Goal: Task Accomplishment & Management: Use online tool/utility

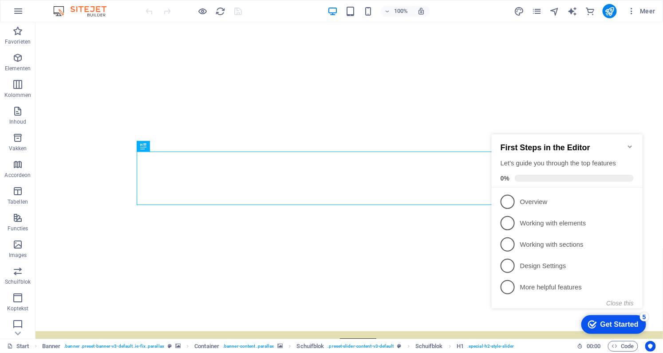
click at [628, 143] on icon "Minimize checklist" at bounding box center [629, 146] width 7 height 7
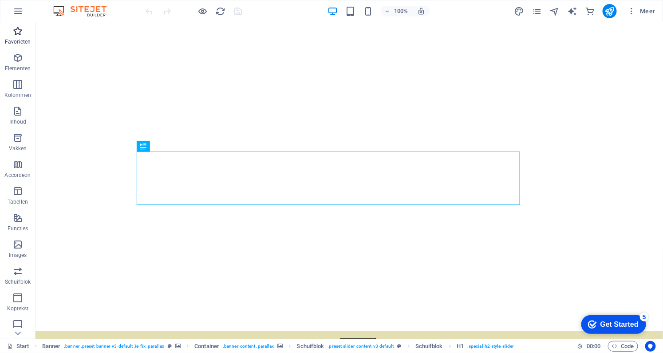
click at [20, 32] on icon "button" at bounding box center [17, 31] width 11 height 11
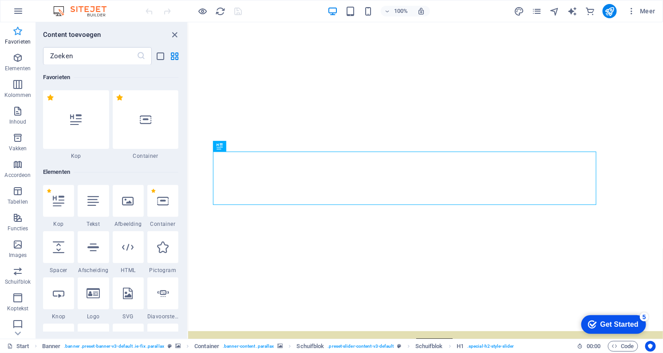
click at [20, 32] on icon "button" at bounding box center [17, 31] width 11 height 11
click at [22, 57] on icon "button" at bounding box center [17, 57] width 11 height 11
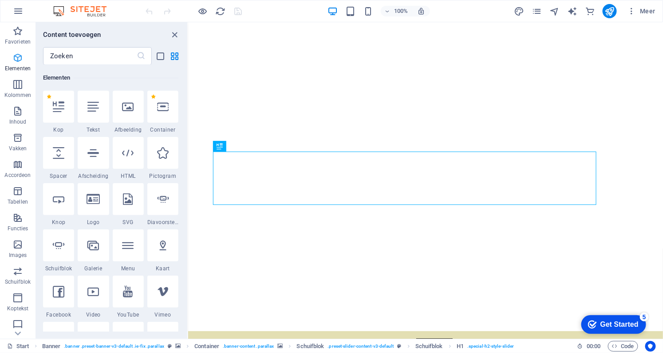
scroll to position [94, 0]
click at [16, 81] on icon "button" at bounding box center [17, 84] width 11 height 11
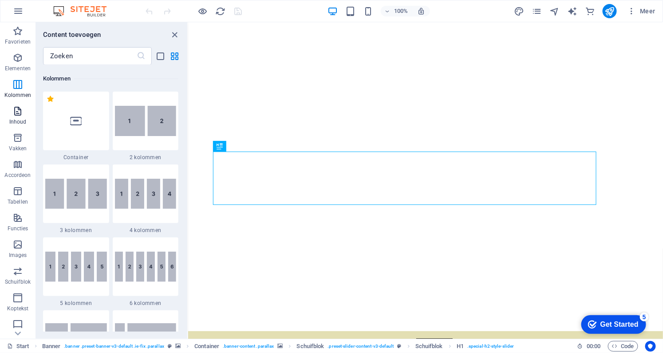
scroll to position [439, 0]
click at [24, 124] on p "Inhoud" at bounding box center [17, 121] width 17 height 7
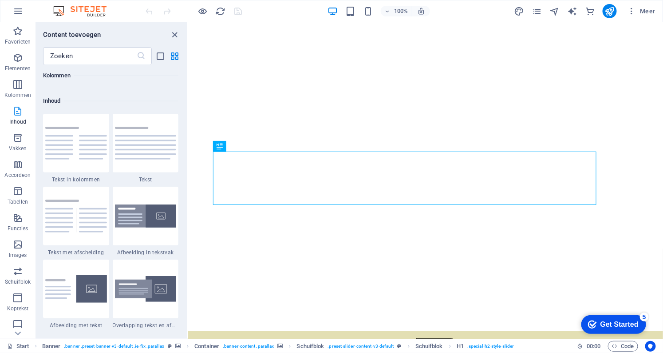
scroll to position [1553, 0]
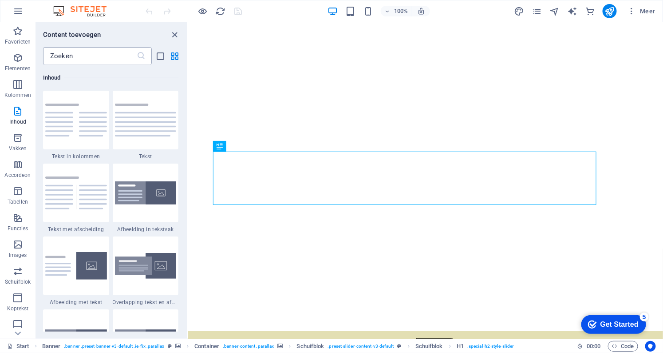
drag, startPoint x: 177, startPoint y: 35, endPoint x: 60, endPoint y: 63, distance: 120.2
click at [79, 62] on div "Content toevoegen ​ Favorieten 1 Star Kop 1 Star Container Elementen 1 Star Kop…" at bounding box center [111, 180] width 151 height 316
click at [14, 213] on icon "button" at bounding box center [17, 214] width 11 height 11
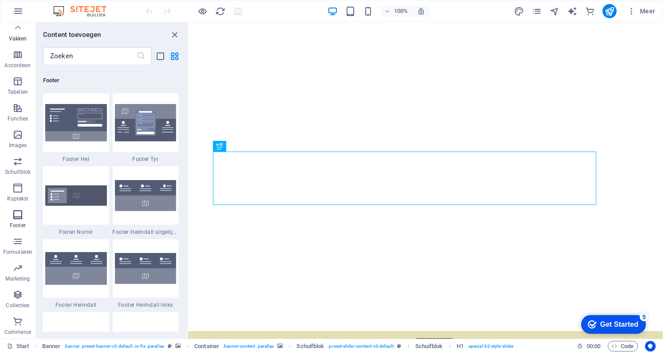
scroll to position [5877, 0]
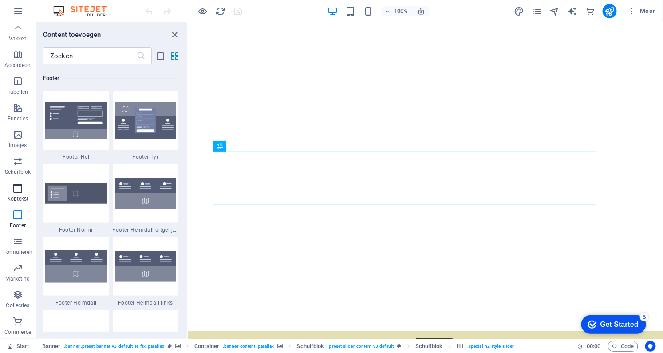
click at [19, 189] on icon "button" at bounding box center [17, 187] width 11 height 11
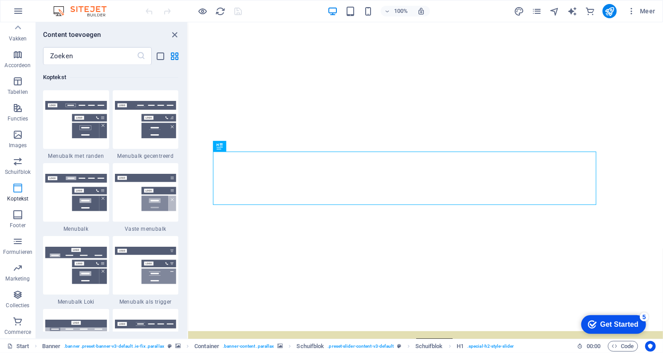
scroll to position [5346, 0]
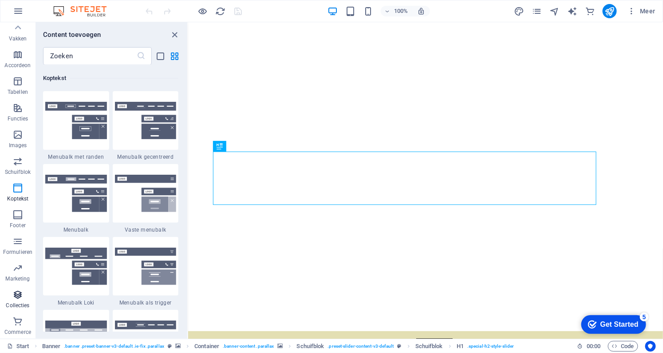
click at [17, 292] on icon "button" at bounding box center [17, 294] width 11 height 11
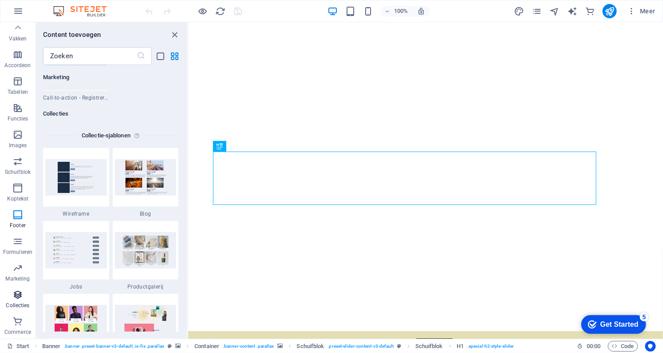
scroll to position [8126, 0]
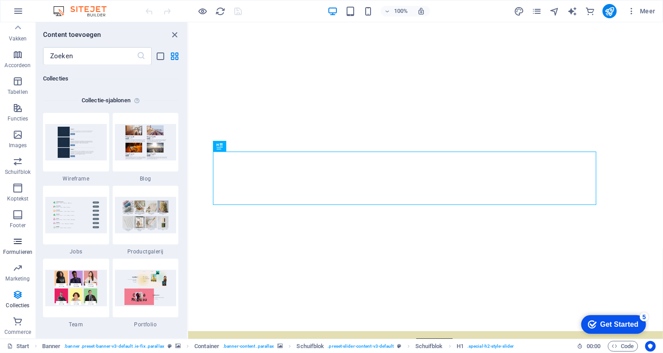
click at [13, 249] on p "Formulieren" at bounding box center [17, 251] width 29 height 7
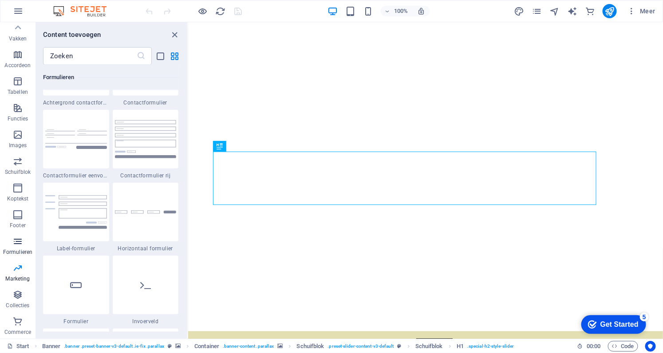
scroll to position [6481, 0]
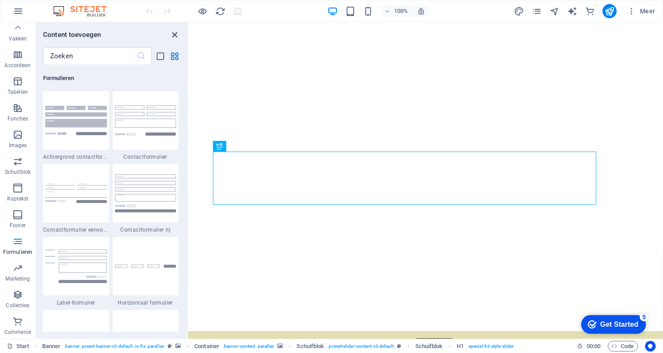
click at [175, 37] on icon "close panel" at bounding box center [175, 35] width 10 height 10
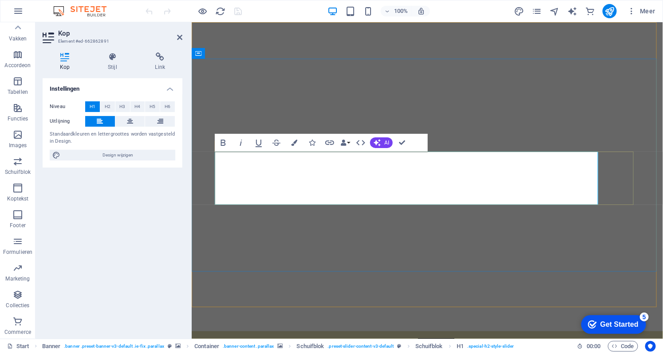
drag, startPoint x: 371, startPoint y: 183, endPoint x: 222, endPoint y: 179, distance: 148.8
click at [111, 103] on button "H2" at bounding box center [107, 106] width 15 height 11
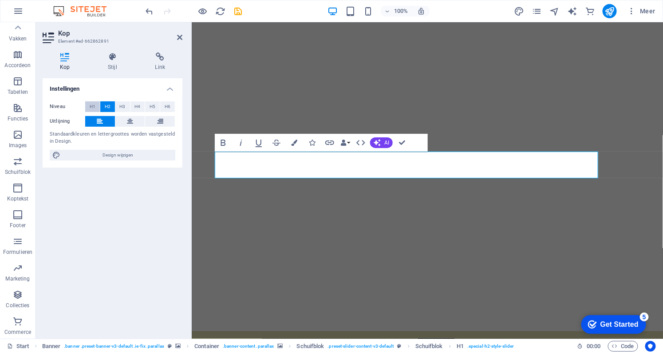
click at [95, 105] on span "H1" at bounding box center [93, 106] width 6 height 11
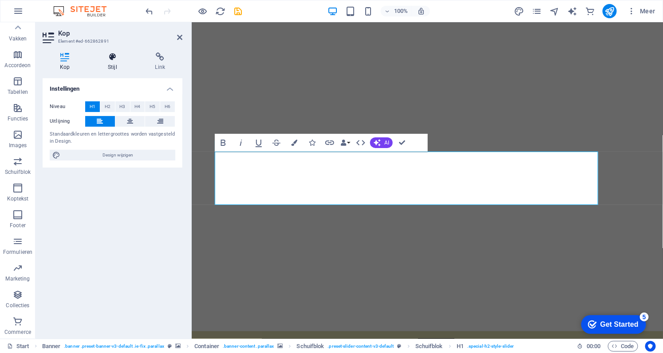
click at [114, 53] on icon at bounding box center [113, 56] width 44 height 9
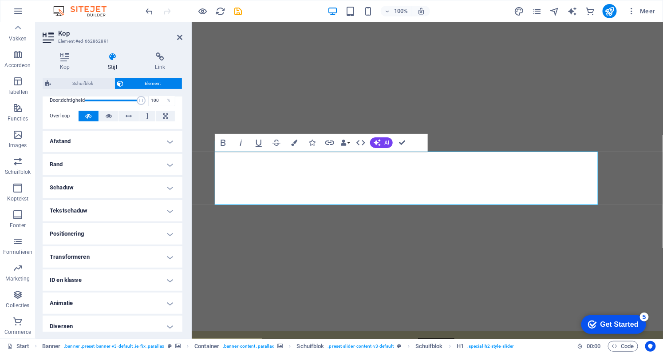
scroll to position [45, 0]
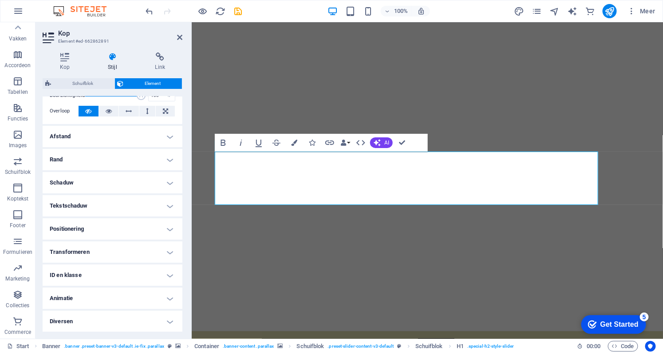
click at [85, 208] on h4 "Tekstschaduw" at bounding box center [113, 205] width 140 height 21
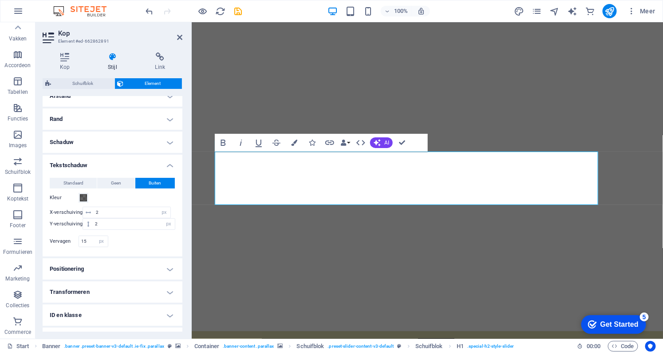
scroll to position [124, 0]
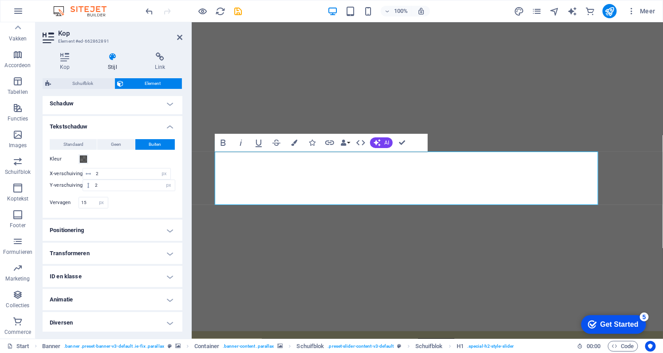
click at [137, 320] on h4 "Diversen" at bounding box center [113, 322] width 140 height 21
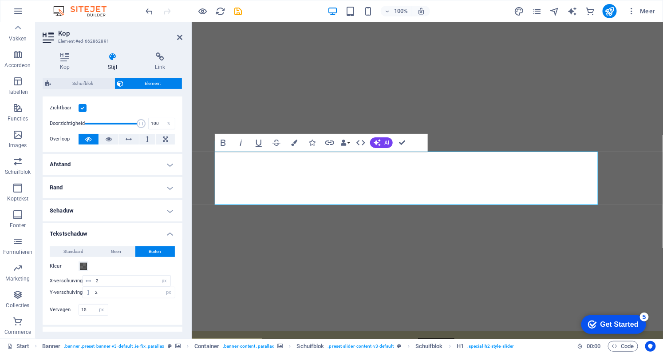
scroll to position [0, 0]
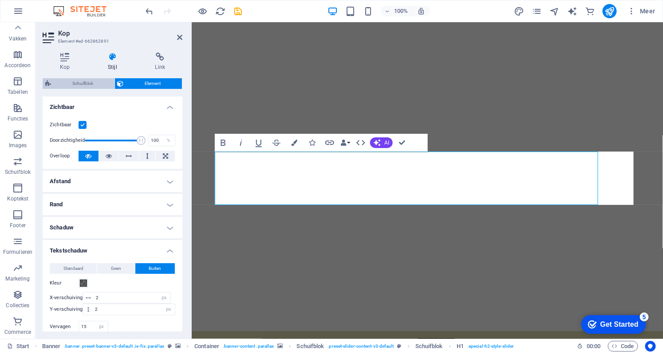
click at [67, 80] on span "Schuifblok" at bounding box center [83, 83] width 58 height 11
select select "rem"
select select "px"
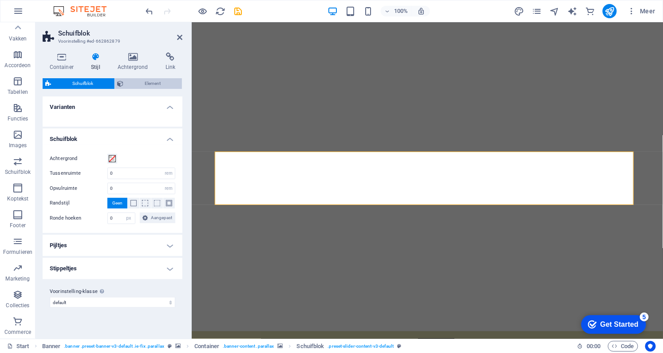
click at [121, 83] on icon at bounding box center [121, 83] width 6 height 11
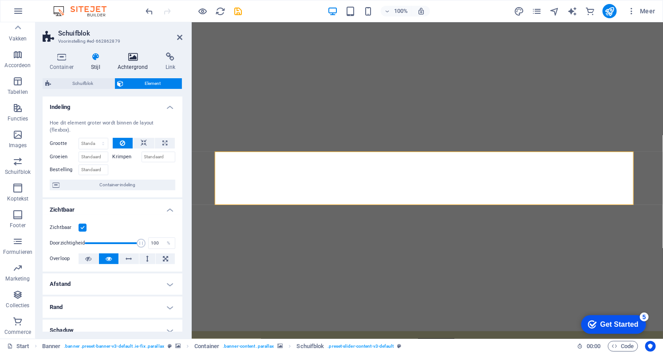
click at [131, 62] on h4 "Achtergrond" at bounding box center [135, 61] width 48 height 19
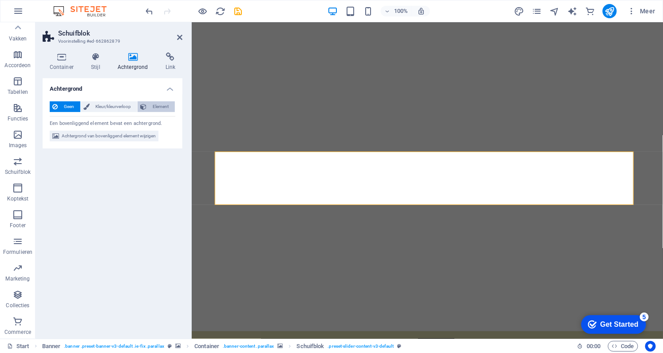
click at [157, 101] on span "Element" at bounding box center [160, 106] width 23 height 11
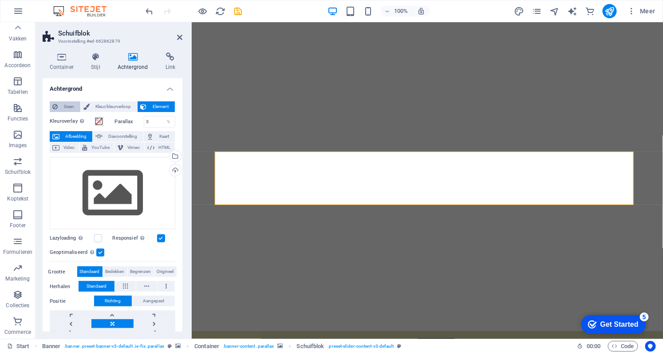
click at [71, 104] on span "Geen" at bounding box center [68, 106] width 17 height 11
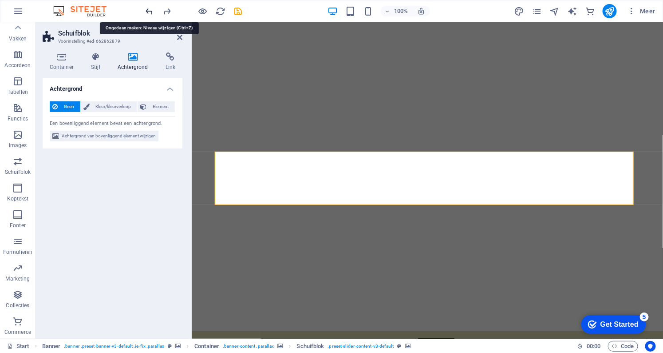
click at [169, 52] on div "Container Stijl Achtergrond Link Grootte Hoogte 120 Standaard px rem % vh vw Mi…" at bounding box center [113, 191] width 154 height 293
click at [167, 61] on icon at bounding box center [171, 56] width 24 height 9
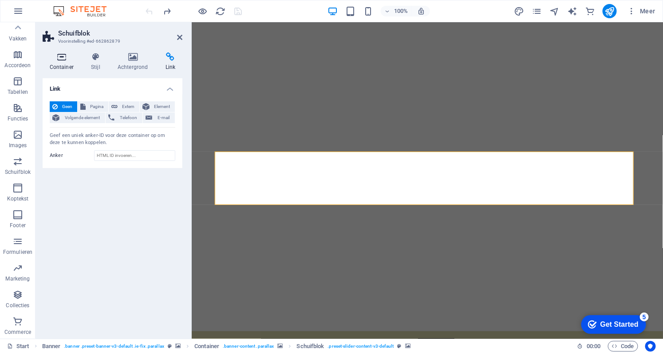
click at [58, 54] on icon at bounding box center [62, 56] width 38 height 9
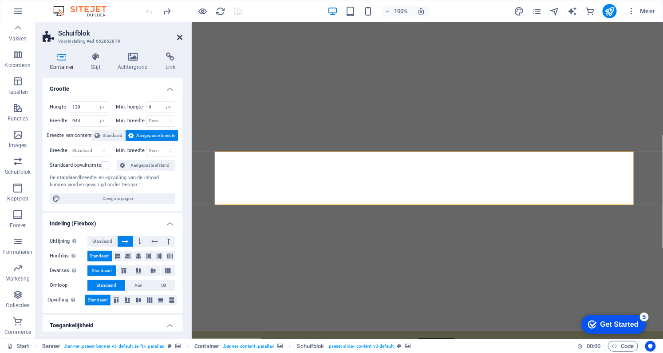
click at [177, 37] on icon at bounding box center [179, 37] width 5 height 7
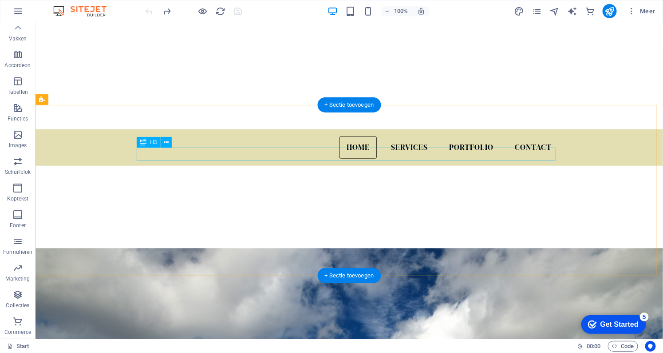
scroll to position [242, 0]
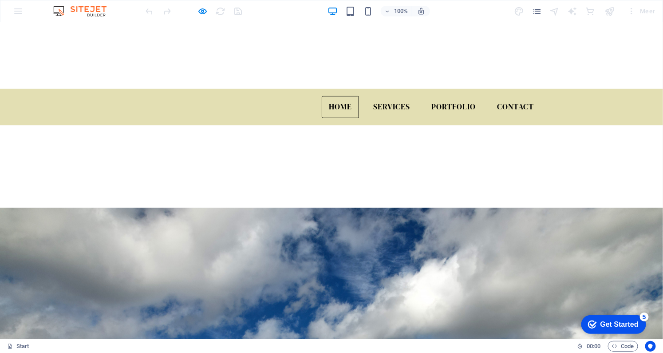
drag, startPoint x: 269, startPoint y: 186, endPoint x: 115, endPoint y: 169, distance: 154.1
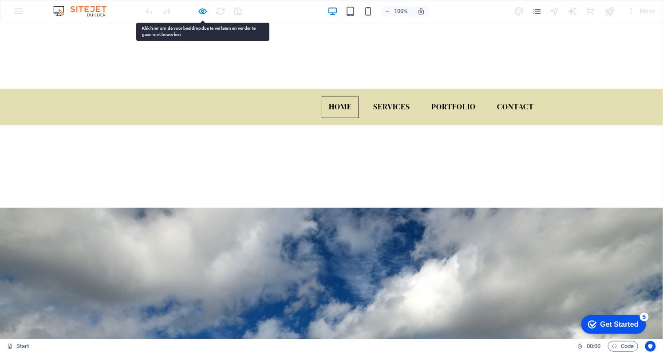
copy div "Zelfstandige fotograaf met ervaring, drone operator/pilot A1/A3, regio [GEOGRAP…"
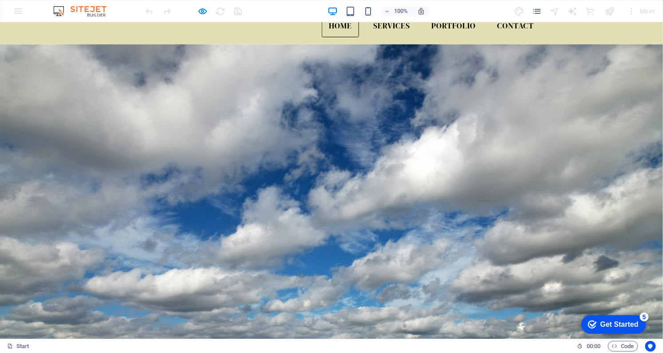
scroll to position [363, 0]
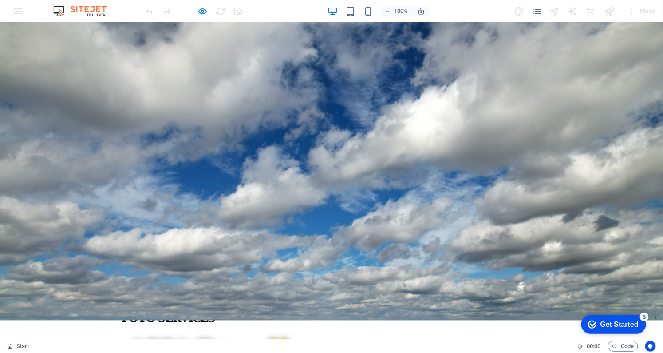
drag, startPoint x: 242, startPoint y: 284, endPoint x: 140, endPoint y: 198, distance: 132.7
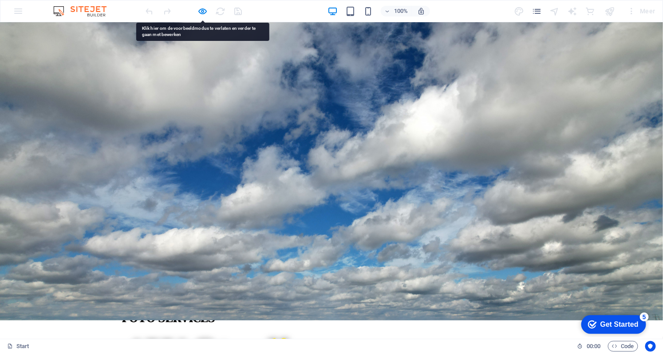
copy div "Fotografie Vastgoedfotografie Interieurfotografie Bedrijfsfotografie / bedrijfs…"
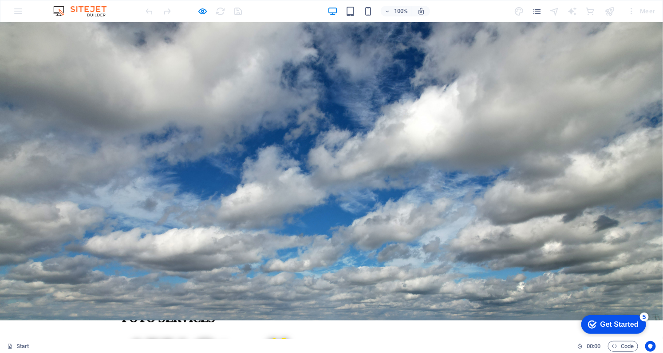
drag, startPoint x: 261, startPoint y: 63, endPoint x: 115, endPoint y: 41, distance: 147.8
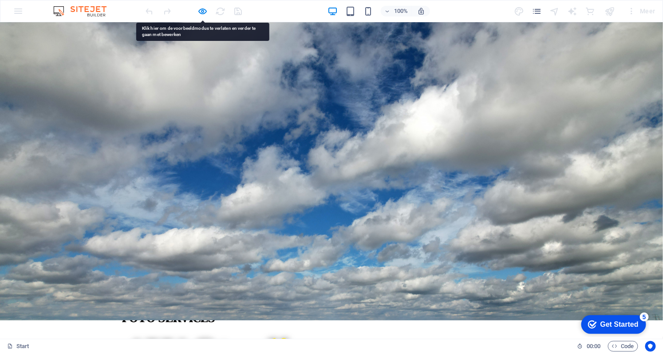
copy div "Zelfstandige fotograaf met ervaring, drone operator/pilot A1/A3, regio [GEOGRAP…"
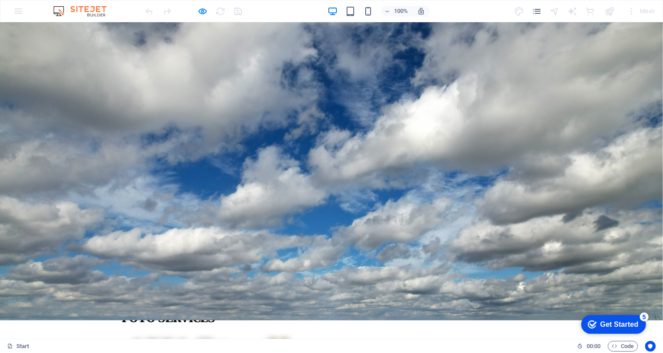
drag, startPoint x: 358, startPoint y: 264, endPoint x: 283, endPoint y: 202, distance: 97.2
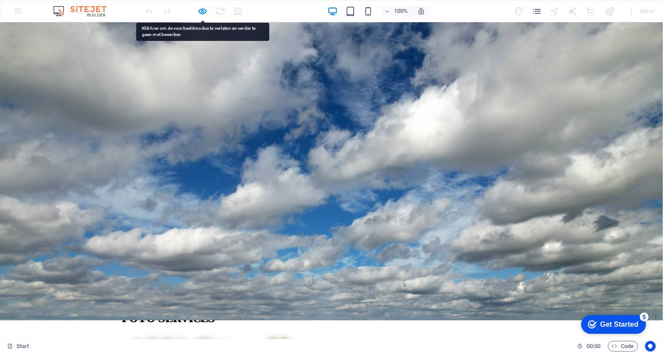
copy div "Drone video - Video opname met drone - Fotoopname met drone - Videoopname drone…"
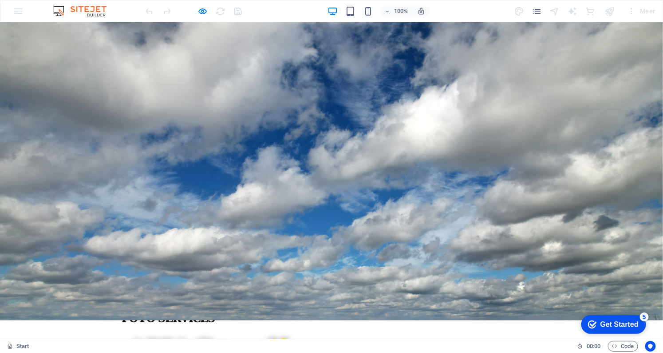
drag, startPoint x: 489, startPoint y: 216, endPoint x: 459, endPoint y: 224, distance: 30.8
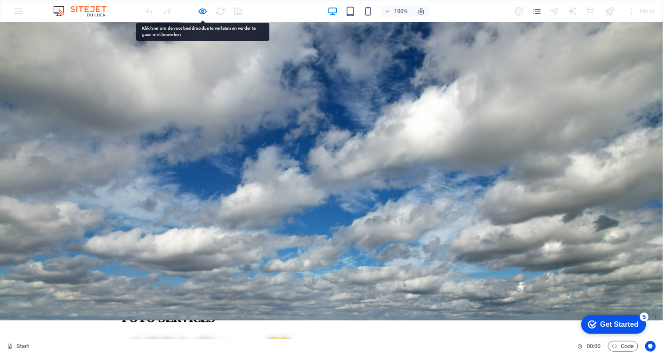
copy link "AW studio"
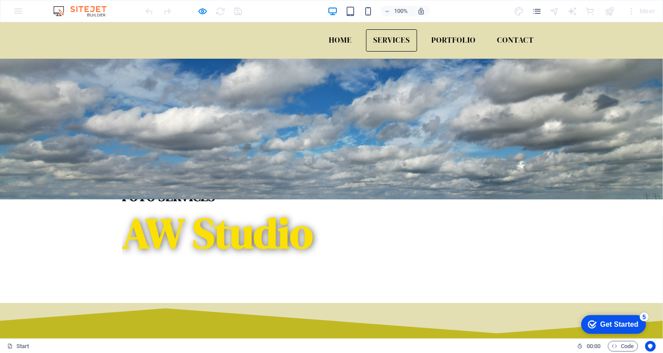
scroll to position [444, 0]
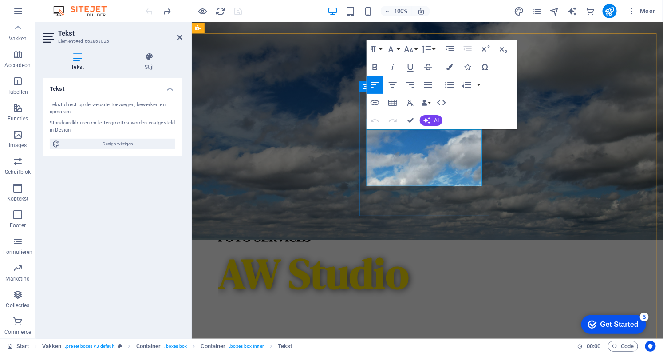
click at [180, 38] on icon at bounding box center [179, 37] width 5 height 7
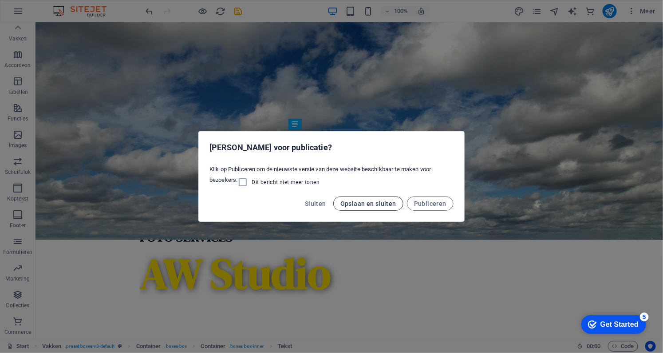
click at [381, 209] on button "Opslaan en sluiten" at bounding box center [368, 203] width 70 height 14
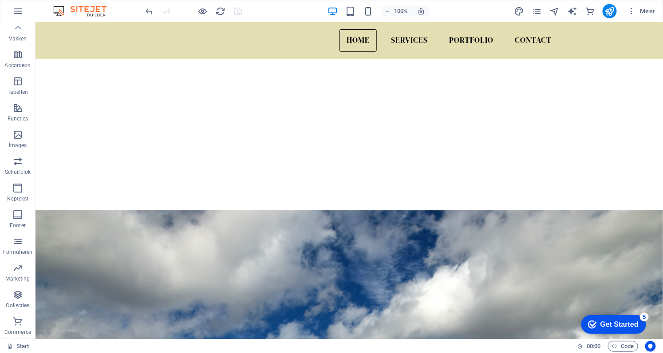
scroll to position [216, 0]
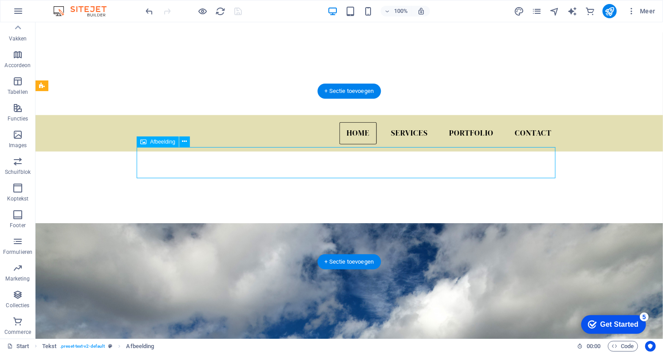
select select "px"
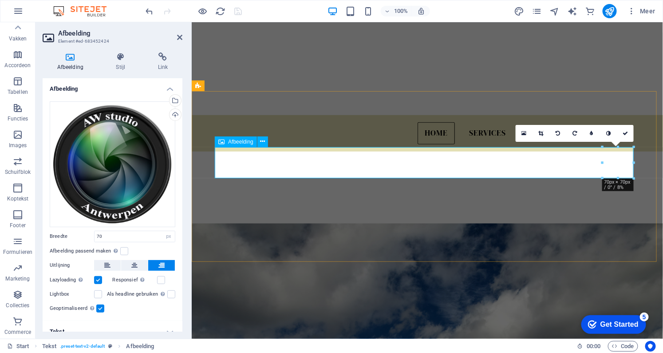
drag, startPoint x: 602, startPoint y: 146, endPoint x: 586, endPoint y: 138, distance: 17.9
click at [586, 138] on div "16:10 16:9 4:3 1:1 1:2 0" at bounding box center [575, 133] width 118 height 17
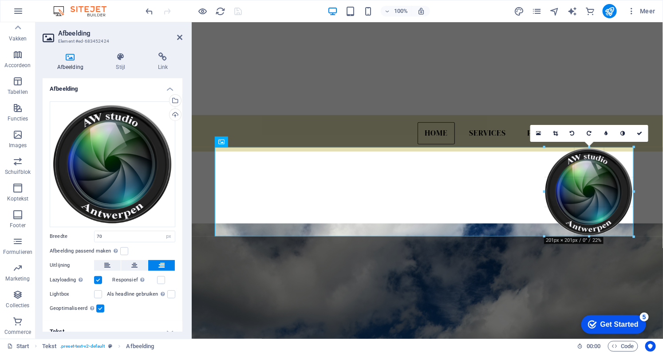
drag, startPoint x: 602, startPoint y: 162, endPoint x: 541, endPoint y: 166, distance: 61.0
type input "201"
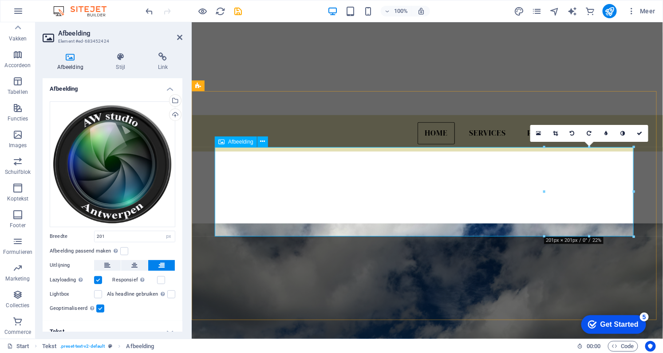
click at [262, 143] on icon at bounding box center [262, 141] width 5 height 9
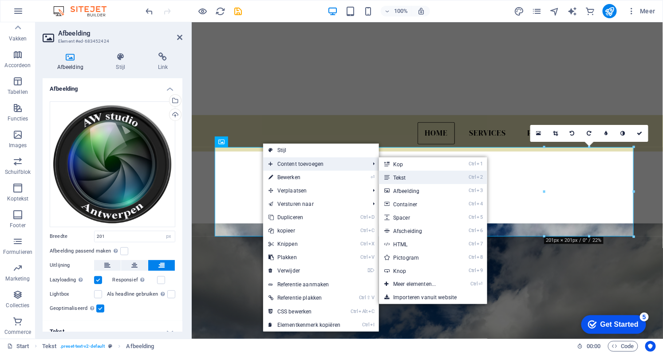
click at [410, 176] on link "Ctrl 2 Tekst" at bounding box center [416, 176] width 75 height 13
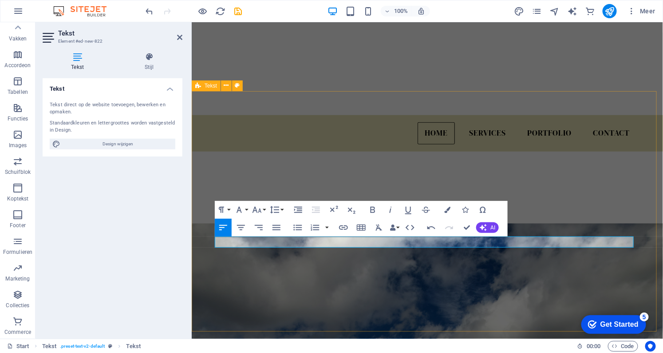
drag, startPoint x: 258, startPoint y: 244, endPoint x: 210, endPoint y: 247, distance: 48.9
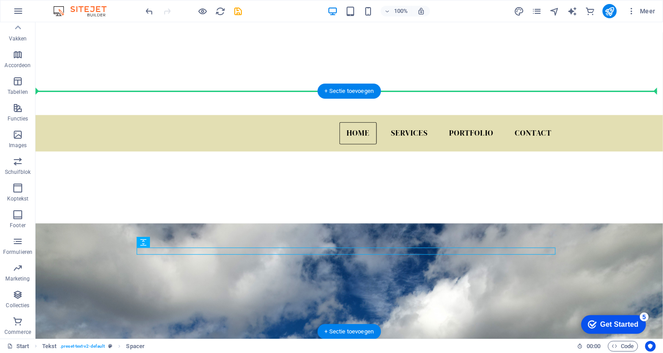
drag, startPoint x: 278, startPoint y: 266, endPoint x: 468, endPoint y: 121, distance: 238.9
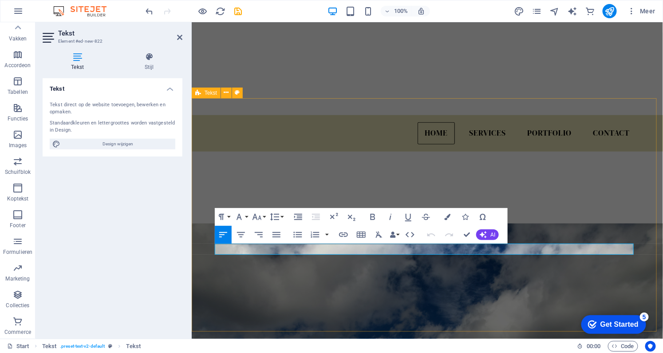
drag, startPoint x: 254, startPoint y: 251, endPoint x: 383, endPoint y: 264, distance: 129.4
click at [248, 251] on icon at bounding box center [250, 249] width 5 height 9
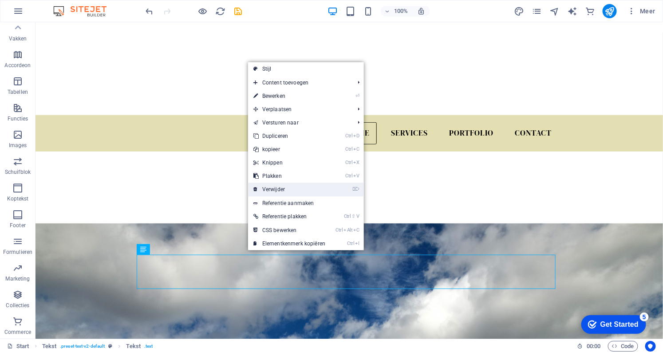
click at [273, 191] on link "⌦ Verwijder" at bounding box center [289, 188] width 83 height 13
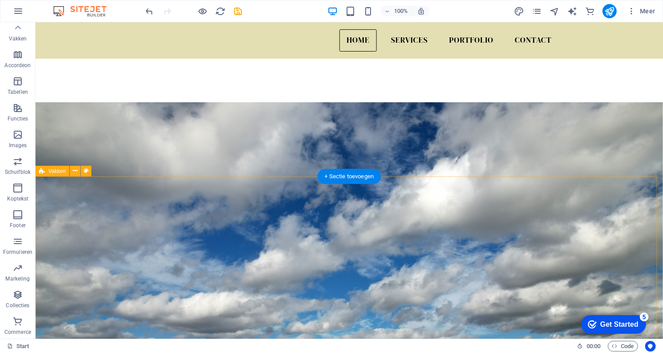
scroll to position [175, 0]
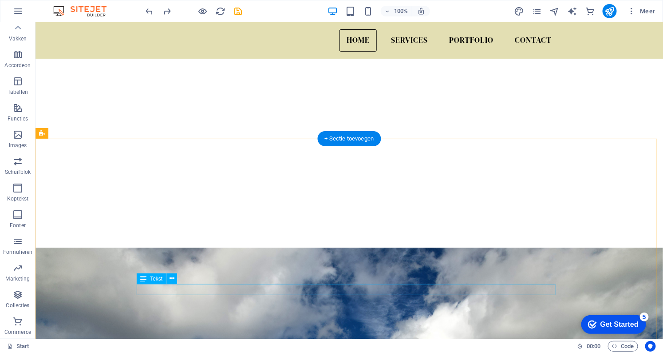
click at [168, 277] on button at bounding box center [171, 278] width 11 height 11
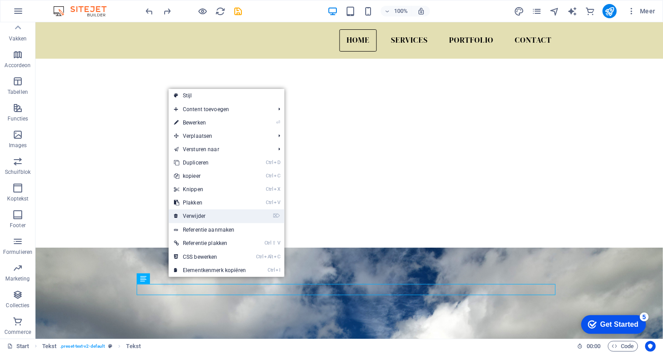
click at [193, 215] on link "⌦ Verwijder" at bounding box center [210, 215] width 83 height 13
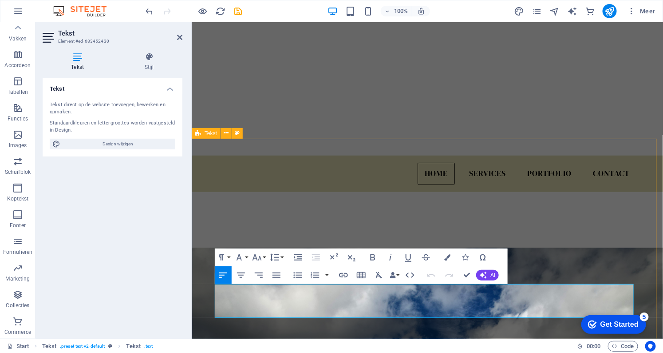
drag, startPoint x: 360, startPoint y: 310, endPoint x: 213, endPoint y: 290, distance: 148.8
copy div "Zelfstandige fotograaf met ervaring, drone operator/pilot A1/A3, regio [GEOGRAP…"
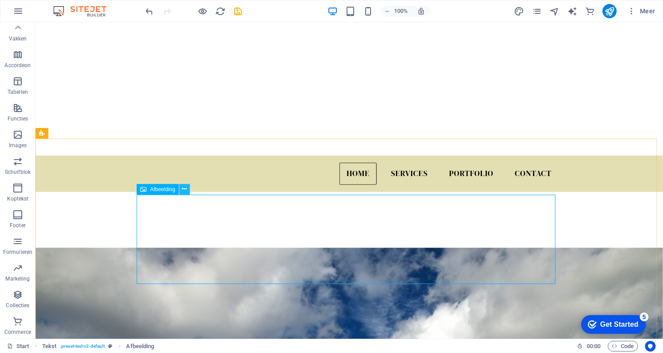
click at [185, 194] on button at bounding box center [184, 189] width 11 height 11
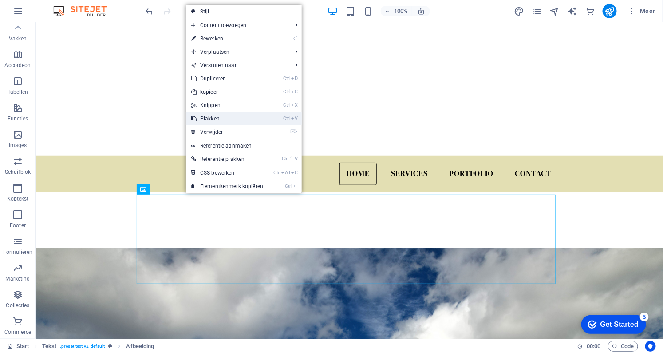
click at [211, 121] on link "Ctrl V Plakken" at bounding box center [227, 118] width 83 height 13
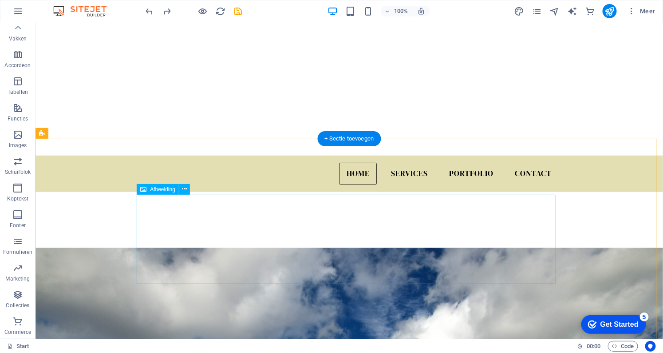
click at [184, 194] on button at bounding box center [184, 189] width 11 height 11
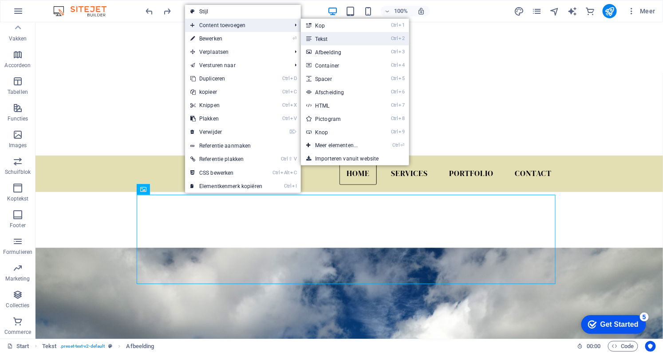
click at [319, 35] on link "Ctrl 2 Tekst" at bounding box center [338, 38] width 75 height 13
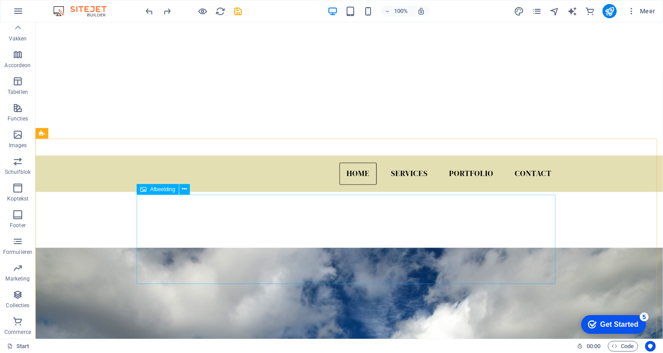
click at [167, 192] on div "Afbeelding" at bounding box center [158, 189] width 42 height 11
select select "px"
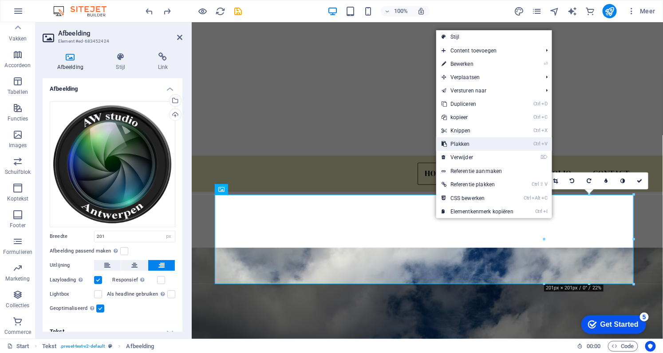
click at [445, 141] on icon at bounding box center [444, 143] width 4 height 13
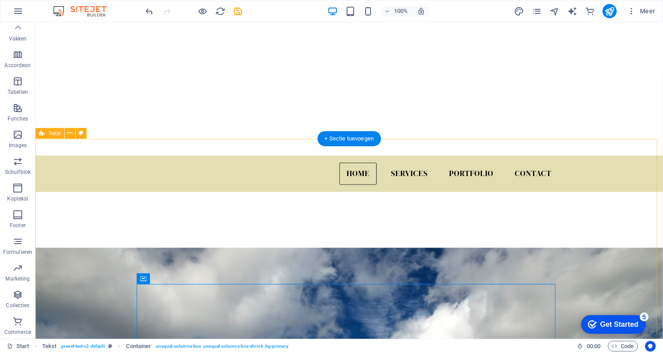
scroll to position [296, 0]
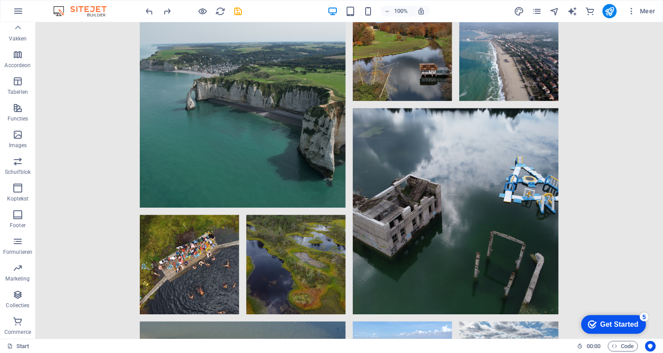
scroll to position [4831, 0]
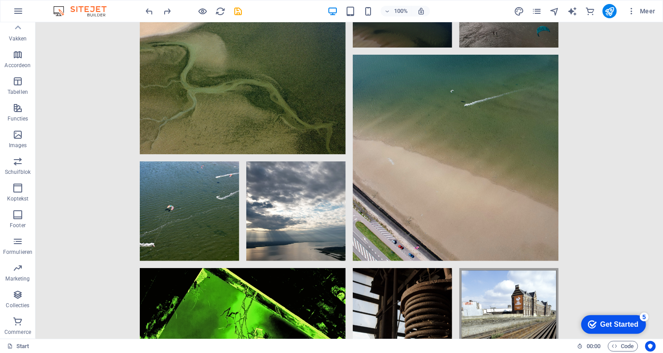
drag, startPoint x: 658, startPoint y: 152, endPoint x: 71, endPoint y: 38, distance: 598.4
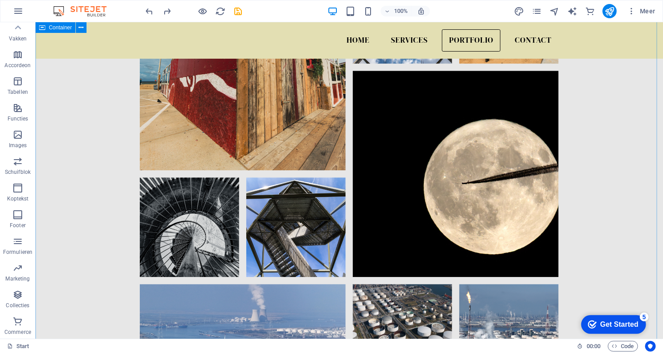
scroll to position [3096, 0]
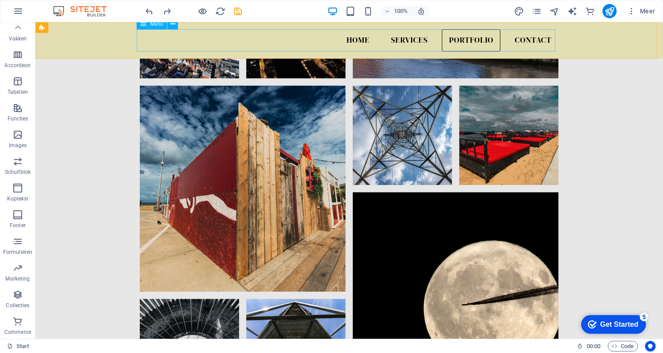
click at [353, 44] on nav "Home Services Portfolio Contact" at bounding box center [348, 40] width 419 height 22
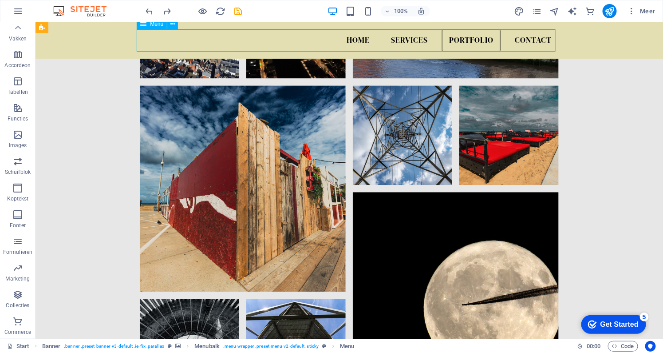
click at [355, 40] on nav "Home Services Portfolio Contact" at bounding box center [348, 40] width 419 height 22
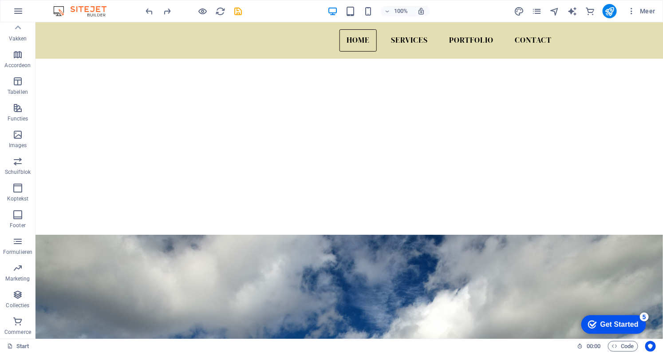
scroll to position [193, 0]
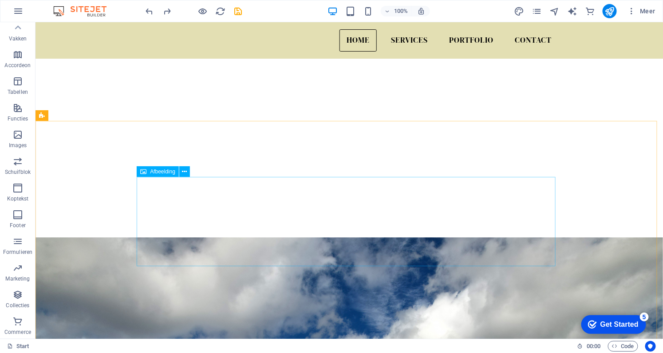
click at [174, 172] on span "Afbeelding" at bounding box center [162, 171] width 25 height 5
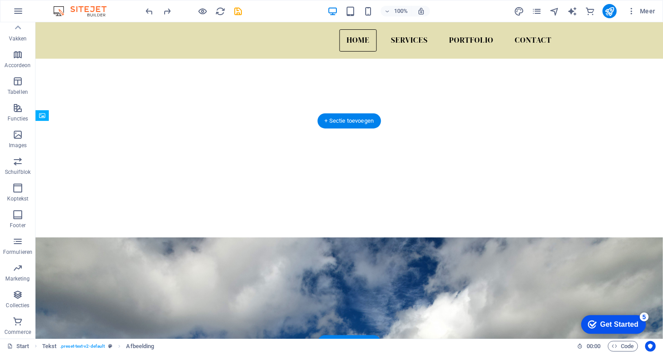
drag, startPoint x: 202, startPoint y: 197, endPoint x: 207, endPoint y: 176, distance: 21.4
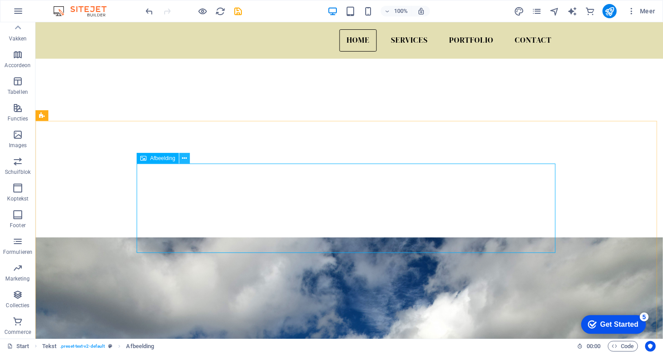
click at [183, 157] on icon at bounding box center [184, 158] width 5 height 9
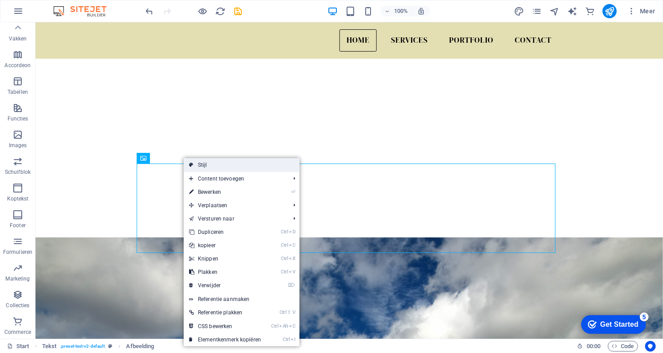
click at [194, 164] on link "Stijl" at bounding box center [242, 164] width 116 height 13
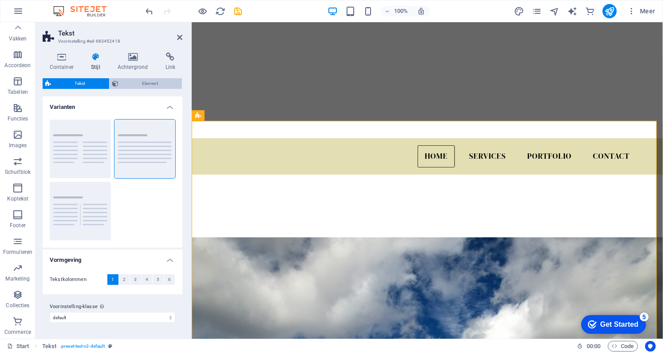
click at [133, 85] on span "Element" at bounding box center [150, 83] width 58 height 11
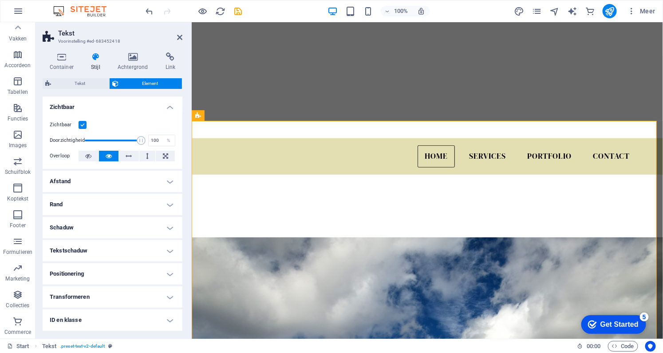
click at [135, 273] on h4 "Positionering" at bounding box center [113, 273] width 140 height 21
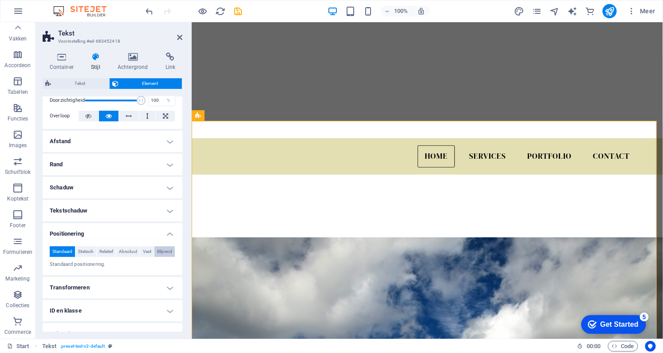
click at [157, 257] on span "Blijvend" at bounding box center [164, 251] width 15 height 11
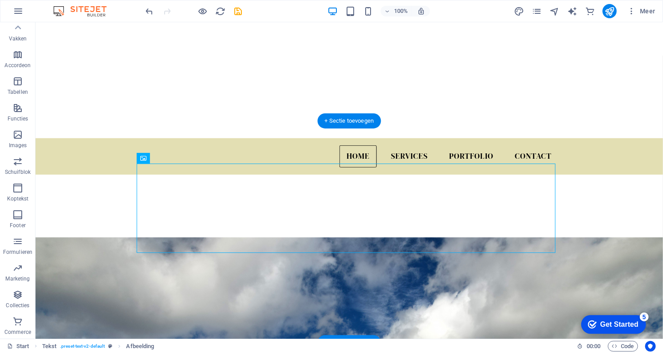
drag, startPoint x: 409, startPoint y: 210, endPoint x: 428, endPoint y: 215, distance: 20.4
drag, startPoint x: 487, startPoint y: 211, endPoint x: 513, endPoint y: 208, distance: 25.5
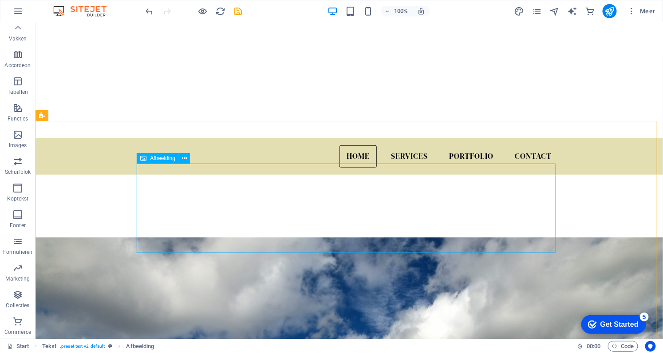
click at [141, 160] on icon at bounding box center [143, 158] width 6 height 11
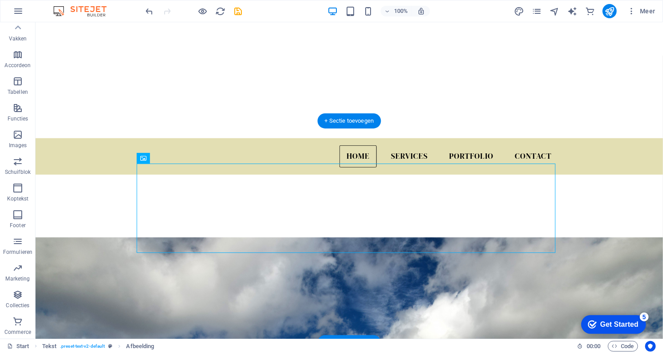
drag, startPoint x: 176, startPoint y: 182, endPoint x: 170, endPoint y: 164, distance: 18.3
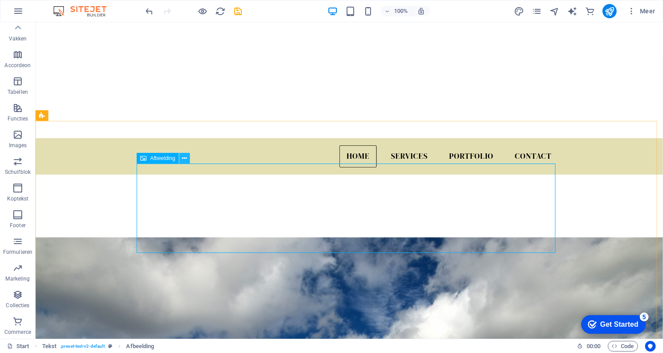
click at [185, 161] on icon at bounding box center [184, 158] width 5 height 9
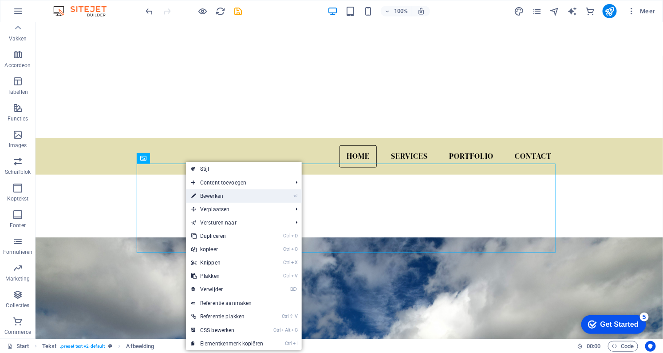
click at [199, 190] on link "⏎ Bewerken" at bounding box center [227, 195] width 83 height 13
select select "px"
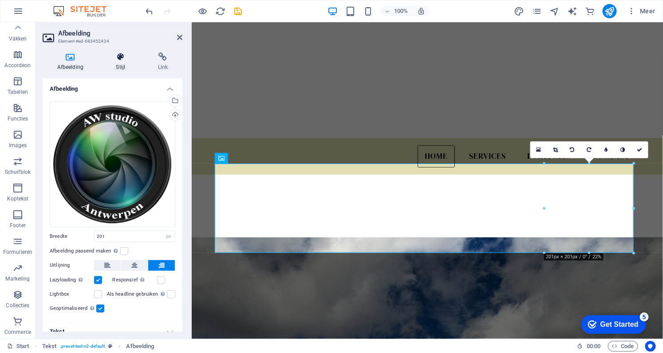
click at [118, 62] on h4 "Stijl" at bounding box center [123, 61] width 42 height 19
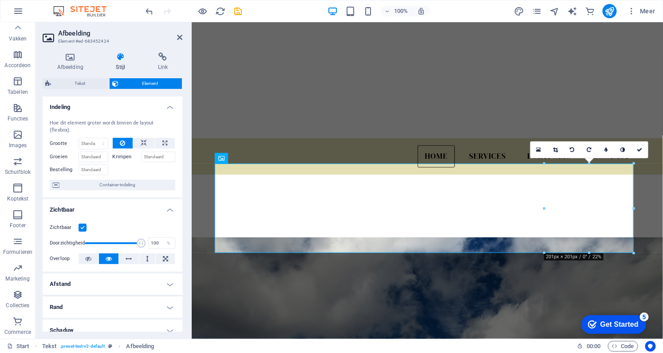
click at [140, 80] on span "Element" at bounding box center [150, 83] width 58 height 11
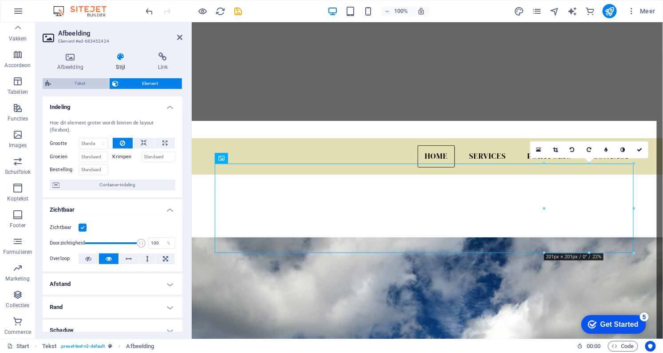
click at [65, 85] on span "Tekst" at bounding box center [80, 83] width 53 height 11
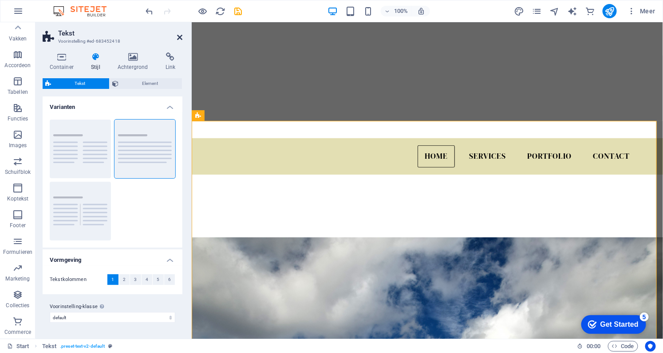
click at [179, 37] on icon at bounding box center [179, 37] width 5 height 7
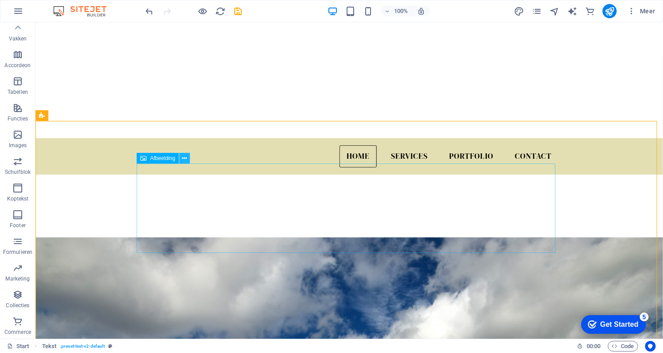
click at [182, 161] on icon at bounding box center [184, 158] width 5 height 9
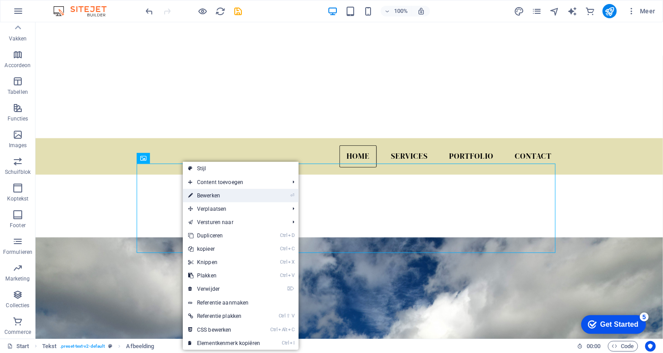
click at [222, 192] on link "⏎ Bewerken" at bounding box center [224, 195] width 83 height 13
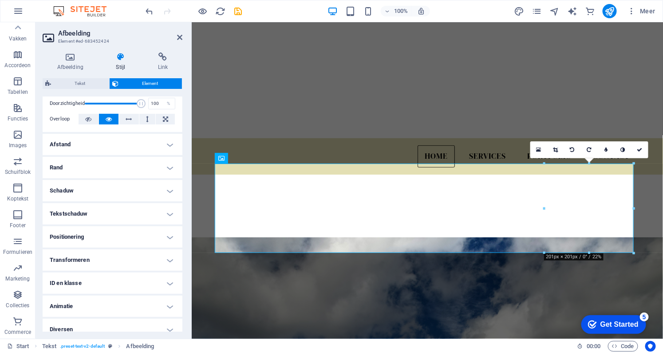
scroll to position [0, 0]
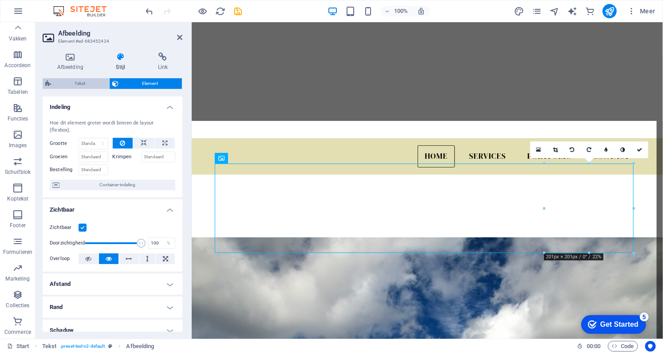
click at [78, 86] on span "Tekst" at bounding box center [80, 83] width 53 height 11
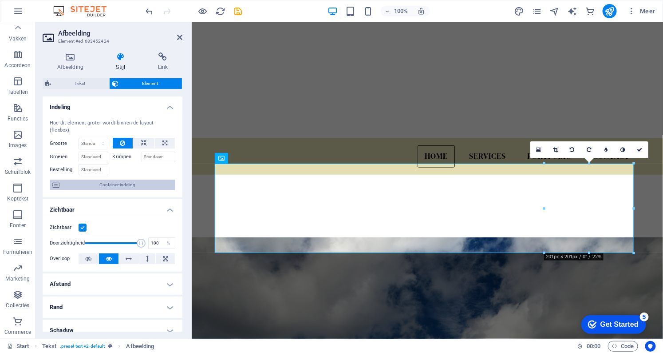
click at [117, 179] on span "Container-indeling" at bounding box center [117, 184] width 111 height 11
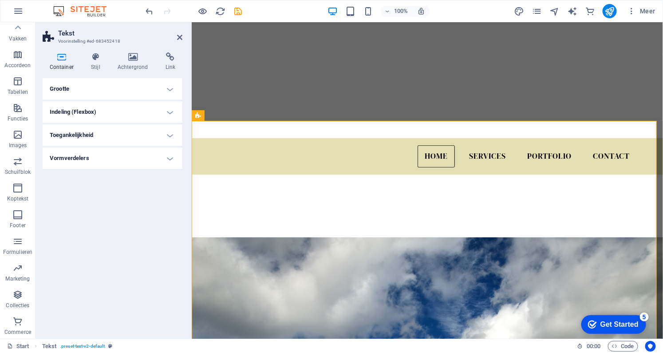
click at [138, 135] on h4 "Toegankelijkheid" at bounding box center [113, 134] width 140 height 21
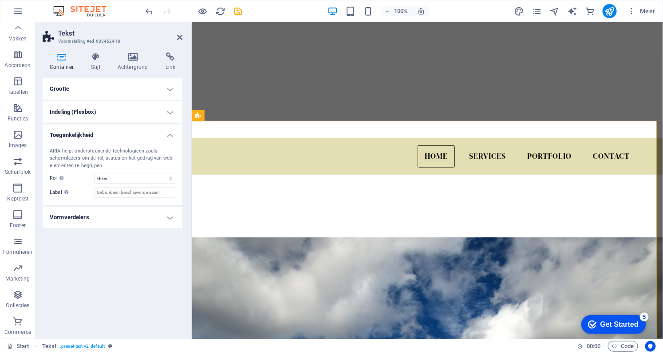
click at [139, 135] on h4 "Toegankelijkheid" at bounding box center [113, 132] width 140 height 16
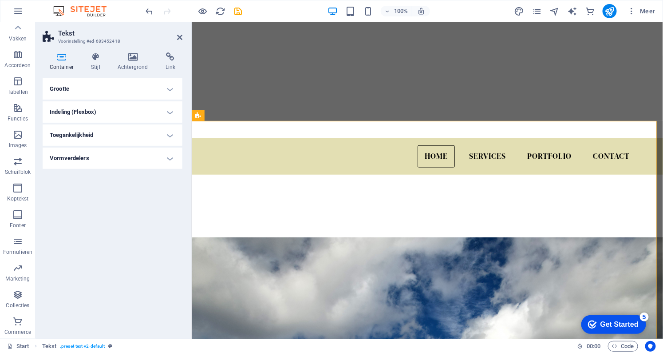
click at [133, 159] on h4 "Vormverdelers" at bounding box center [113, 157] width 140 height 21
click at [133, 159] on h4 "Vormverdelers" at bounding box center [113, 155] width 140 height 16
click at [132, 143] on h4 "Toegankelijkheid" at bounding box center [113, 134] width 140 height 21
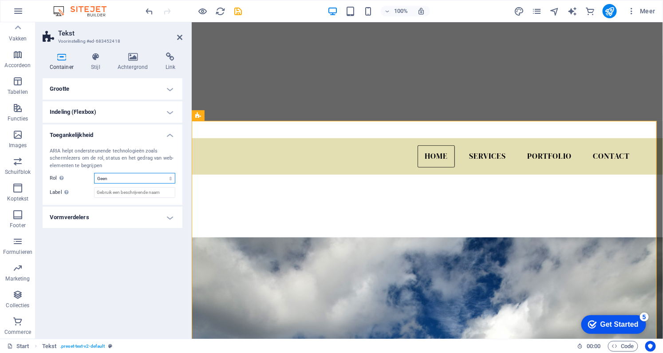
click at [172, 180] on select "Geen Alert Article Banner Comment Complementary Dialog Footer Koptekst Marquee …" at bounding box center [134, 178] width 81 height 11
select select "header"
click at [94, 173] on select "Geen Alert Article Banner Comment Complementary Dialog Footer Koptekst Marquee …" at bounding box center [134, 178] width 81 height 11
click at [130, 193] on input "Label Gebruik het ARIA-label om een duidelijke, beschrijvende naam te geven aan…" at bounding box center [134, 192] width 81 height 11
type input "About"
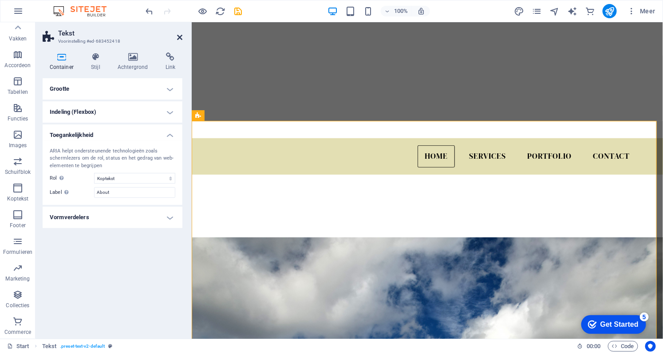
click at [182, 38] on icon at bounding box center [179, 37] width 5 height 7
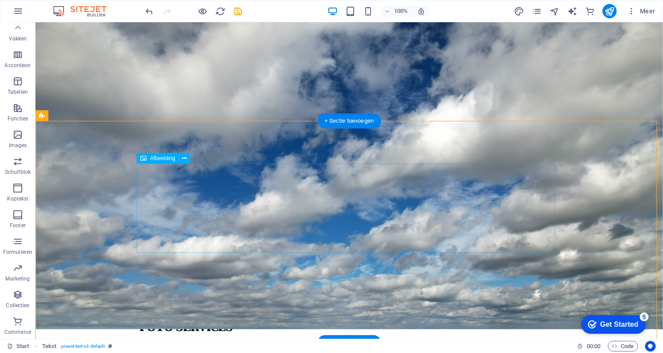
scroll to position [193, 0]
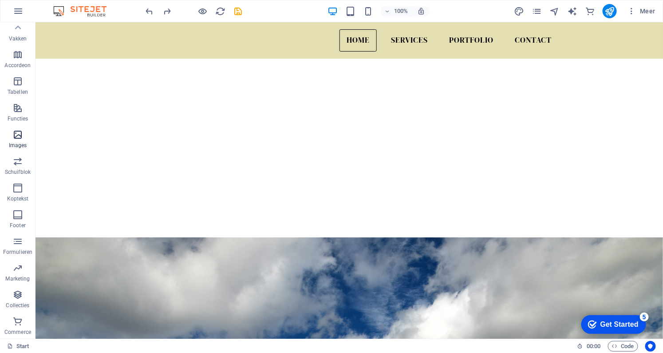
click at [24, 134] on span "Images" at bounding box center [18, 139] width 36 height 21
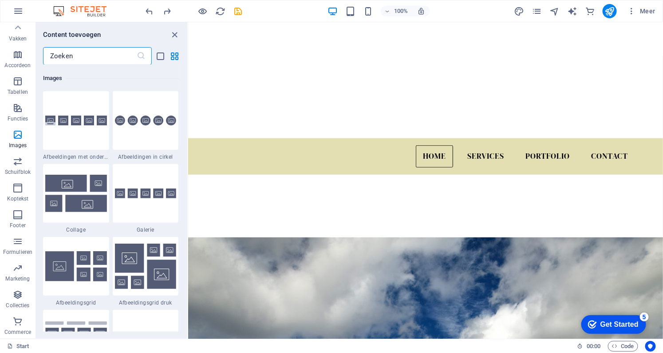
scroll to position [4461, 0]
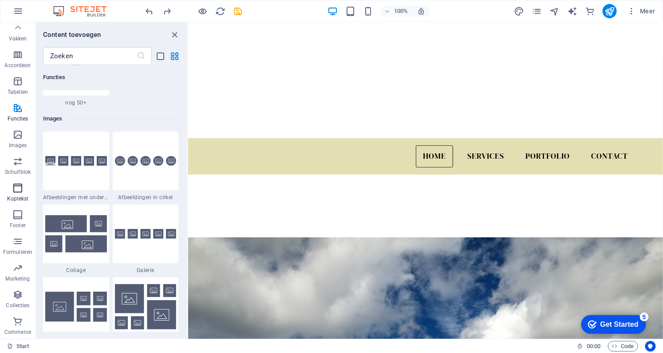
click at [17, 190] on icon "button" at bounding box center [17, 187] width 11 height 11
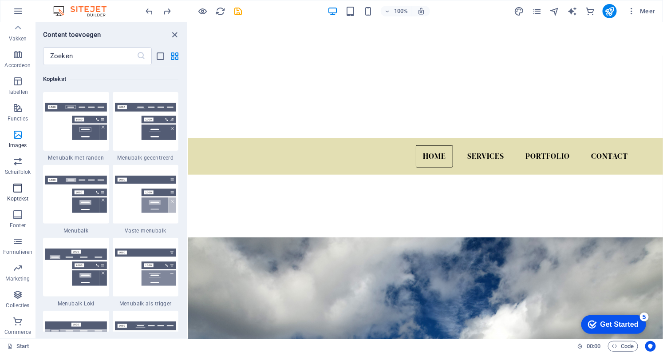
scroll to position [5346, 0]
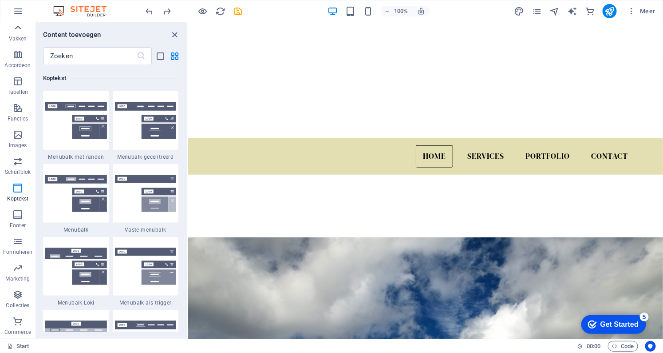
click at [14, 27] on icon at bounding box center [18, 27] width 12 height 12
click at [14, 91] on p "Kolommen" at bounding box center [17, 94] width 27 height 7
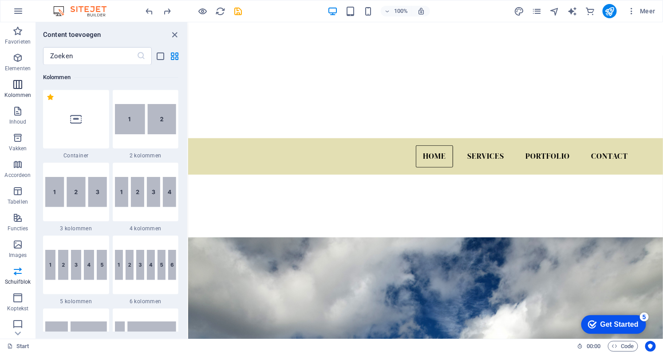
scroll to position [439, 0]
click at [132, 121] on img at bounding box center [146, 120] width 62 height 30
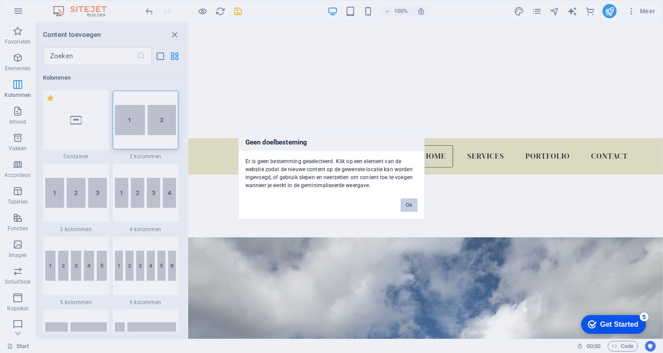
click at [412, 199] on button "Ok" at bounding box center [409, 204] width 17 height 13
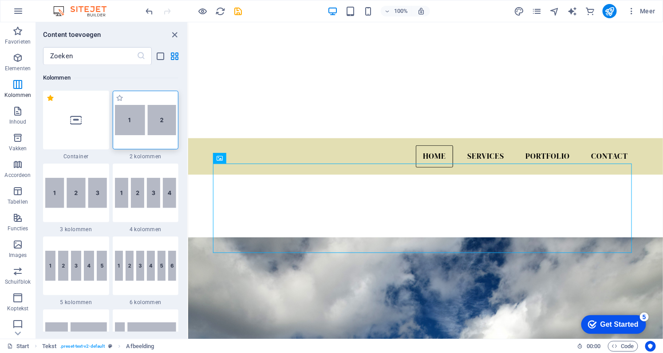
click at [152, 122] on img at bounding box center [146, 120] width 62 height 30
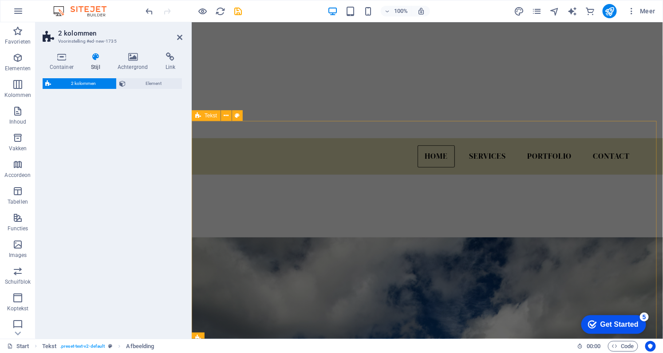
select select "rem"
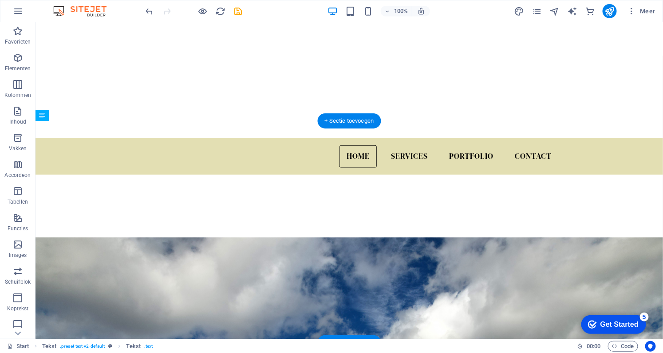
drag, startPoint x: 117, startPoint y: 290, endPoint x: 267, endPoint y: 224, distance: 164.0
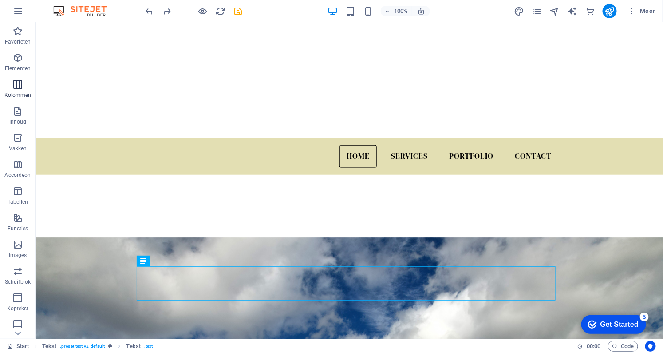
click at [21, 81] on icon "button" at bounding box center [17, 84] width 11 height 11
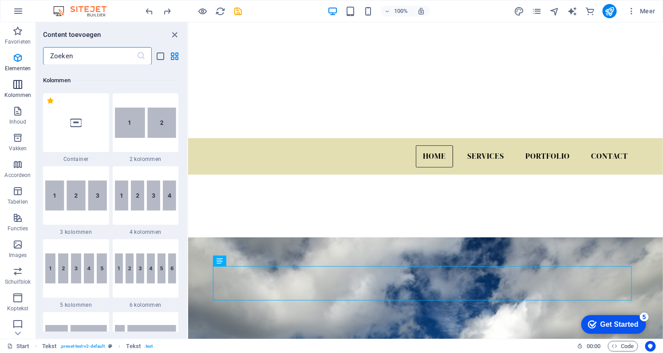
scroll to position [440, 0]
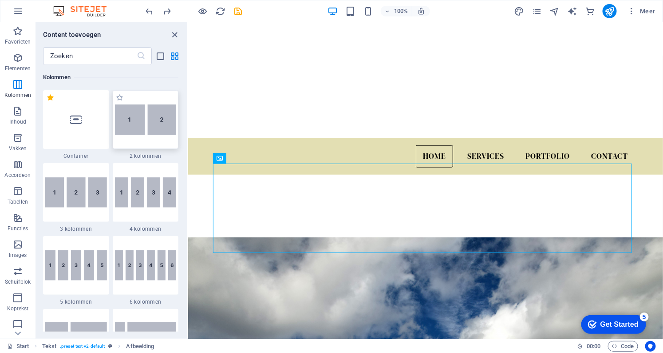
click at [139, 116] on img at bounding box center [146, 119] width 62 height 30
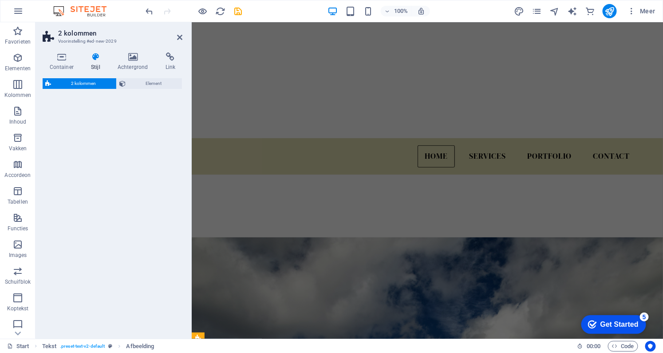
select select "rem"
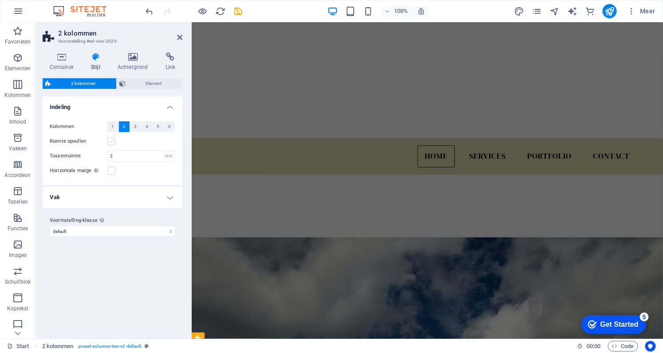
click at [112, 142] on label at bounding box center [111, 141] width 8 height 8
click at [0, 0] on input "Ruimte opvullen" at bounding box center [0, 0] width 0 height 0
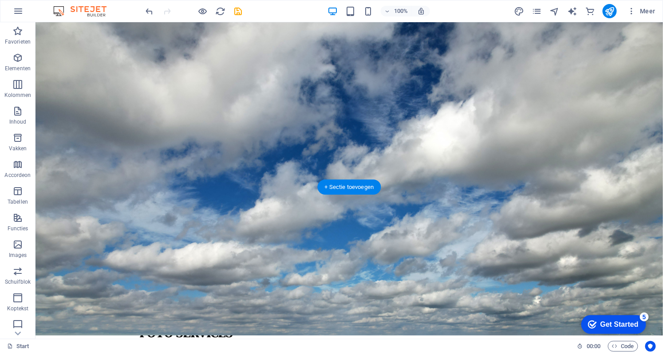
scroll to position [382, 0]
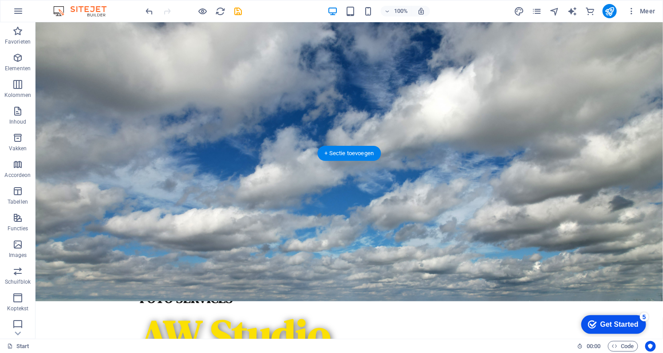
drag, startPoint x: 152, startPoint y: 135, endPoint x: 313, endPoint y: 49, distance: 182.9
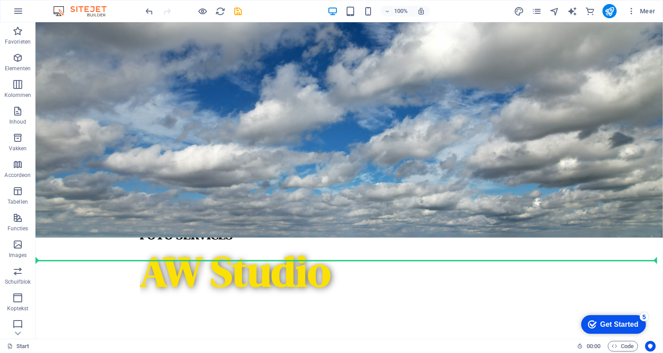
scroll to position [449, 0]
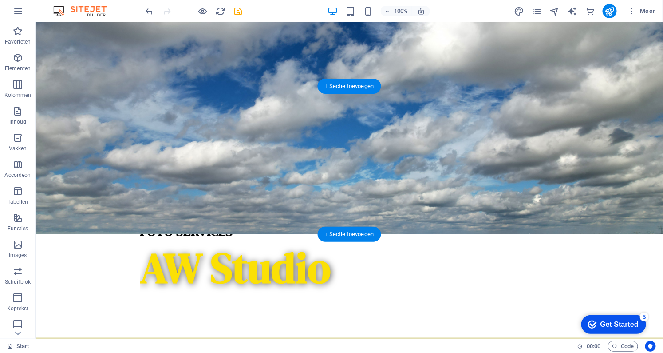
drag, startPoint x: 195, startPoint y: 52, endPoint x: 305, endPoint y: 160, distance: 153.8
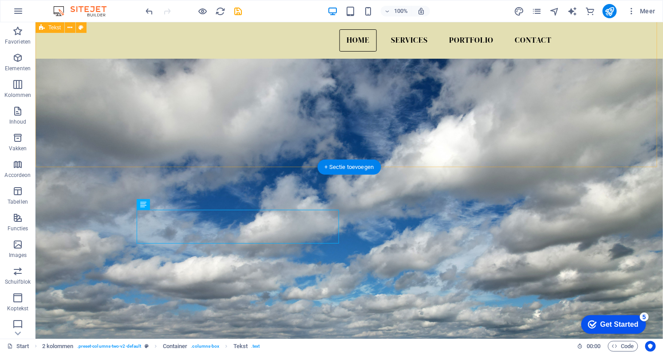
scroll to position [294, 0]
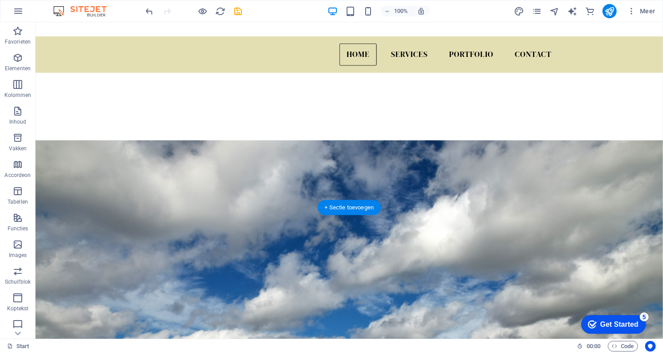
drag, startPoint x: 517, startPoint y: 106, endPoint x: 497, endPoint y: 282, distance: 177.3
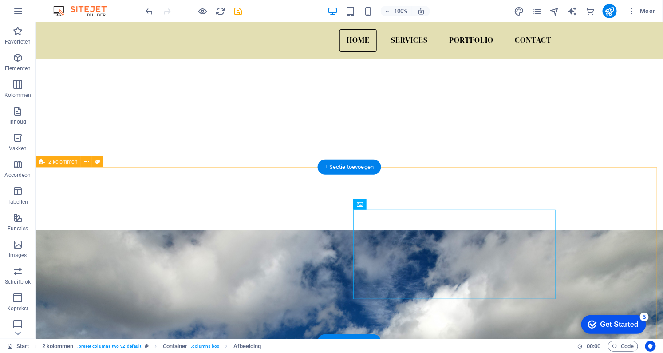
scroll to position [245, 0]
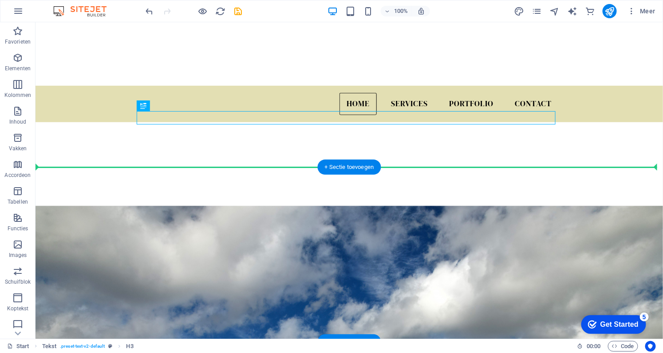
drag, startPoint x: 156, startPoint y: 118, endPoint x: 177, endPoint y: 195, distance: 79.6
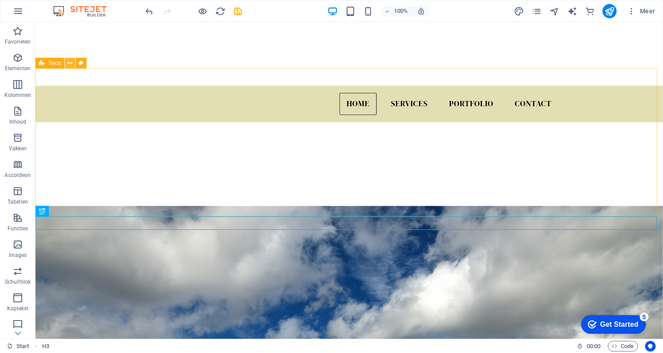
click at [68, 66] on icon at bounding box center [70, 63] width 5 height 9
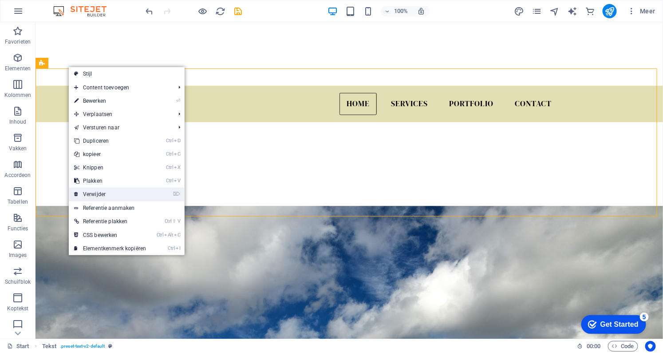
click at [98, 191] on link "⌦ Verwijder" at bounding box center [110, 193] width 83 height 13
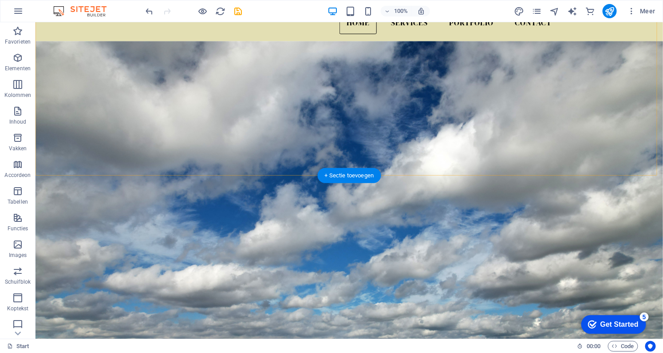
scroll to position [366, 0]
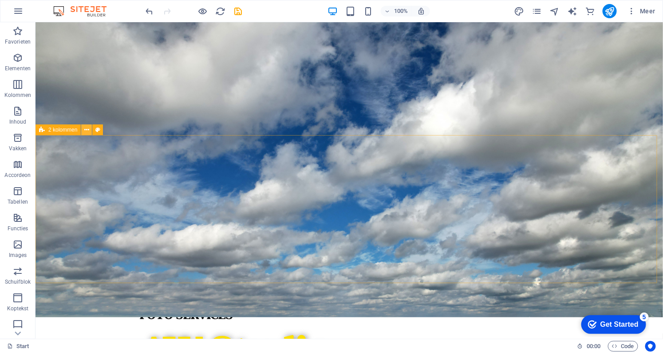
click at [84, 133] on icon at bounding box center [86, 129] width 5 height 9
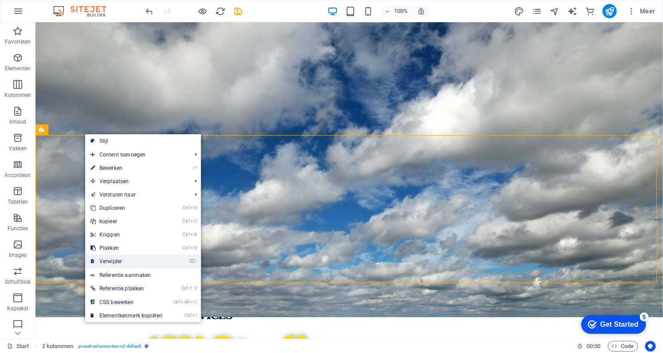
click at [107, 260] on link "⌦ Verwijder" at bounding box center [126, 260] width 83 height 13
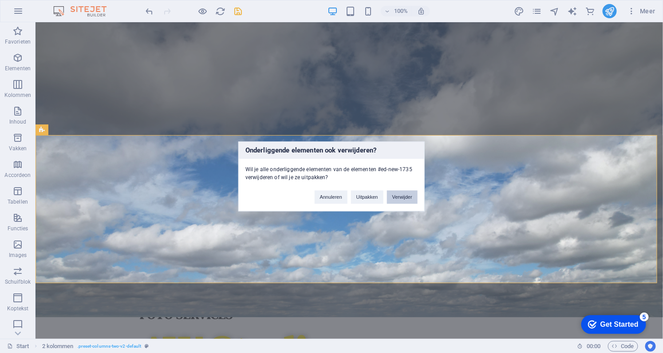
click at [407, 194] on button "Verwijder" at bounding box center [402, 196] width 31 height 13
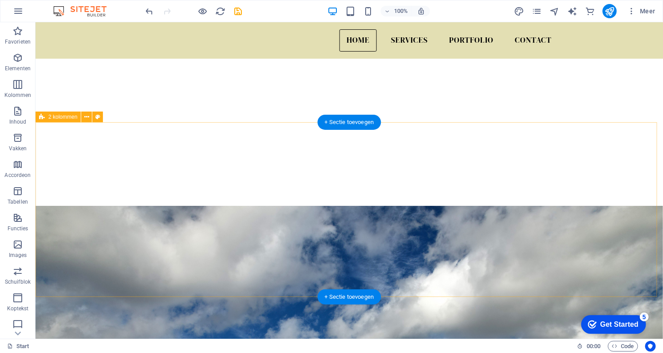
scroll to position [205, 0]
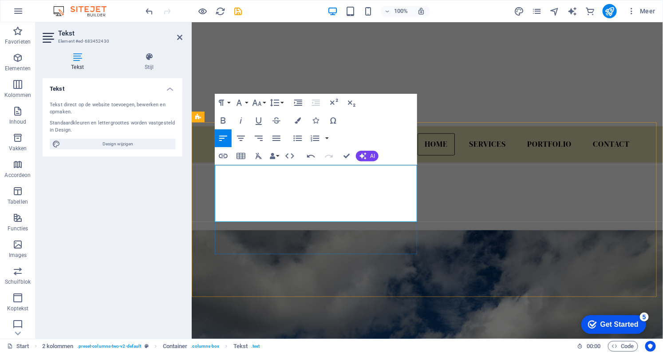
drag, startPoint x: 238, startPoint y: 174, endPoint x: 217, endPoint y: 170, distance: 21.8
click at [254, 118] on icon "button" at bounding box center [259, 120] width 11 height 11
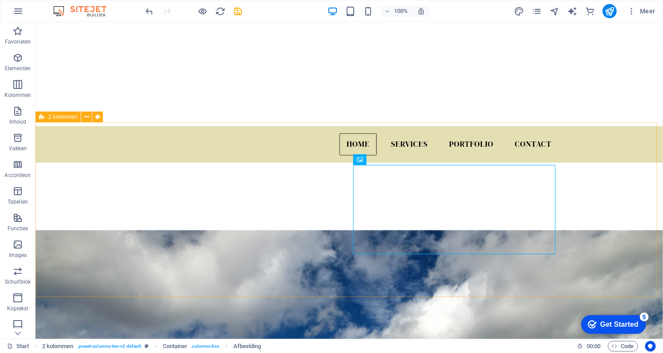
click at [70, 117] on span "2 kolommen" at bounding box center [62, 116] width 29 height 5
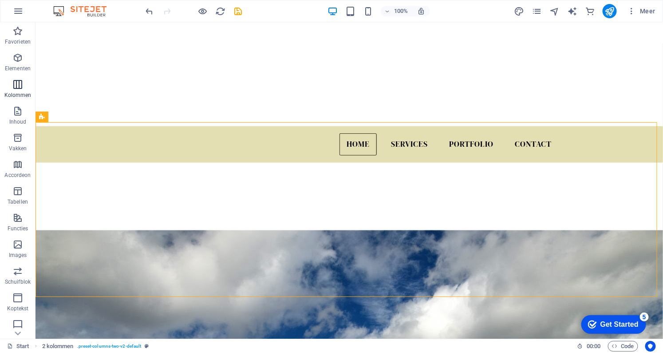
click at [16, 84] on icon "button" at bounding box center [17, 84] width 11 height 11
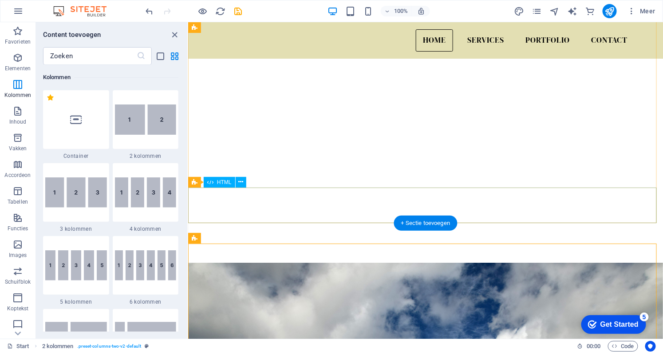
scroll to position [84, 0]
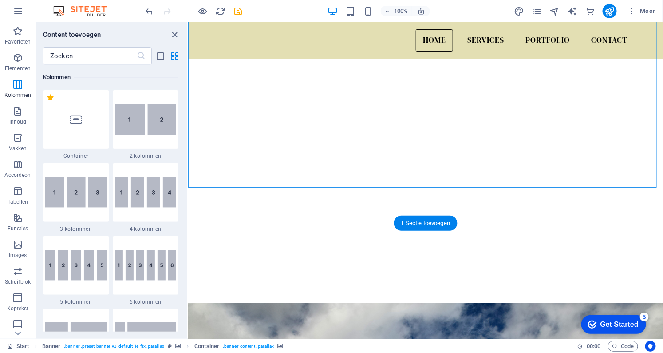
scroll to position [3, 0]
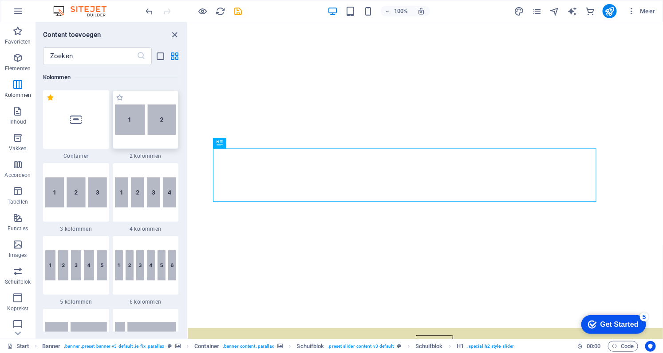
click at [141, 123] on img at bounding box center [146, 119] width 62 height 30
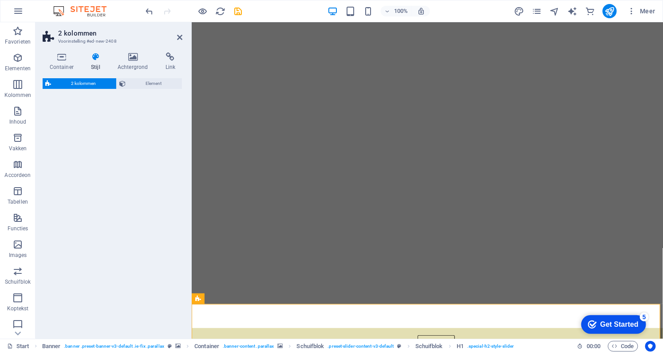
select select "rem"
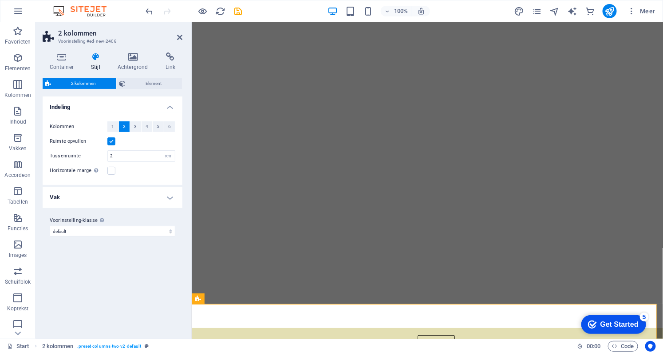
click at [109, 140] on label at bounding box center [111, 141] width 8 height 8
click at [0, 0] on input "Ruimte opvullen" at bounding box center [0, 0] width 0 height 0
click at [110, 140] on label at bounding box center [111, 141] width 8 height 8
click at [0, 0] on input "Ruimte opvullen" at bounding box center [0, 0] width 0 height 0
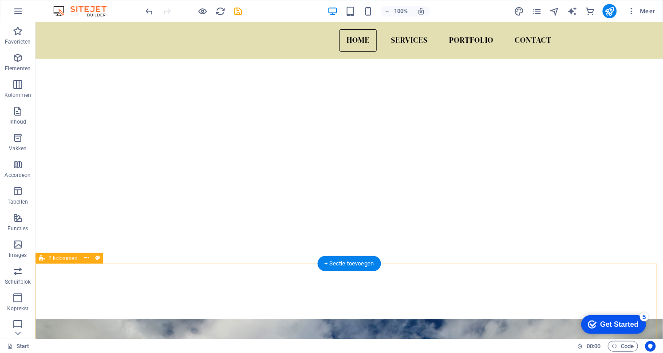
scroll to position [44, 0]
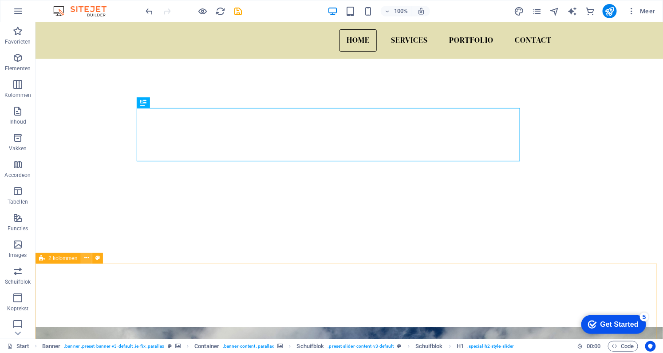
click at [85, 258] on icon at bounding box center [86, 257] width 5 height 9
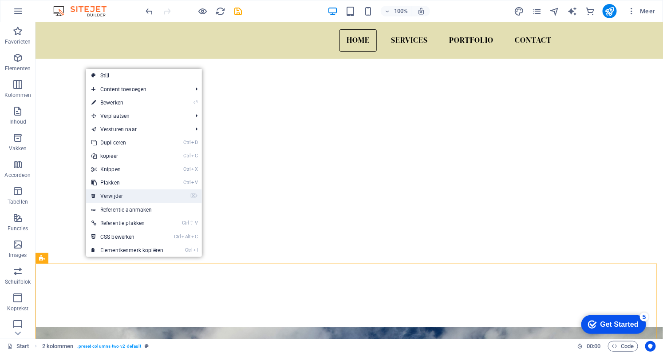
click at [97, 198] on link "⌦ Verwijder" at bounding box center [127, 195] width 83 height 13
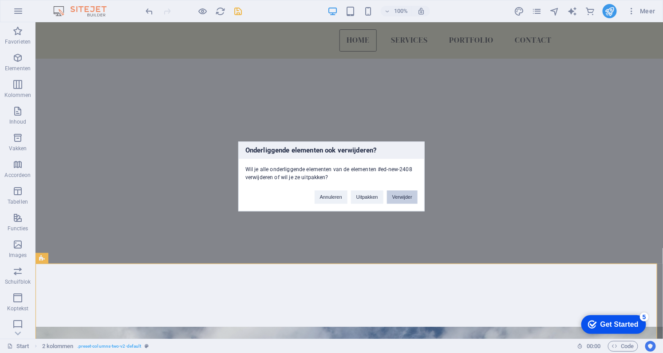
click at [405, 195] on button "Verwijder" at bounding box center [402, 196] width 31 height 13
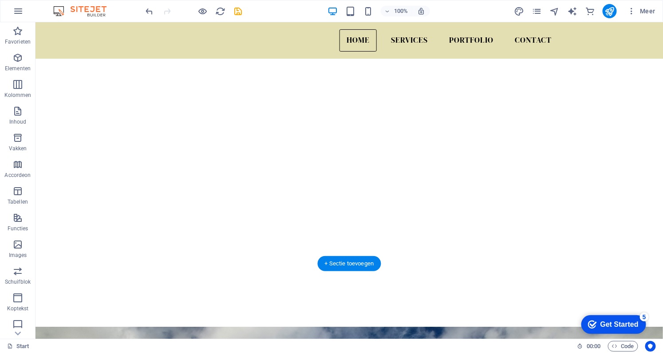
scroll to position [0, 0]
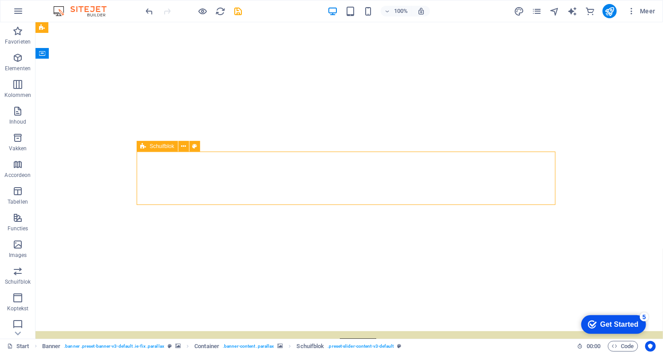
select select "px"
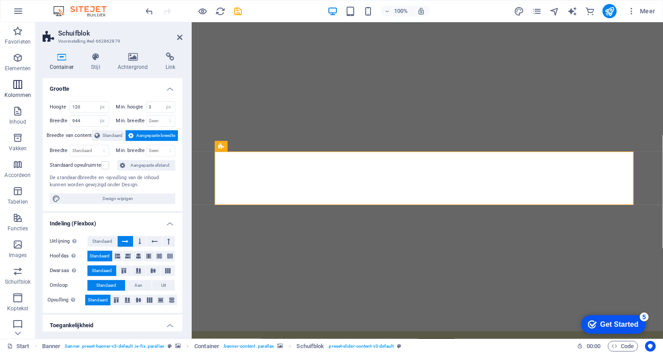
click at [19, 83] on icon "button" at bounding box center [17, 84] width 11 height 11
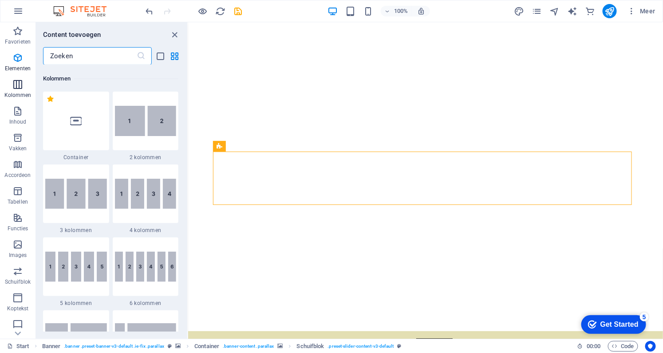
scroll to position [440, 0]
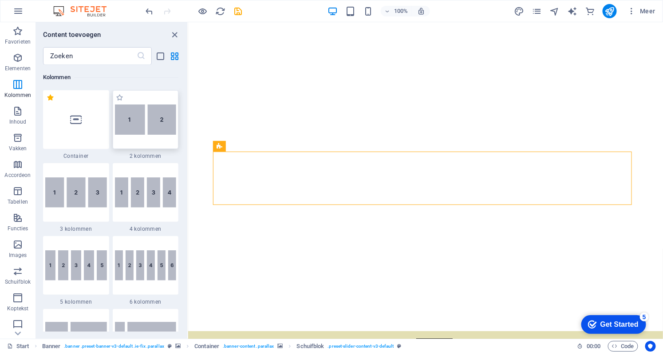
click at [129, 113] on img at bounding box center [146, 119] width 62 height 30
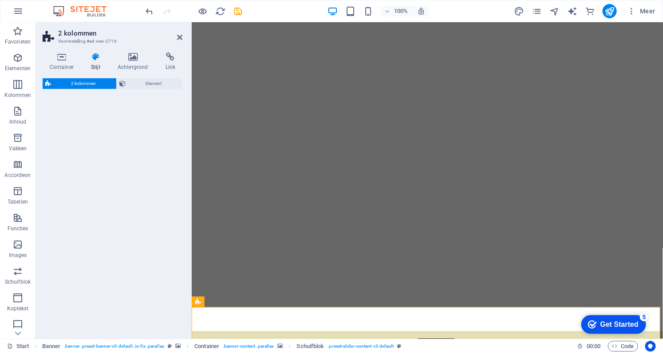
select select "rem"
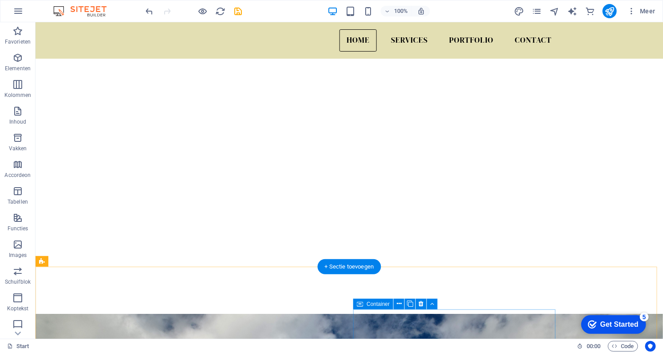
scroll to position [78, 0]
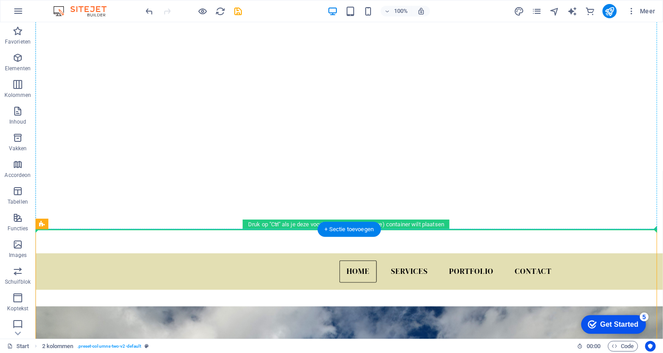
drag, startPoint x: 471, startPoint y: 329, endPoint x: 583, endPoint y: 98, distance: 257.0
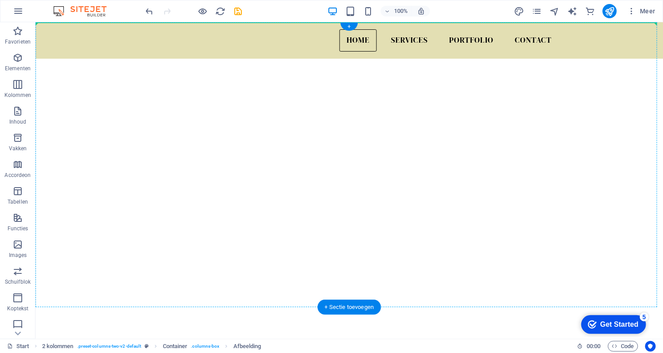
scroll to position [0, 0]
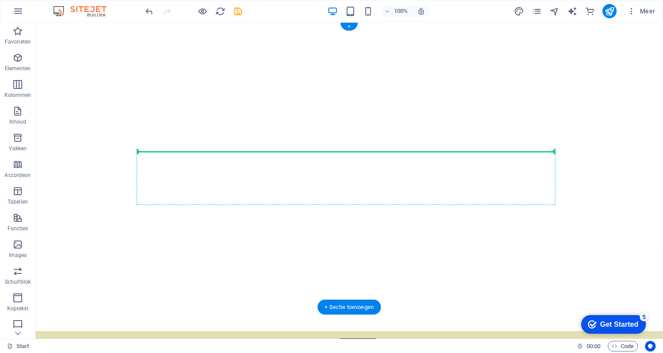
drag, startPoint x: 512, startPoint y: 329, endPoint x: 543, endPoint y: 174, distance: 158.3
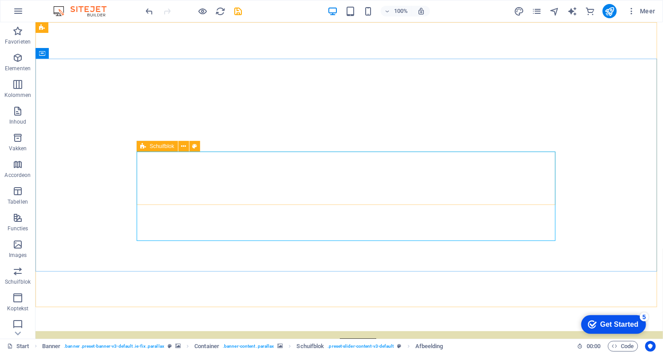
click at [166, 148] on span "Afbeelding" at bounding box center [178, 145] width 25 height 5
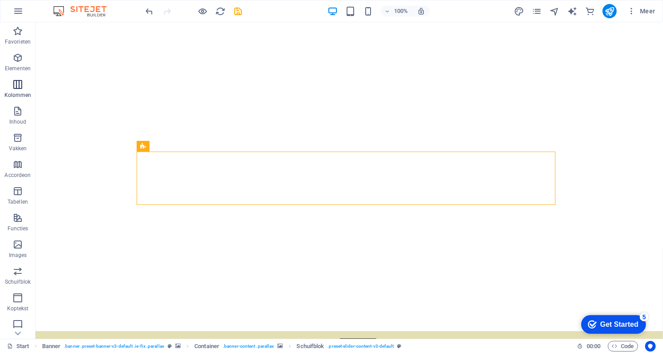
click at [14, 79] on icon "button" at bounding box center [17, 84] width 11 height 11
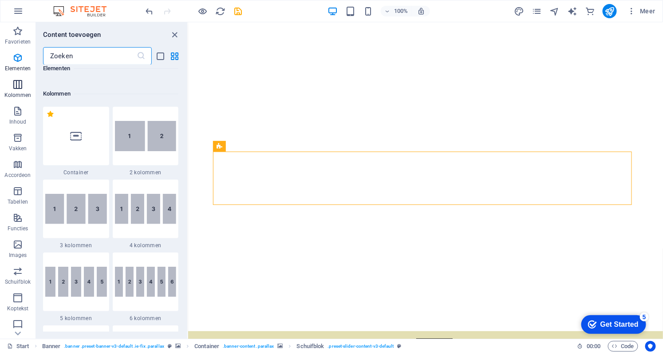
scroll to position [440, 0]
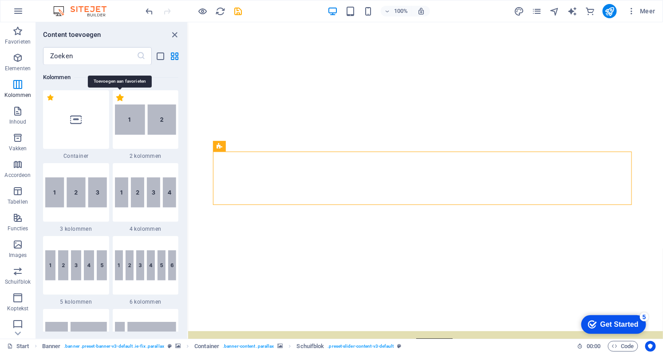
click at [117, 99] on label "1 Star" at bounding box center [120, 98] width 8 height 8
click at [116, 102] on input "1 Star" at bounding box center [116, 102] width 0 height 0
radio input "true"
click at [137, 118] on img at bounding box center [146, 119] width 62 height 30
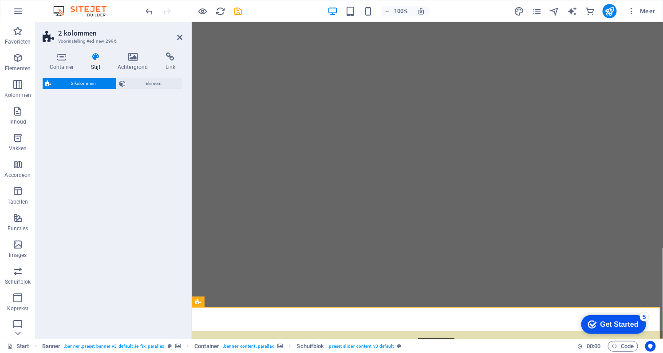
select select "rem"
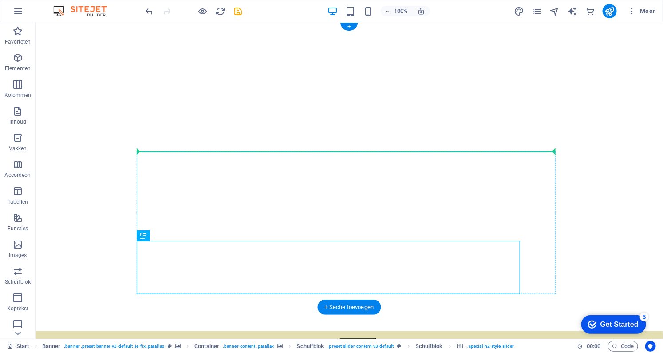
drag, startPoint x: 222, startPoint y: 259, endPoint x: 346, endPoint y: 193, distance: 140.8
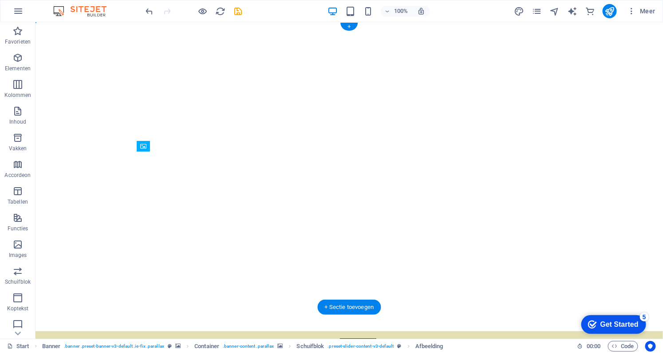
drag, startPoint x: 516, startPoint y: 242, endPoint x: 532, endPoint y: 194, distance: 50.8
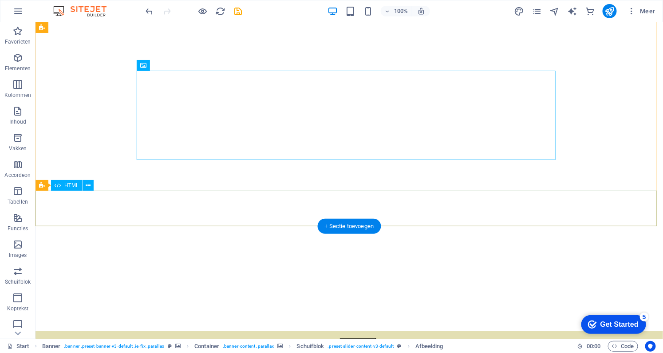
scroll to position [80, 0]
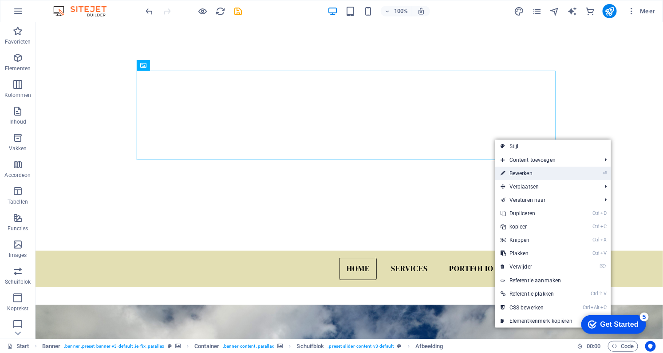
click at [512, 167] on link "⏎ Bewerken" at bounding box center [536, 172] width 83 height 13
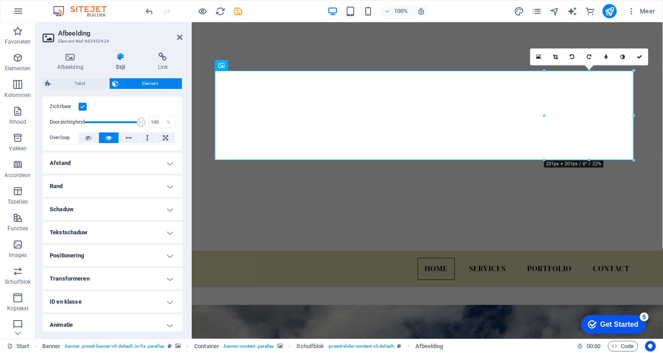
scroll to position [139, 0]
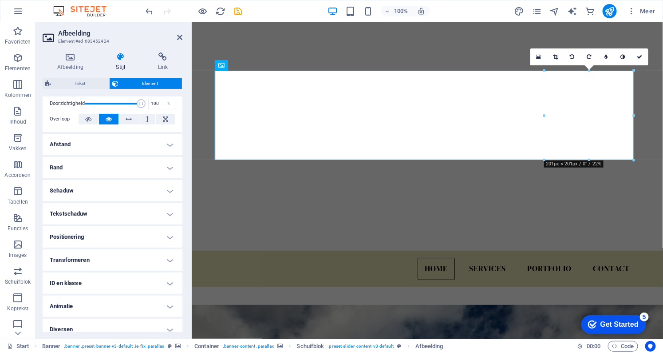
click at [66, 318] on h4 "Diversen" at bounding box center [113, 328] width 140 height 21
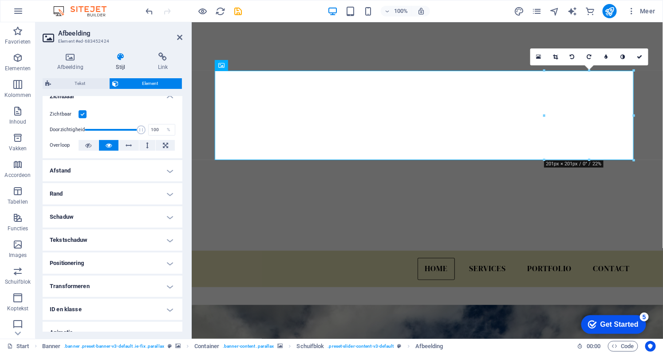
scroll to position [0, 0]
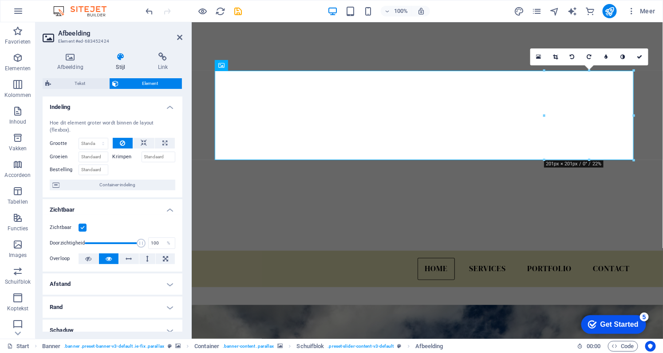
click at [119, 84] on button "Element" at bounding box center [146, 83] width 72 height 11
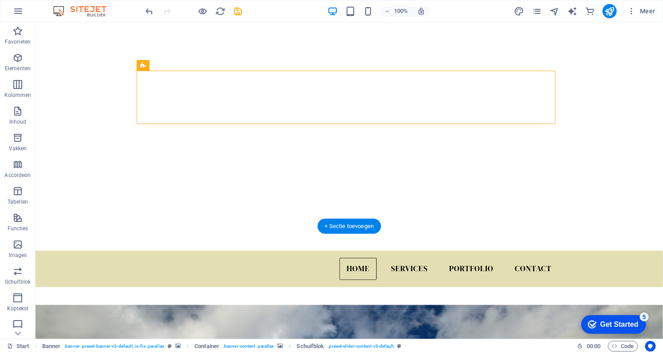
drag, startPoint x: 256, startPoint y: 87, endPoint x: 254, endPoint y: 71, distance: 17.1
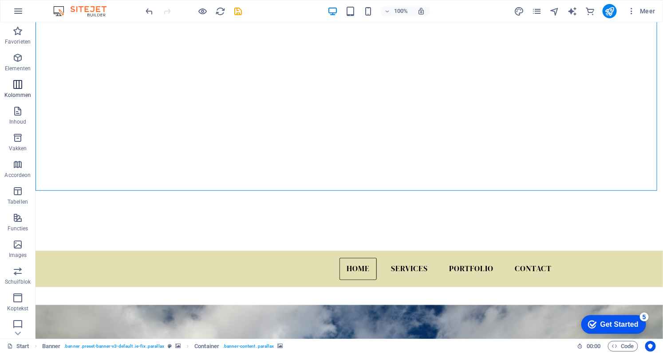
click at [16, 81] on icon "button" at bounding box center [17, 84] width 11 height 11
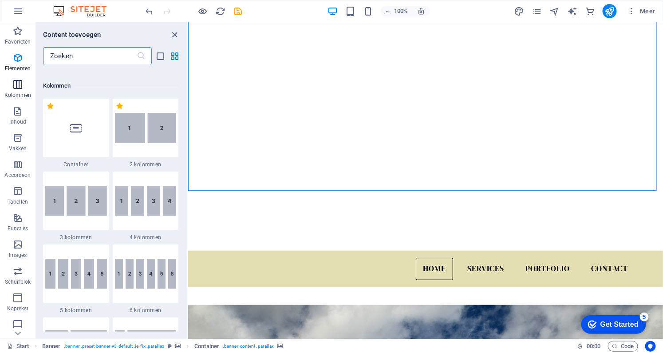
scroll to position [512, 0]
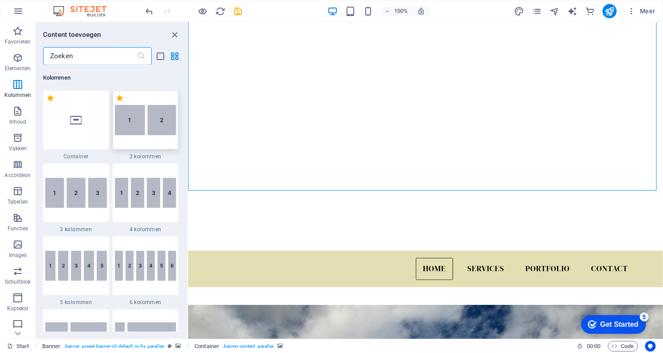
click at [141, 113] on img at bounding box center [146, 120] width 62 height 30
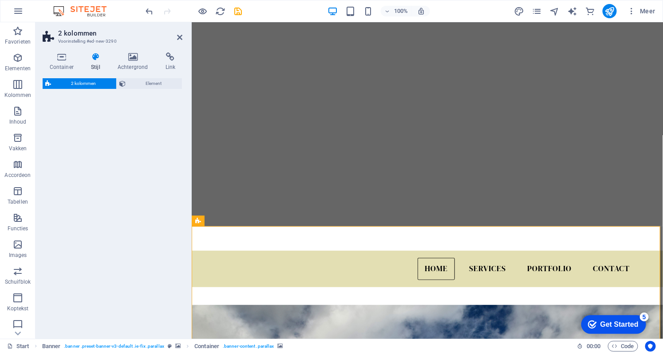
select select "rem"
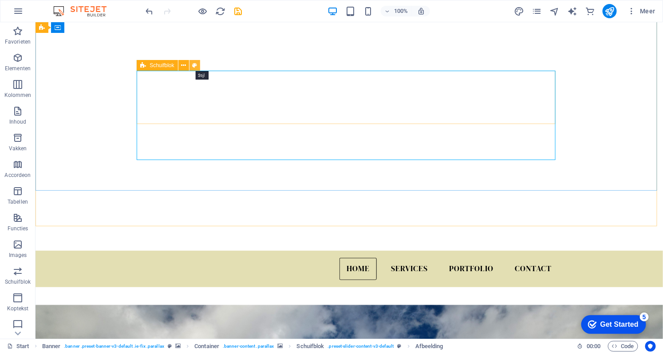
select select "rem"
select select "px"
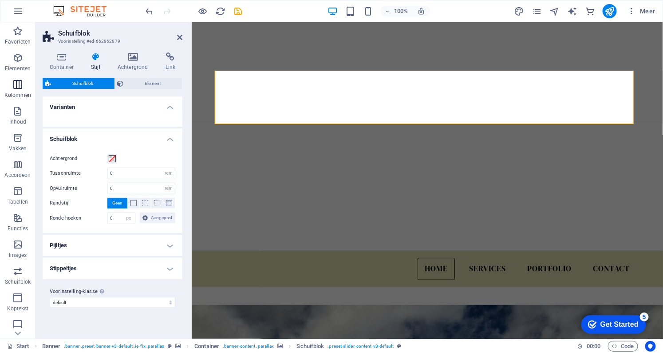
click at [12, 87] on span "Kolommen" at bounding box center [18, 89] width 36 height 21
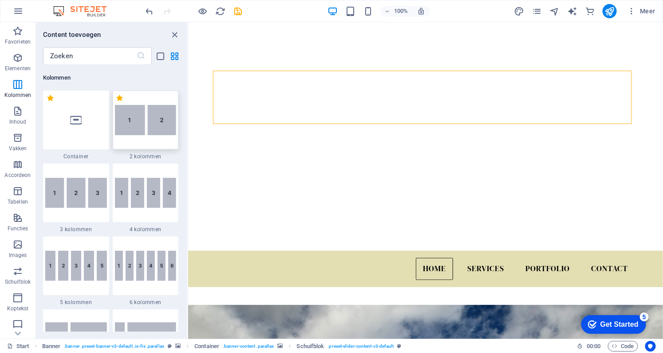
click at [137, 126] on img at bounding box center [146, 120] width 62 height 30
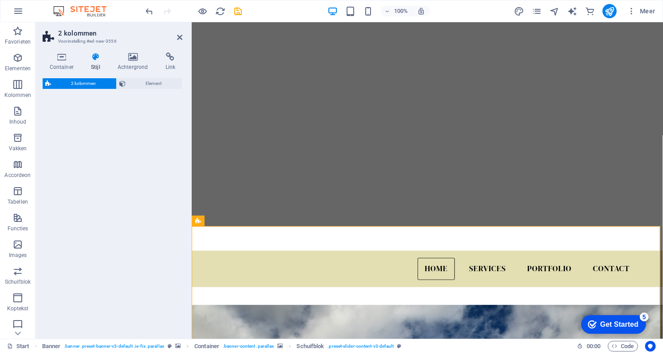
select select "rem"
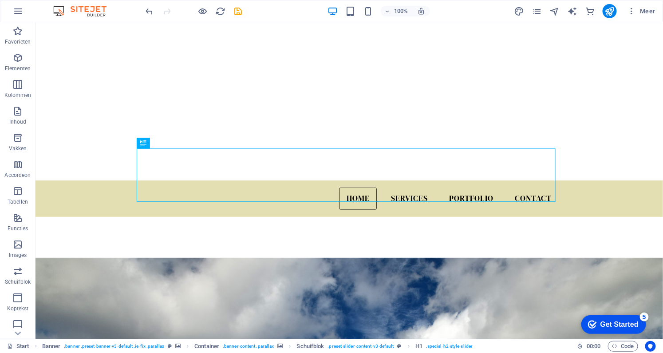
scroll to position [224, 0]
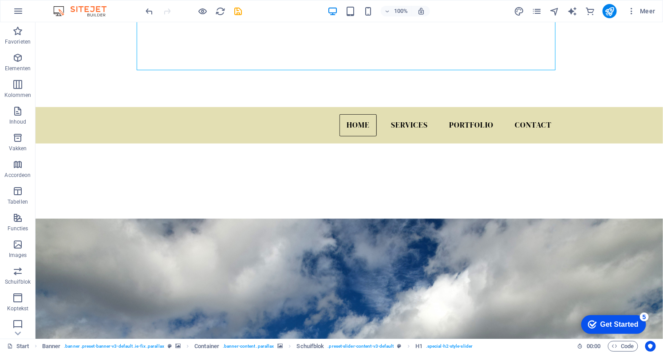
drag, startPoint x: 247, startPoint y: 173, endPoint x: 259, endPoint y: 167, distance: 13.9
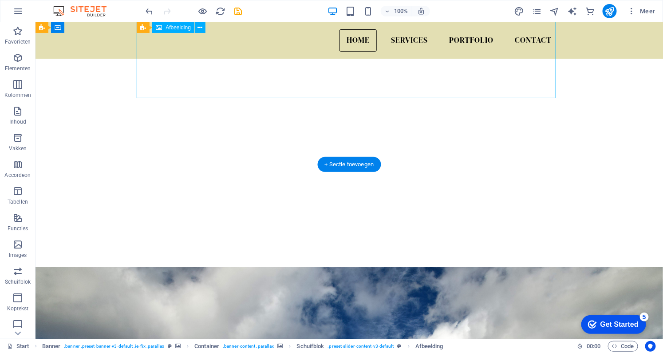
scroll to position [143, 0]
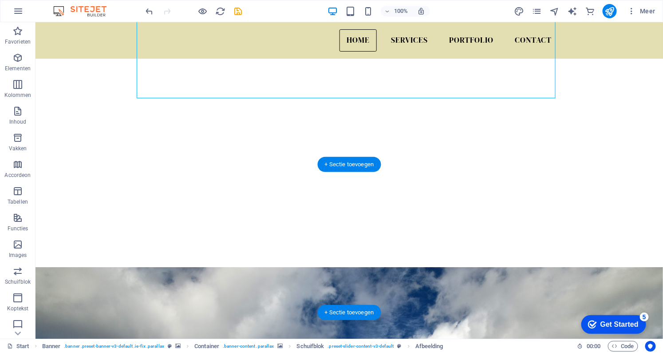
drag, startPoint x: 519, startPoint y: 67, endPoint x: 477, endPoint y: 242, distance: 180.3
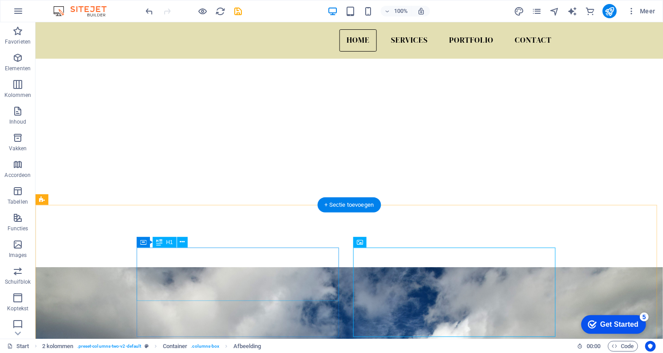
scroll to position [62, 0]
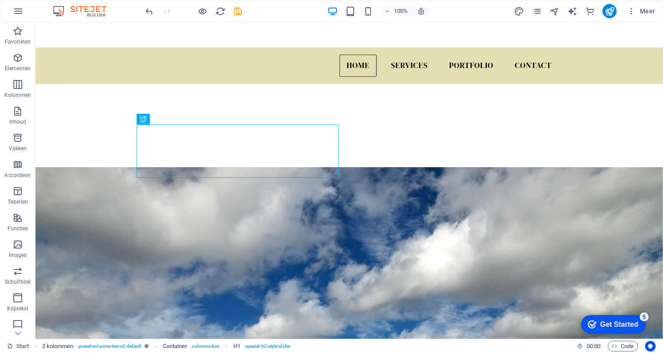
drag, startPoint x: 228, startPoint y: 312, endPoint x: 230, endPoint y: 307, distance: 5.1
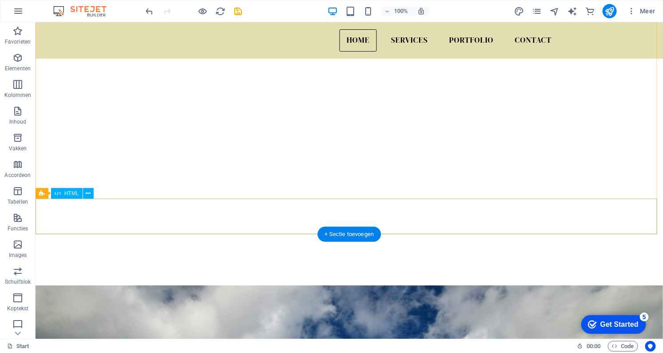
scroll to position [32, 0]
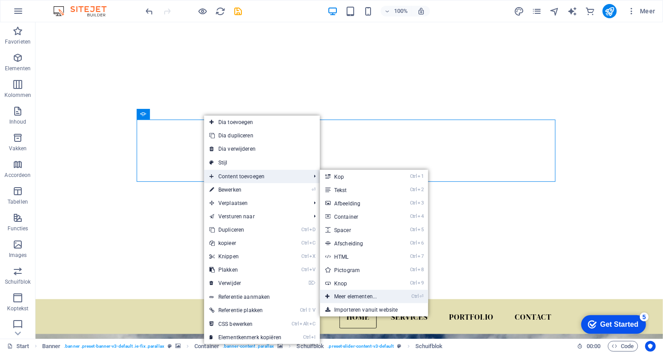
click at [340, 299] on link "Ctrl ⏎ Meer elementen..." at bounding box center [357, 295] width 75 height 13
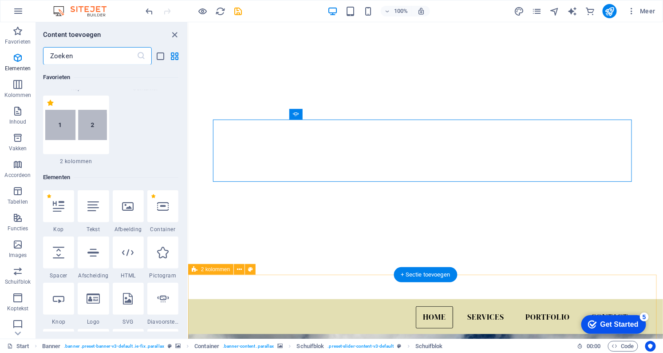
scroll to position [167, 0]
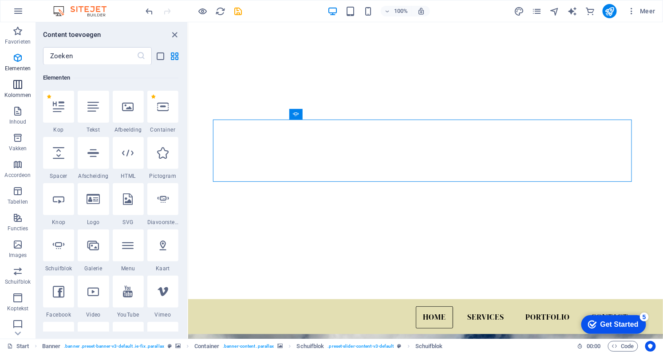
click at [23, 84] on span "Kolommen" at bounding box center [18, 89] width 36 height 21
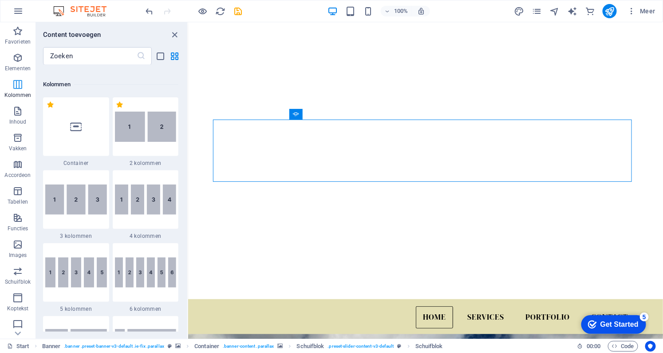
scroll to position [512, 0]
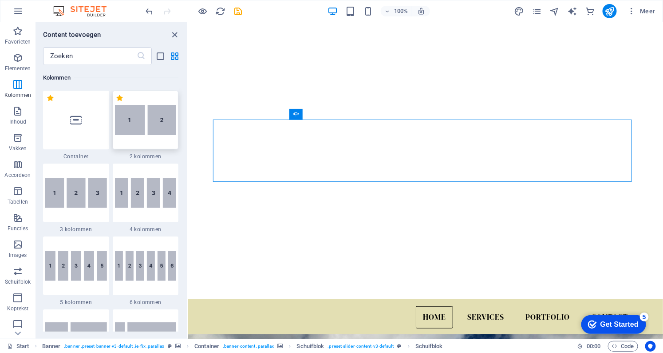
click at [146, 131] on img at bounding box center [146, 120] width 62 height 30
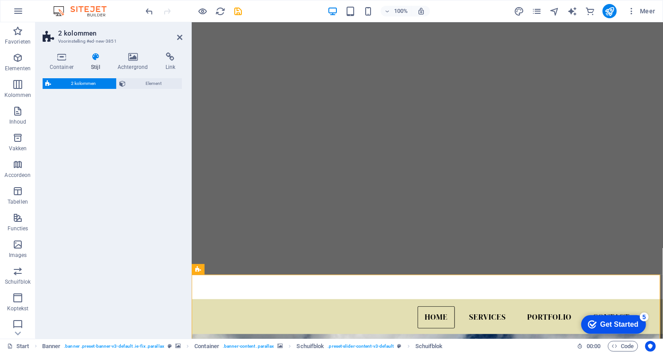
select select "rem"
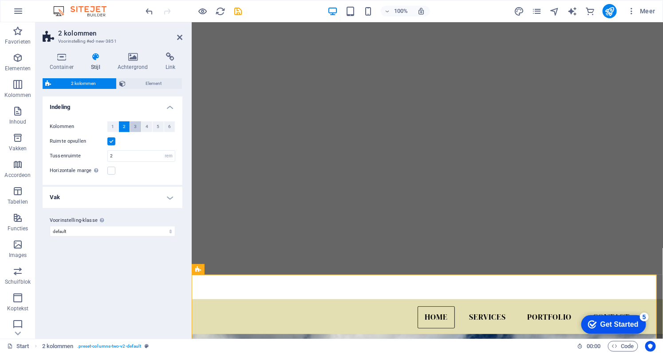
click at [135, 125] on span "3" at bounding box center [135, 126] width 3 height 11
click at [124, 123] on span "2" at bounding box center [124, 126] width 3 height 11
click at [111, 139] on label at bounding box center [111, 141] width 8 height 8
click at [0, 0] on input "Ruimte opvullen" at bounding box center [0, 0] width 0 height 0
click at [111, 139] on label at bounding box center [111, 141] width 8 height 8
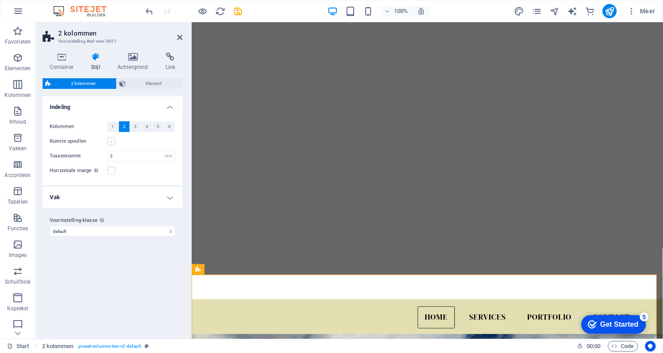
click at [0, 0] on input "Ruimte opvullen" at bounding box center [0, 0] width 0 height 0
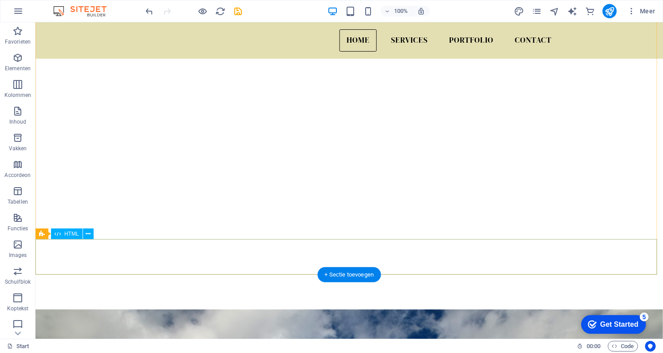
scroll to position [0, 0]
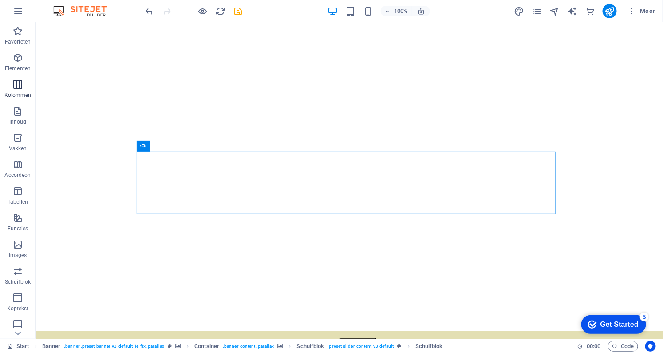
click at [20, 84] on icon "button" at bounding box center [17, 84] width 11 height 11
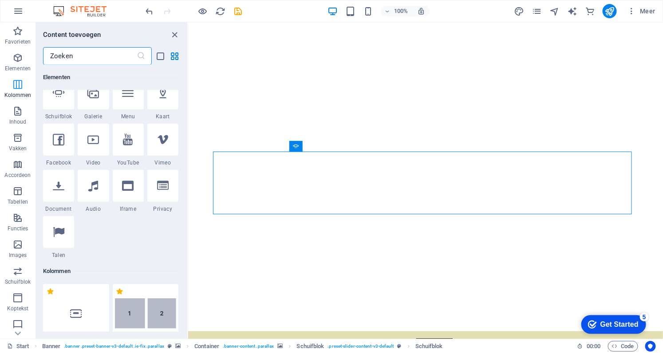
scroll to position [512, 0]
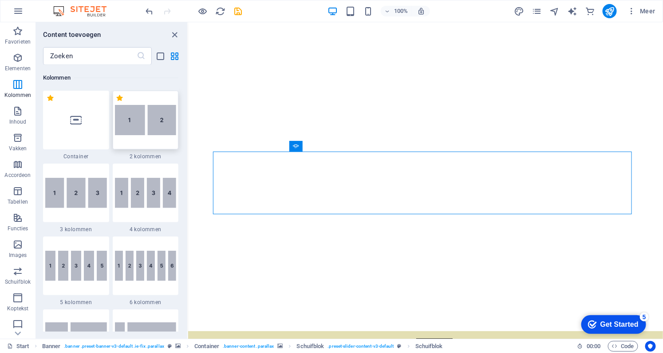
click at [134, 124] on img at bounding box center [146, 120] width 62 height 30
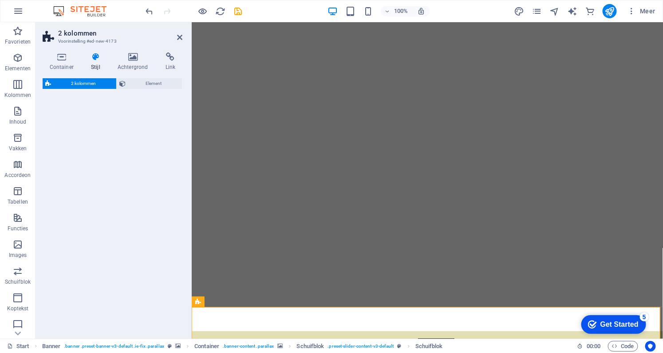
select select "rem"
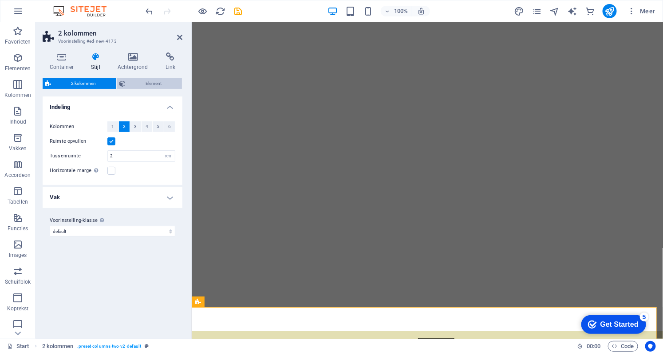
click at [173, 79] on span "Element" at bounding box center [153, 83] width 51 height 11
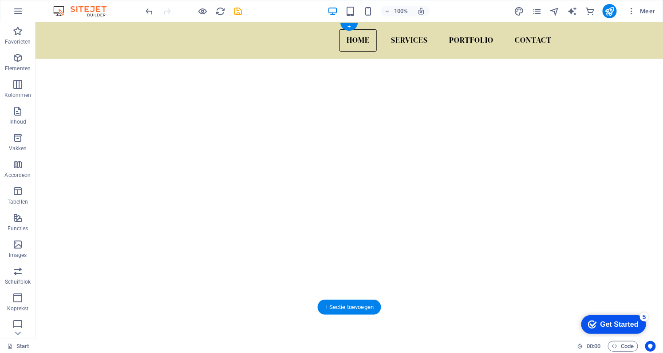
scroll to position [0, 0]
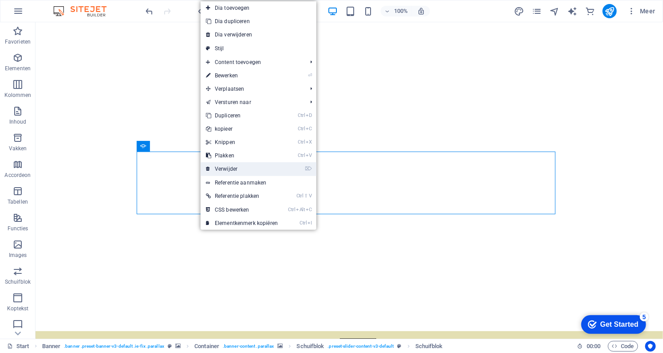
click at [238, 165] on link "⌦ Verwijder" at bounding box center [242, 168] width 83 height 13
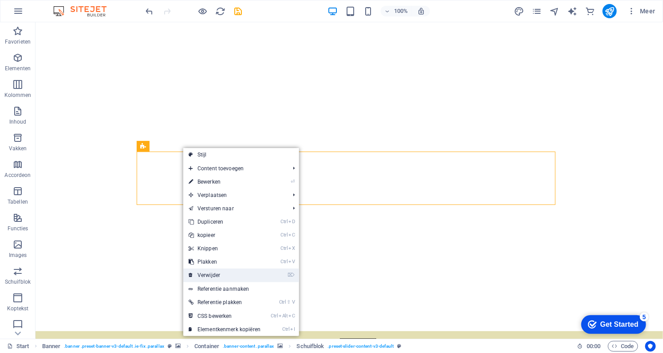
click at [206, 269] on link "⌦ Verwijder" at bounding box center [224, 274] width 83 height 13
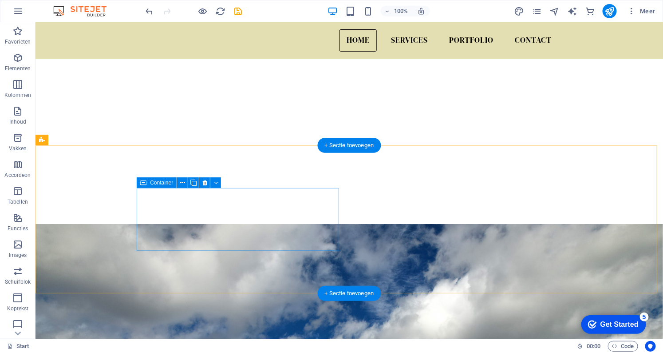
scroll to position [80, 0]
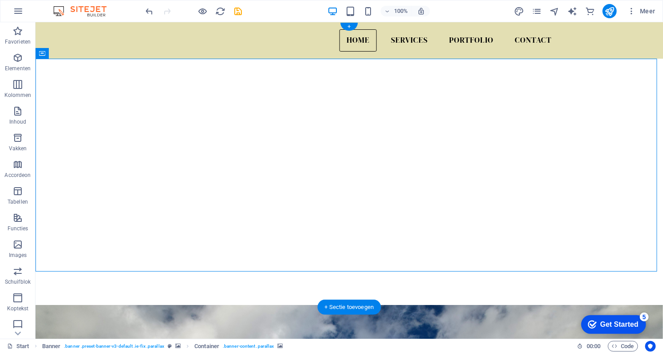
scroll to position [0, 0]
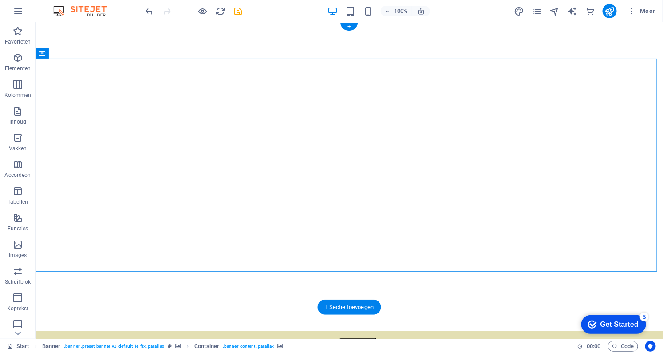
click at [23, 87] on icon "button" at bounding box center [17, 84] width 11 height 11
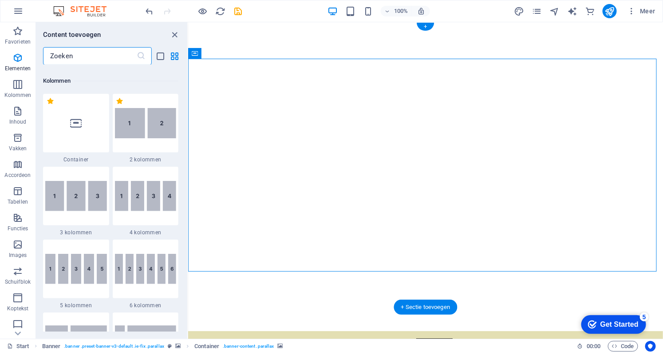
scroll to position [512, 0]
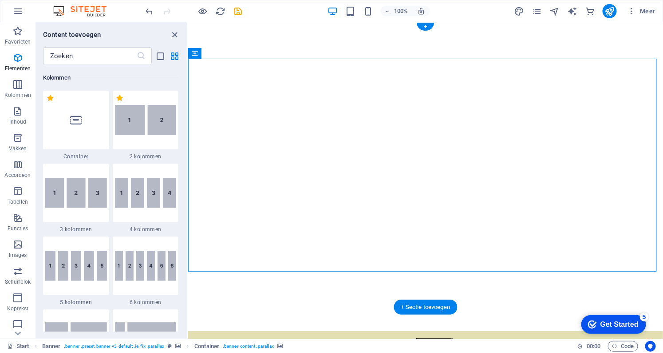
click at [157, 133] on img at bounding box center [146, 120] width 62 height 30
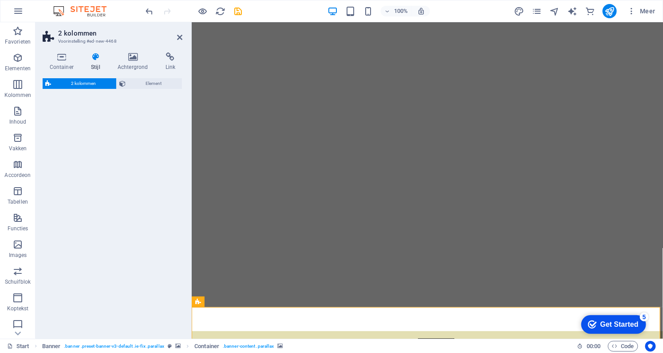
select select "rem"
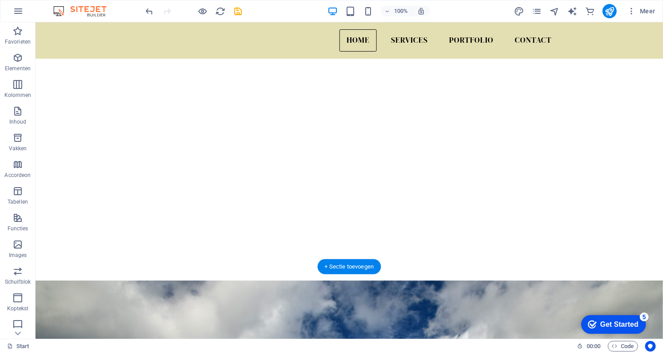
scroll to position [0, 0]
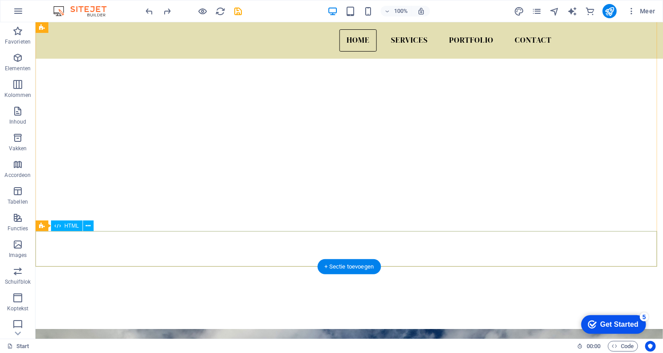
scroll to position [80, 0]
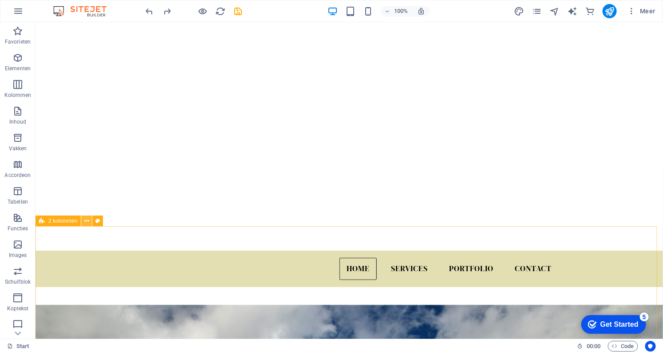
click at [86, 222] on icon at bounding box center [86, 220] width 5 height 9
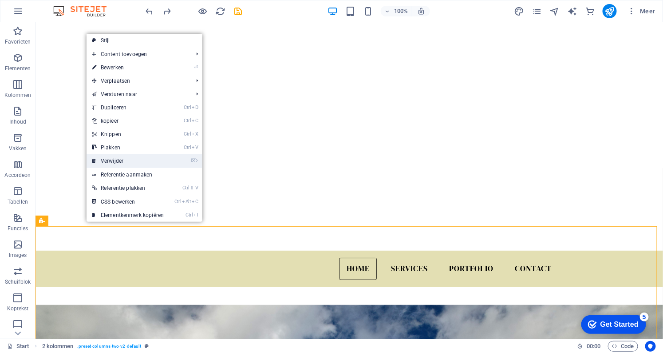
click at [122, 165] on link "⌦ Verwijder" at bounding box center [128, 160] width 83 height 13
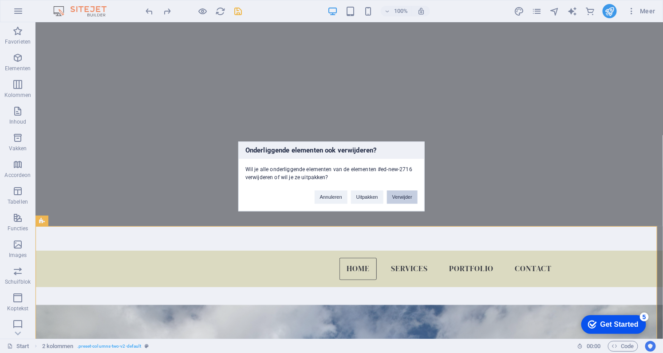
click at [403, 196] on button "Verwijder" at bounding box center [402, 196] width 31 height 13
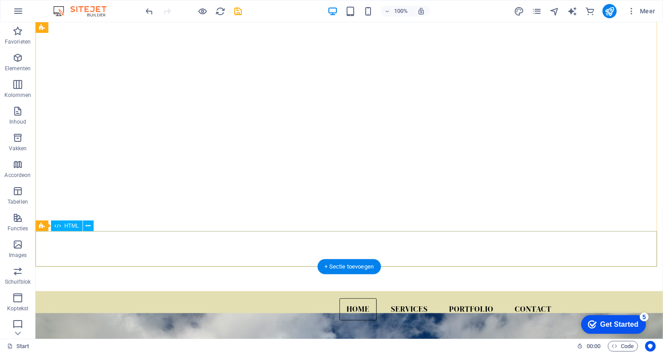
scroll to position [0, 0]
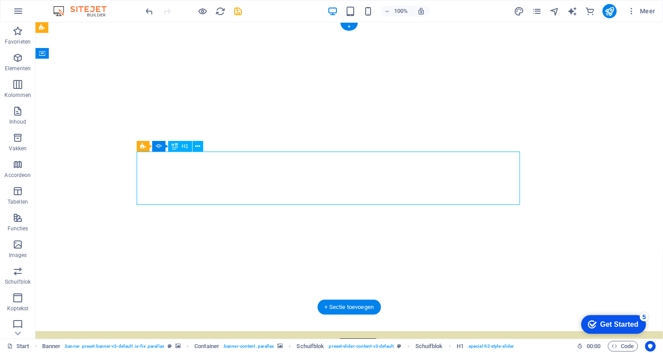
select select "px"
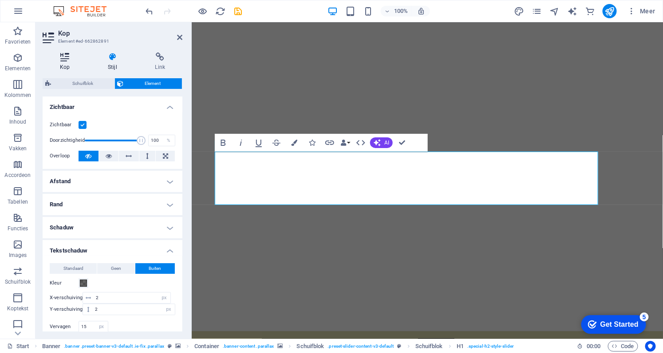
click at [59, 61] on icon at bounding box center [65, 56] width 44 height 9
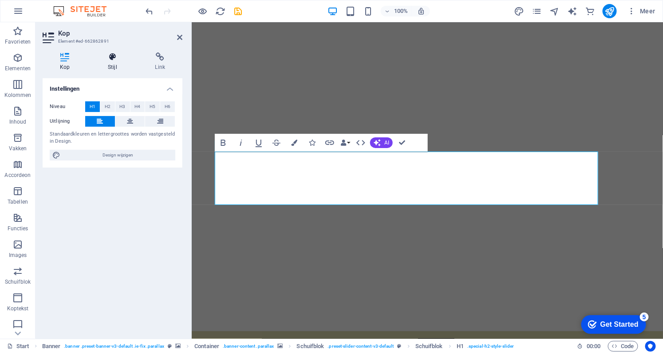
click at [111, 59] on icon at bounding box center [113, 56] width 44 height 9
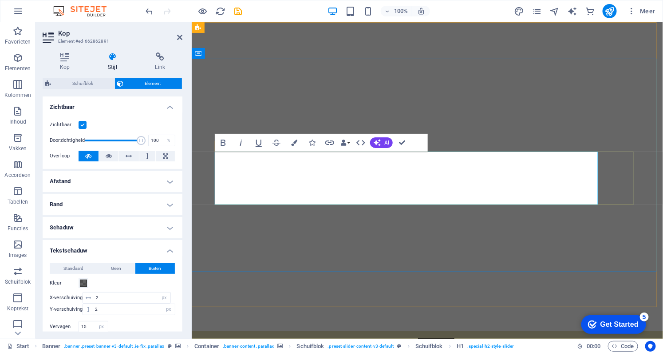
drag, startPoint x: 416, startPoint y: 172, endPoint x: 226, endPoint y: 178, distance: 190.1
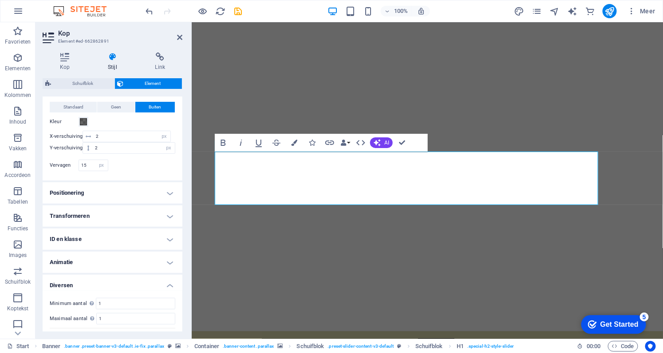
scroll to position [178, 0]
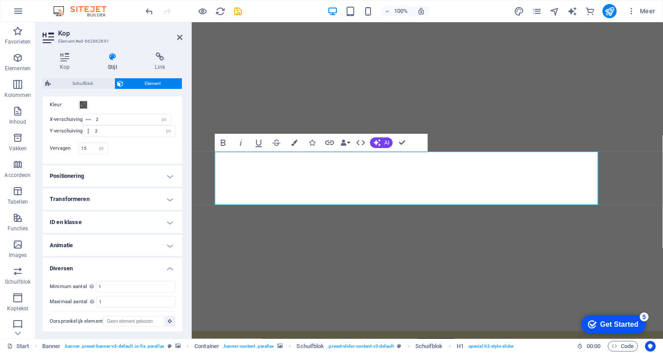
click at [112, 198] on h4 "Transformeren" at bounding box center [113, 198] width 140 height 21
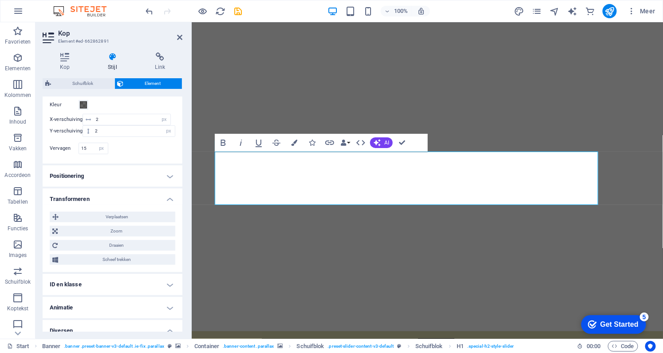
click at [112, 198] on h4 "Transformeren" at bounding box center [113, 196] width 140 height 16
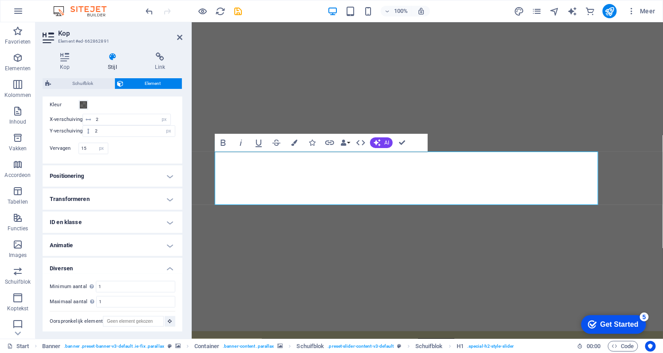
click at [101, 224] on h4 "ID en klasse" at bounding box center [113, 221] width 140 height 21
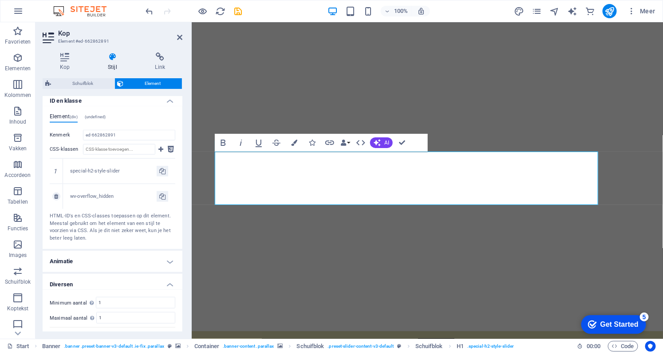
scroll to position [315, 0]
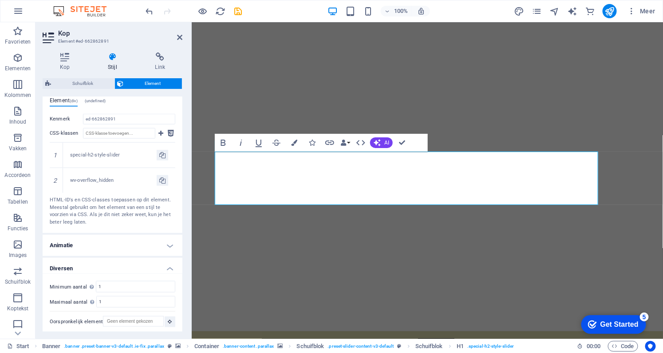
click at [108, 231] on ul "Indeling Hoe dit element groter wordt binnen de layout (flexbox). Grootte Stand…" at bounding box center [113, 57] width 140 height 553
click at [104, 242] on h4 "Animatie" at bounding box center [113, 244] width 140 height 21
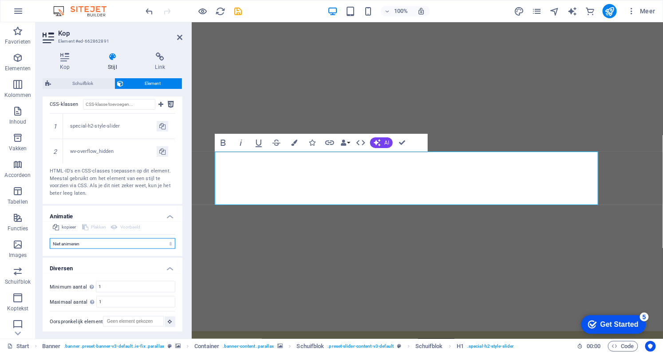
click at [107, 240] on select "Niet animeren Tonen/verbergen Naar boven of beneden schuiven In- en uitzoomen V…" at bounding box center [113, 243] width 126 height 11
click at [50, 238] on select "Niet animeren Tonen/verbergen Naar boven of beneden schuiven In- en uitzoomen V…" at bounding box center [113, 243] width 126 height 11
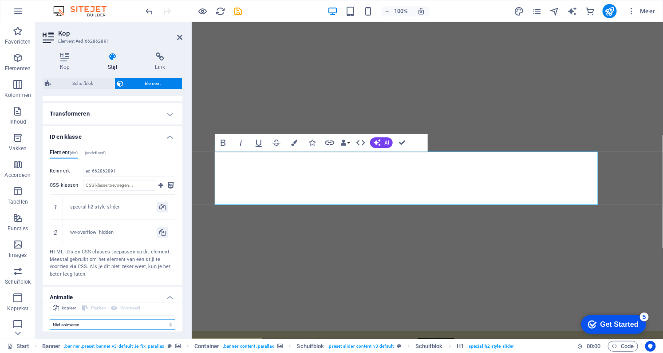
scroll to position [182, 0]
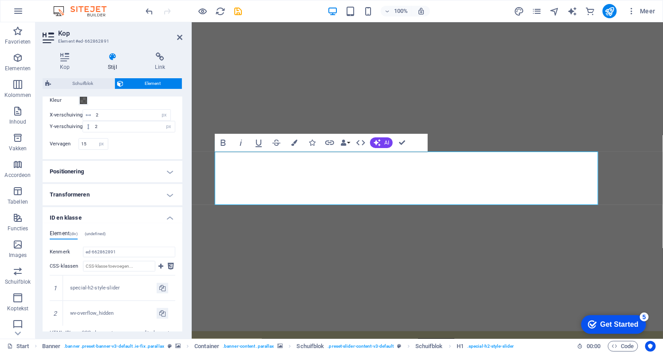
click at [168, 214] on h4 "ID en klasse" at bounding box center [113, 215] width 140 height 16
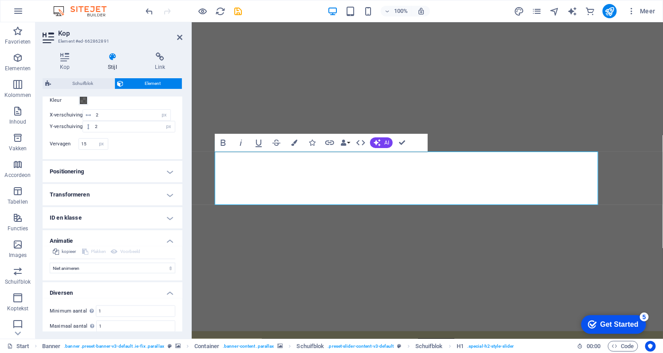
click at [174, 238] on h4 "Animatie" at bounding box center [113, 238] width 140 height 16
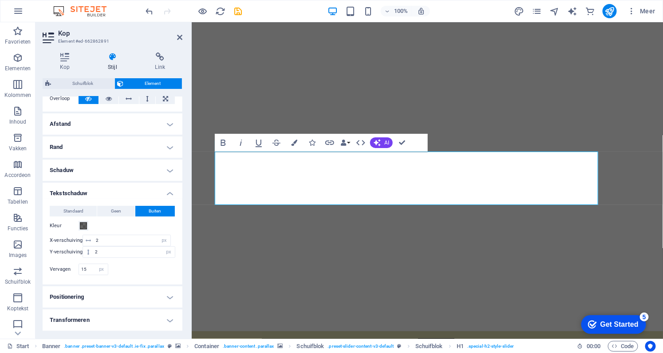
scroll to position [17, 0]
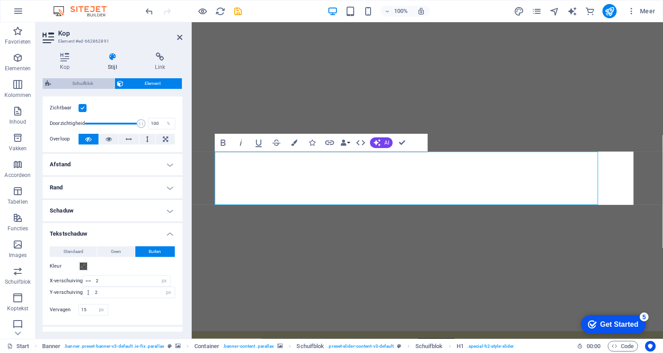
click at [90, 85] on span "Schuifblok" at bounding box center [83, 83] width 58 height 11
select select "rem"
select select "px"
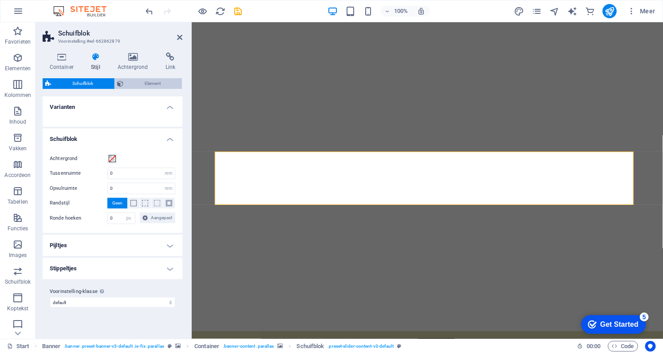
click at [148, 83] on span "Element" at bounding box center [153, 83] width 53 height 11
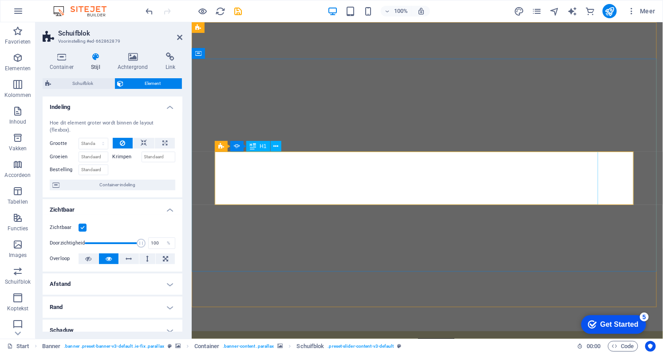
drag, startPoint x: 415, startPoint y: 178, endPoint x: 569, endPoint y: 178, distance: 154.1
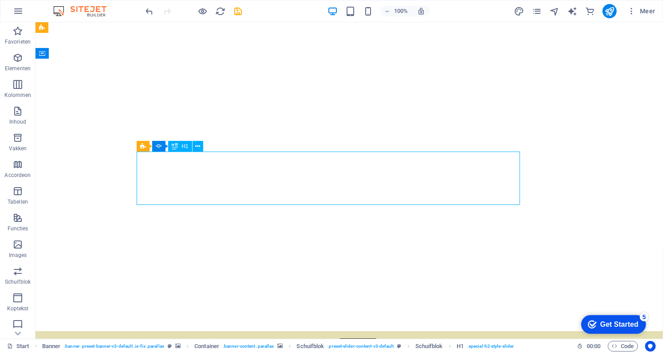
select select "px"
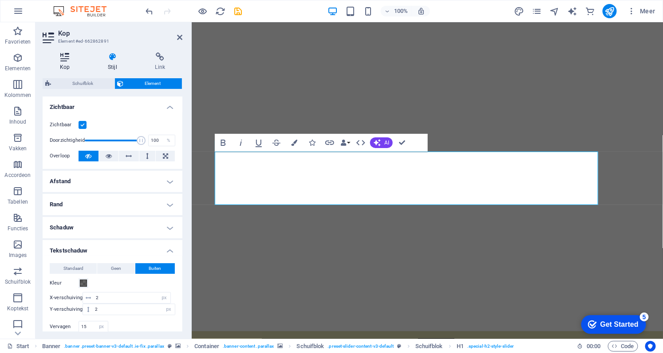
click at [60, 57] on icon at bounding box center [65, 56] width 44 height 9
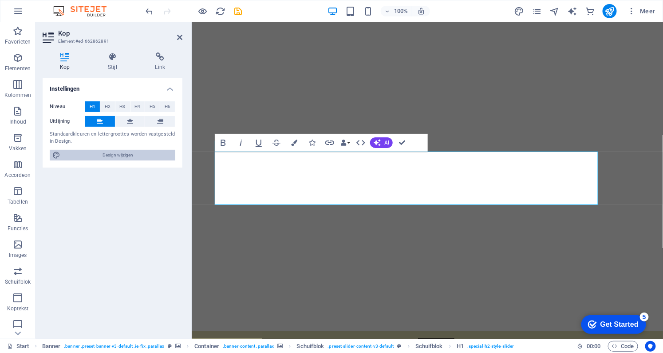
click at [65, 155] on span "Design wijzigen" at bounding box center [118, 155] width 110 height 11
select select "px"
select select "300"
select select "px"
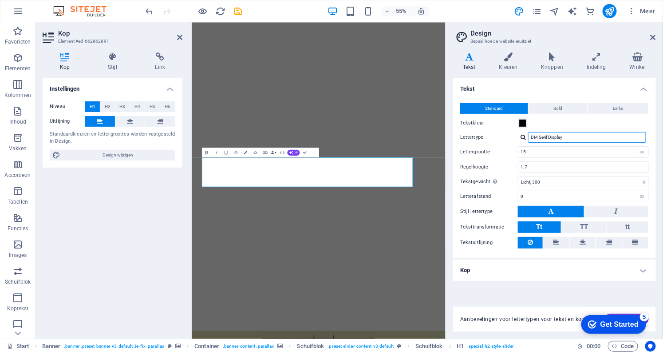
click at [637, 139] on input "DM Serif Display" at bounding box center [587, 137] width 118 height 11
click at [624, 266] on h4 "Kop" at bounding box center [554, 269] width 203 height 21
click at [575, 139] on input "DM Serif Display" at bounding box center [587, 137] width 118 height 11
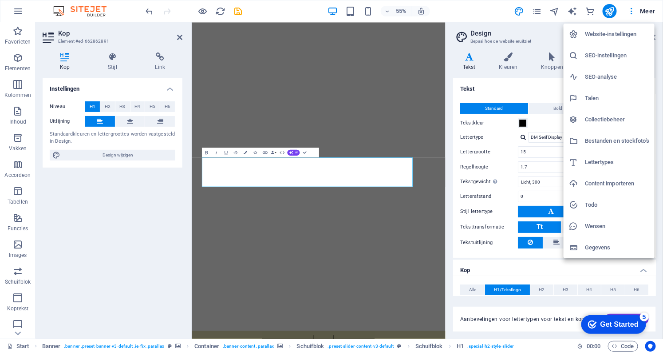
click at [593, 159] on h6 "Lettertypes" at bounding box center [617, 162] width 64 height 11
select select "popularity"
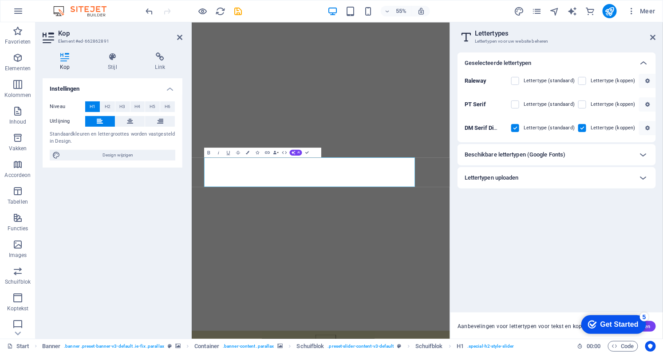
click at [593, 155] on div "Beschikbare lettertypen (Google Fonts)" at bounding box center [549, 154] width 168 height 11
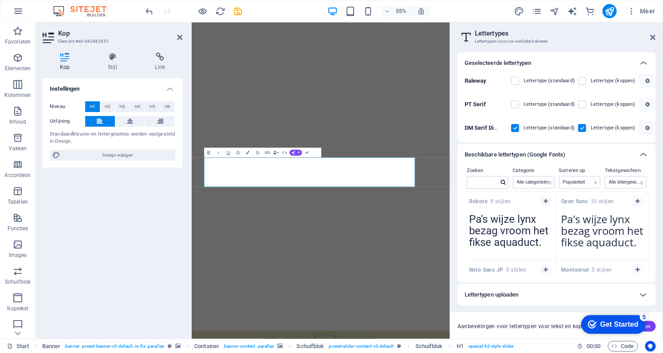
click at [650, 40] on header "Lettertypes Lettertypen voor uw website beheren" at bounding box center [558, 33] width 197 height 23
click at [650, 38] on header "Lettertypes Lettertypen voor uw website beheren" at bounding box center [558, 33] width 197 height 23
click at [650, 36] on h2 "Lettertypes" at bounding box center [565, 33] width 181 height 8
click at [655, 36] on icon at bounding box center [653, 37] width 5 height 7
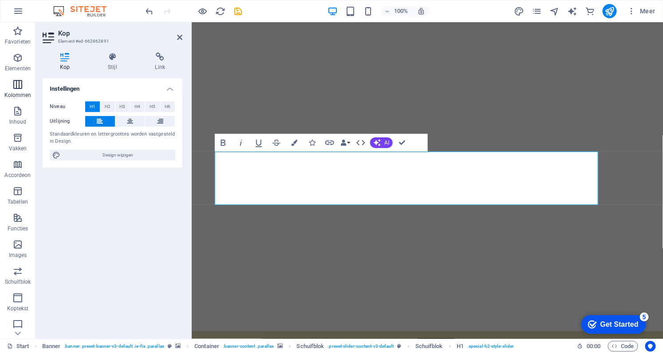
click at [17, 84] on icon "button" at bounding box center [17, 84] width 11 height 11
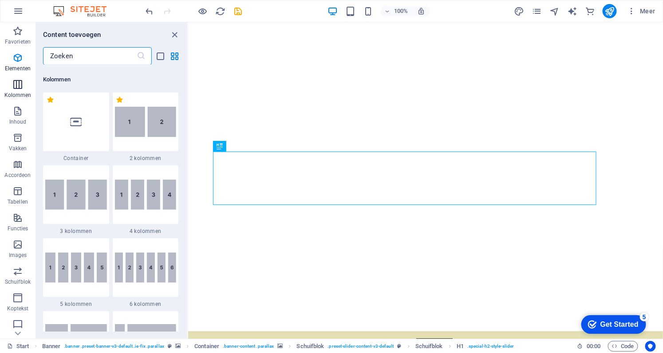
scroll to position [512, 0]
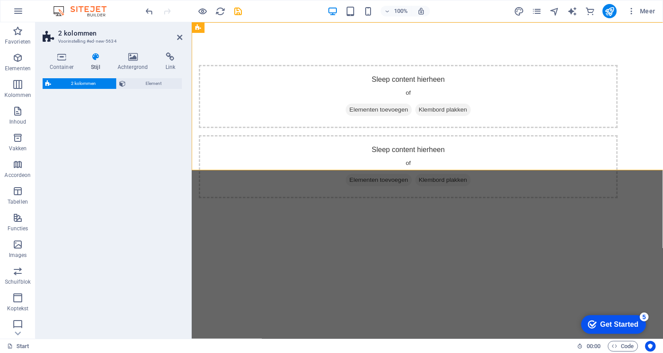
select select "rem"
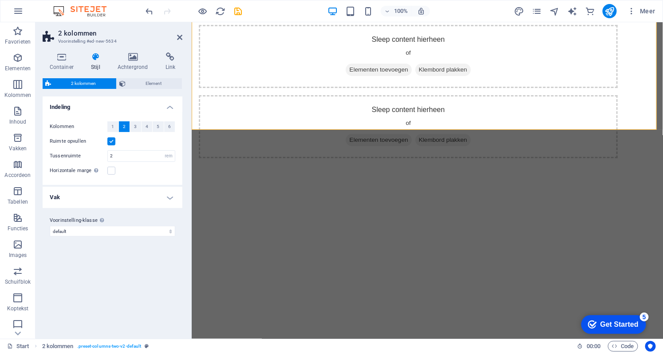
scroll to position [0, 0]
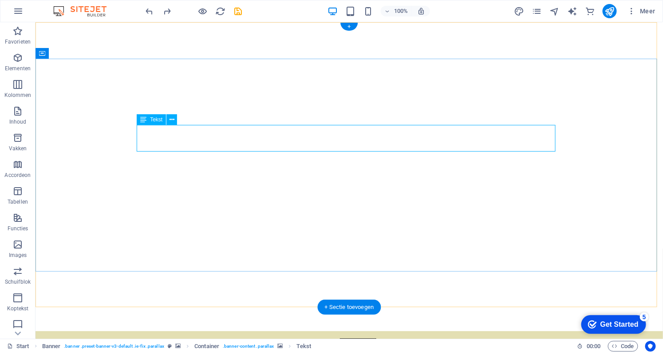
drag, startPoint x: 196, startPoint y: 141, endPoint x: 40, endPoint y: 142, distance: 156.3
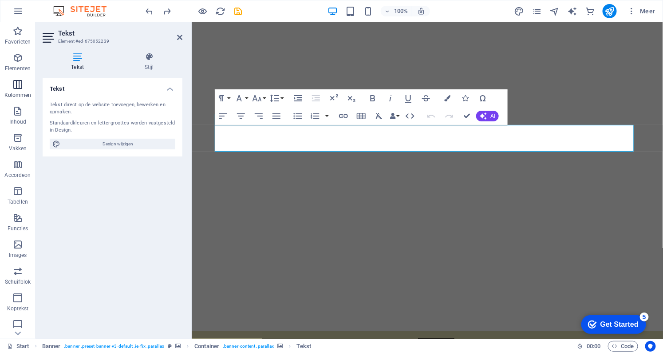
click at [17, 84] on icon "button" at bounding box center [17, 84] width 11 height 11
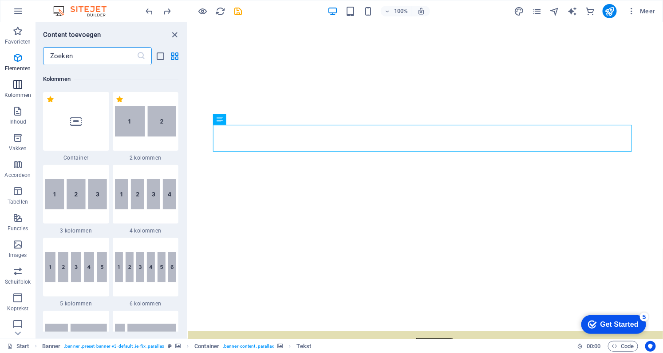
scroll to position [512, 0]
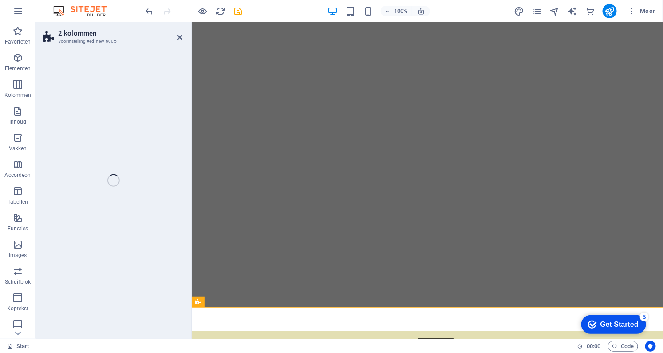
select select "rem"
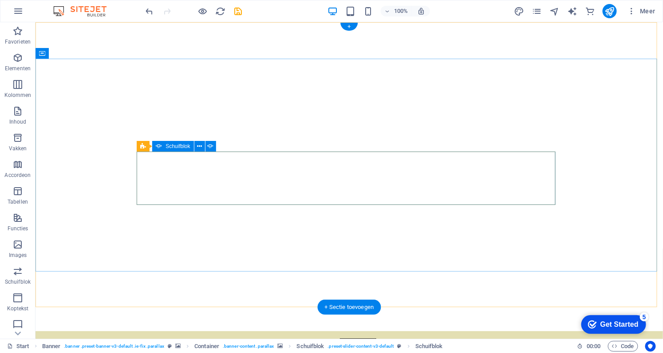
select select "fade"
select select "ms"
select select "s"
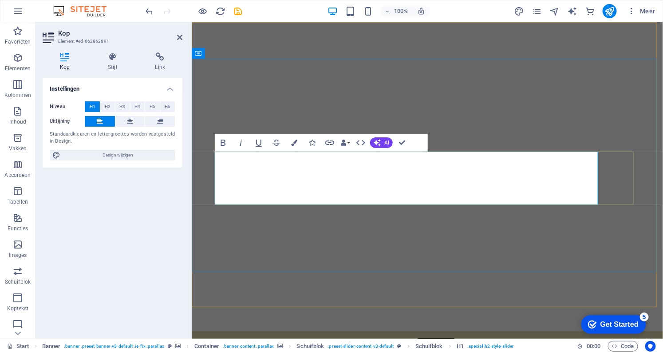
drag, startPoint x: 593, startPoint y: 176, endPoint x: 570, endPoint y: 178, distance: 22.8
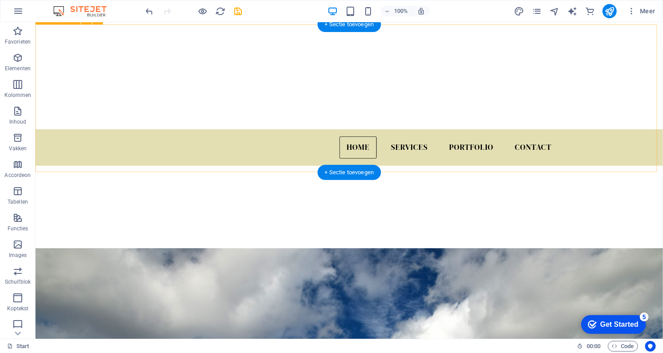
scroll to position [161, 0]
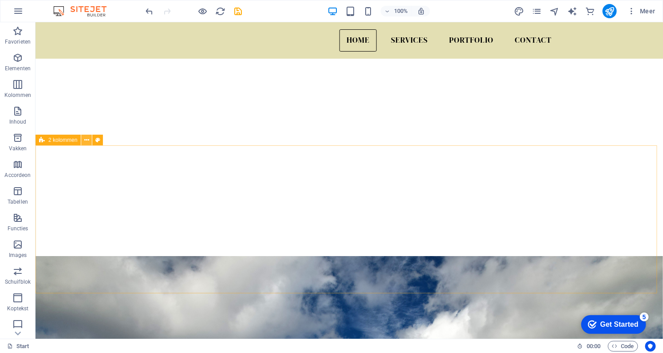
click at [85, 140] on icon at bounding box center [86, 139] width 5 height 9
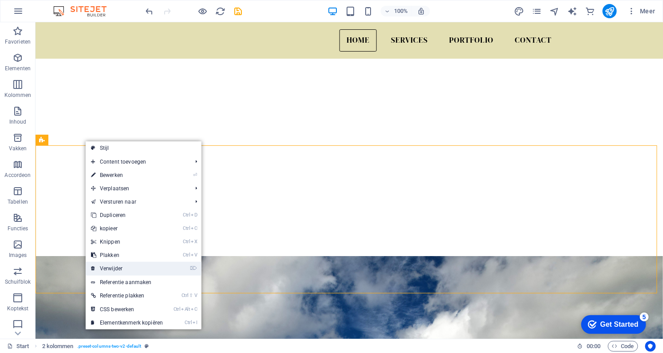
click at [105, 270] on link "⌦ Verwijder" at bounding box center [127, 268] width 83 height 13
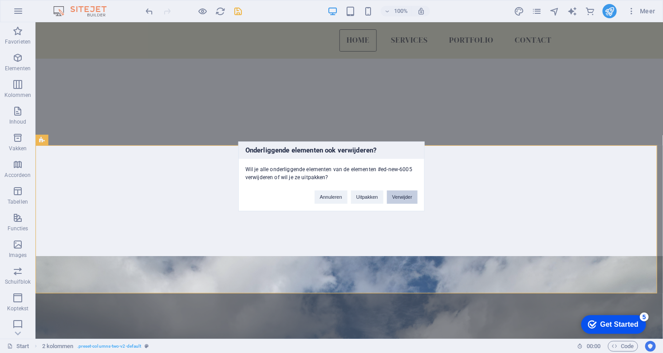
click at [405, 197] on button "Verwijder" at bounding box center [402, 196] width 31 height 13
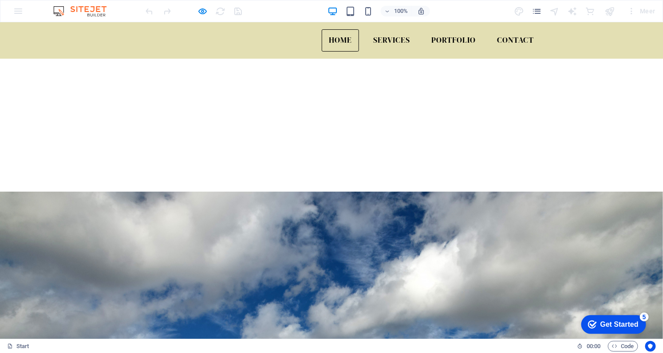
scroll to position [202, 0]
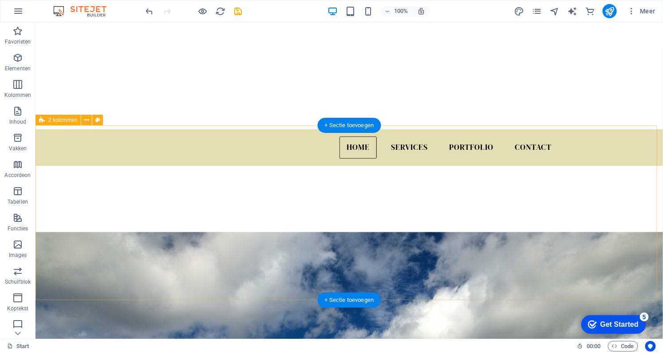
select select "rem"
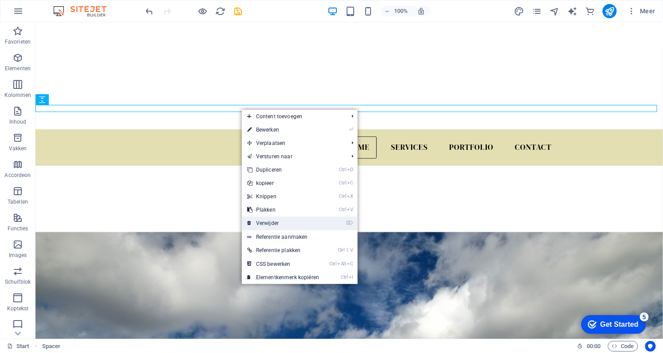
drag, startPoint x: 275, startPoint y: 219, endPoint x: 239, endPoint y: 197, distance: 42.3
click at [275, 219] on link "⌦ Verwijder" at bounding box center [283, 222] width 83 height 13
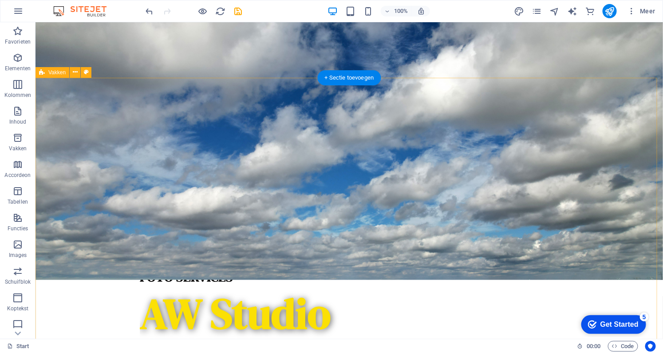
scroll to position [484, 0]
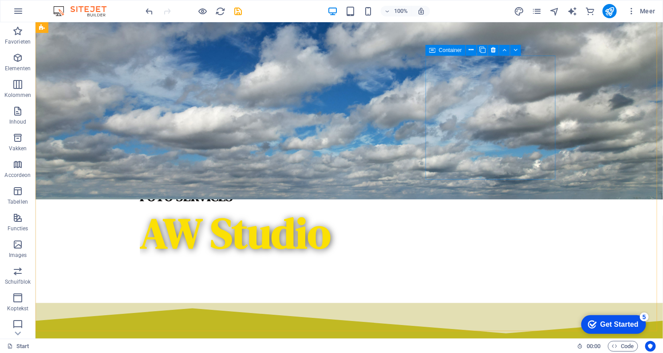
click at [454, 52] on span "Container" at bounding box center [450, 50] width 23 height 5
click at [470, 51] on icon at bounding box center [471, 49] width 5 height 9
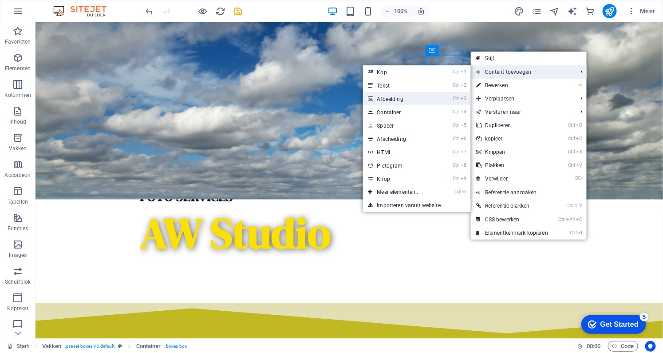
click at [407, 95] on link "Ctrl 3 Afbeelding" at bounding box center [400, 98] width 75 height 13
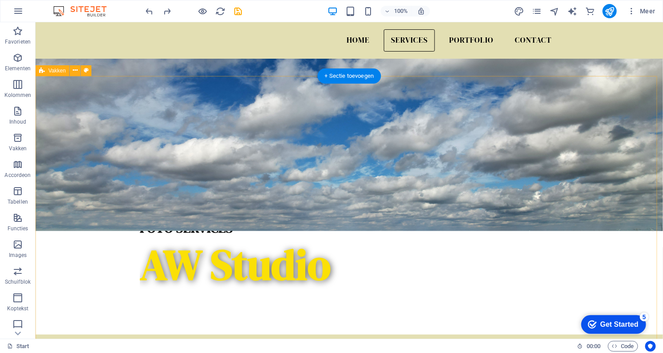
scroll to position [412, 0]
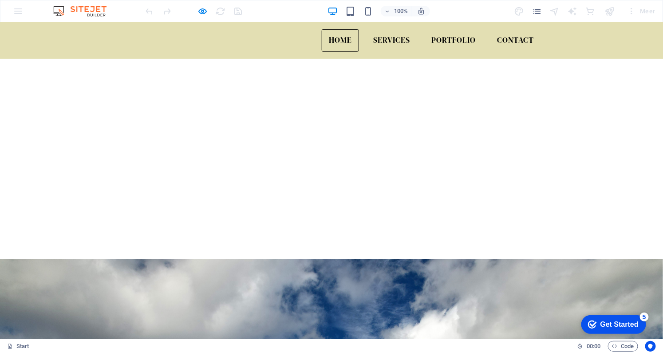
scroll to position [8, 0]
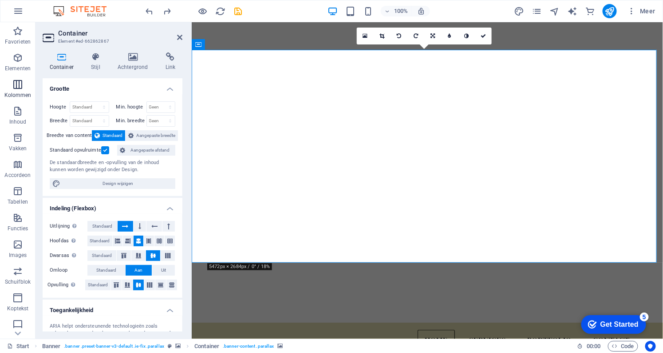
click at [18, 77] on button "Kolommen" at bounding box center [18, 88] width 36 height 27
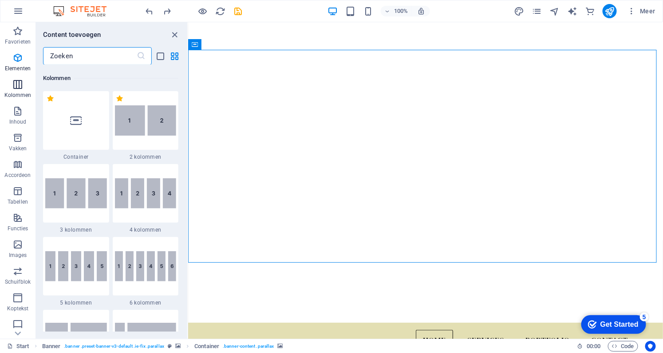
scroll to position [512, 0]
click at [123, 119] on img at bounding box center [146, 120] width 62 height 30
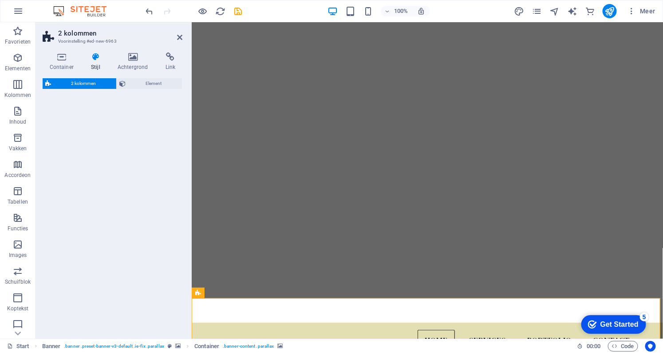
select select "rem"
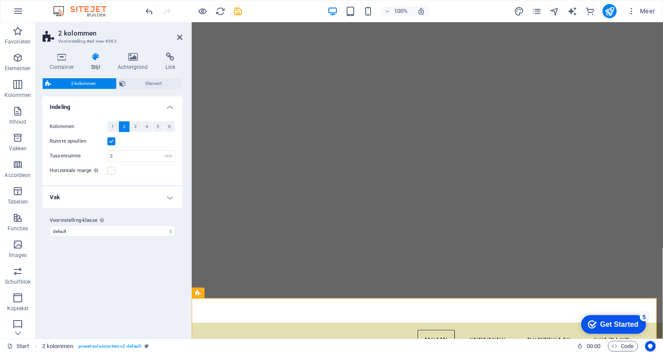
drag, startPoint x: 210, startPoint y: 103, endPoint x: 194, endPoint y: 98, distance: 16.0
click at [18, 86] on icon "button" at bounding box center [17, 84] width 11 height 11
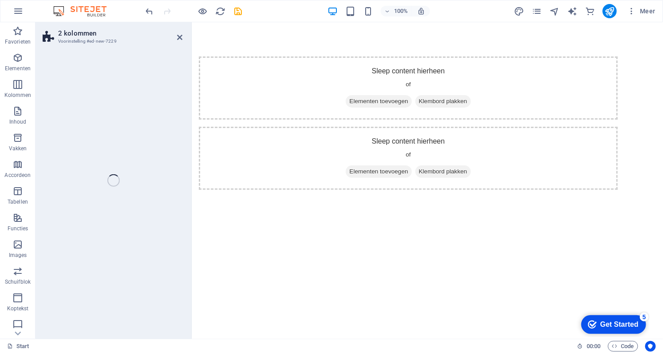
scroll to position [0, 0]
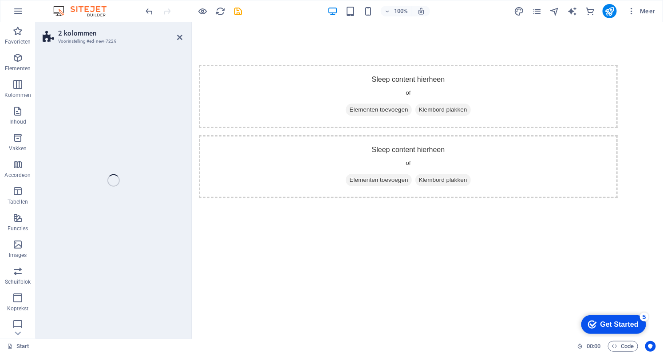
select select "rem"
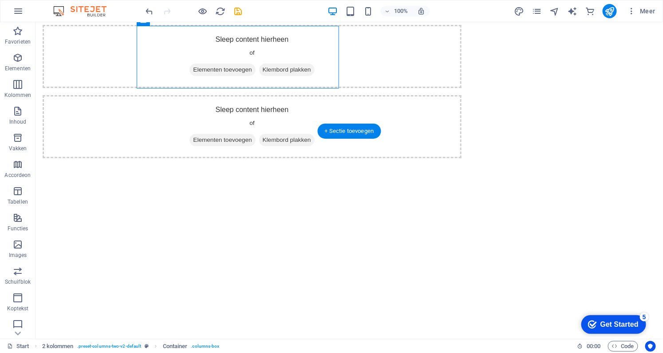
scroll to position [39, 0]
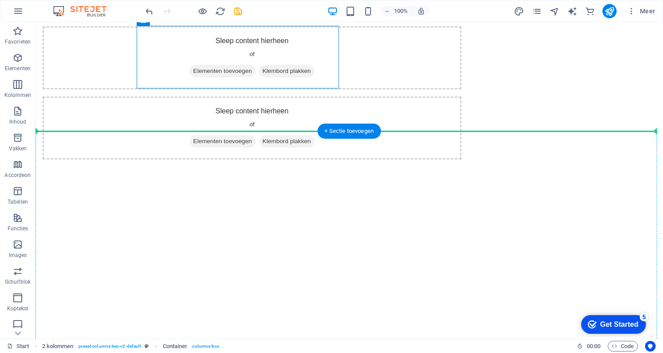
drag, startPoint x: 187, startPoint y: 42, endPoint x: 340, endPoint y: 214, distance: 229.6
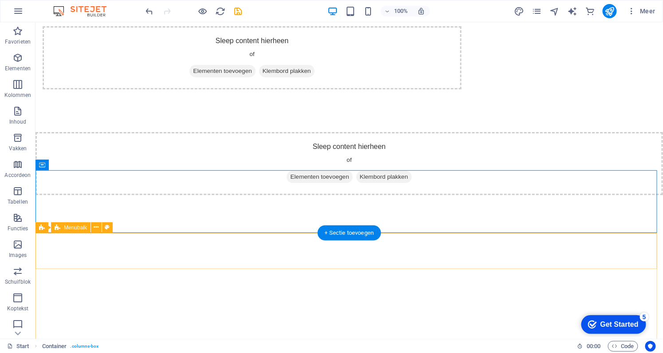
scroll to position [0, 0]
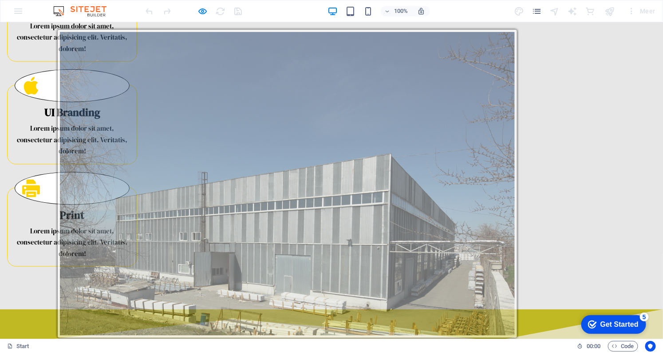
scroll to position [1412, 0]
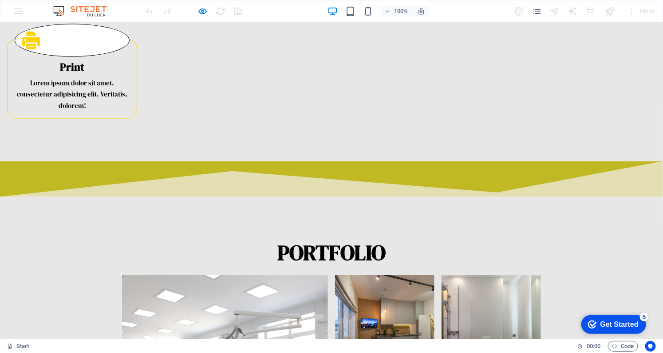
scroll to position [1641, 0]
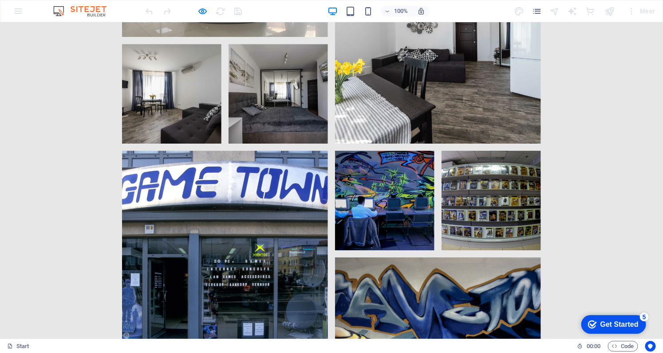
scroll to position [2206, 0]
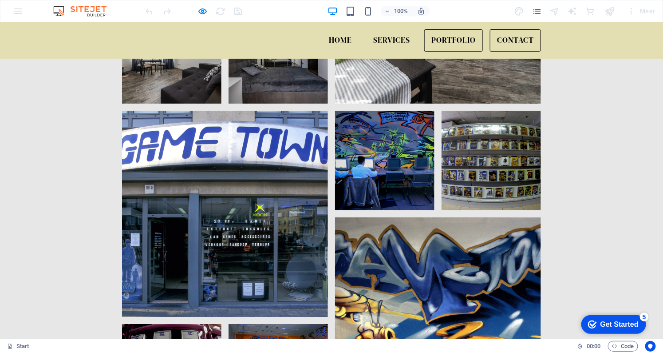
click at [522, 46] on link "Contact" at bounding box center [515, 40] width 51 height 22
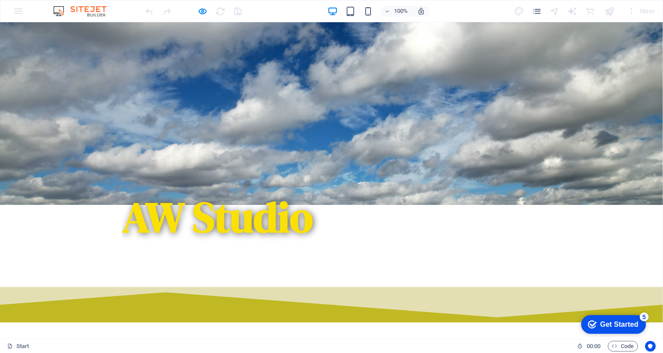
scroll to position [527, 0]
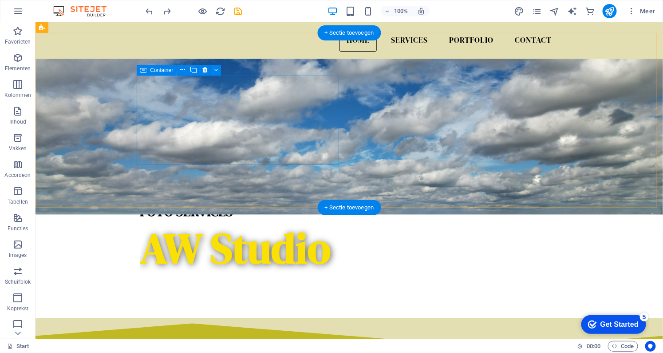
scroll to position [429, 0]
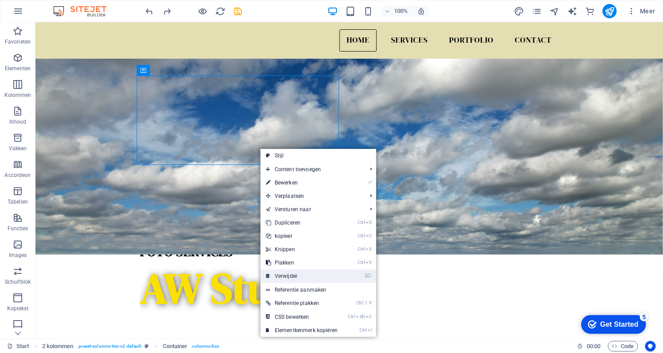
click at [283, 271] on link "⌦ Verwijder" at bounding box center [302, 275] width 83 height 13
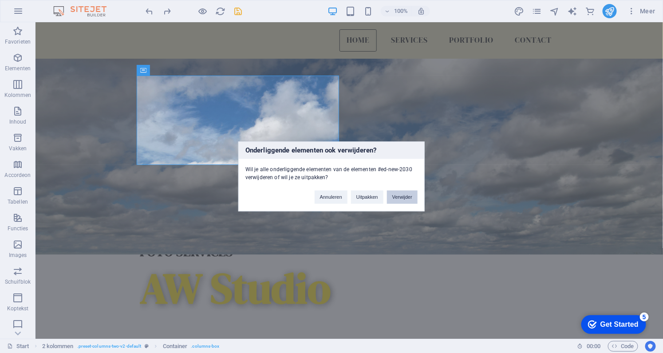
click at [395, 198] on button "Verwijder" at bounding box center [402, 196] width 31 height 13
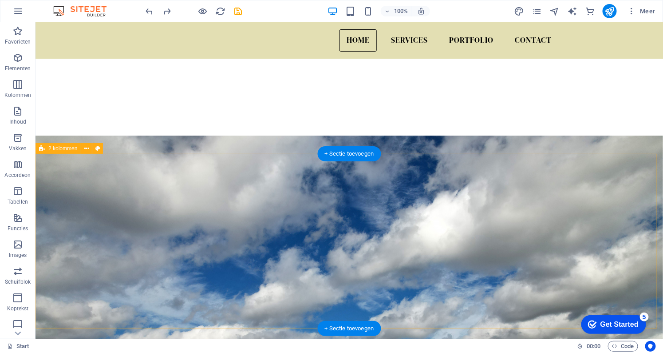
scroll to position [227, 0]
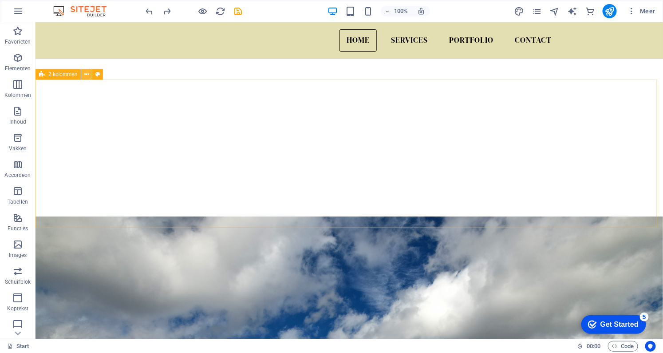
click at [87, 75] on icon at bounding box center [86, 74] width 5 height 9
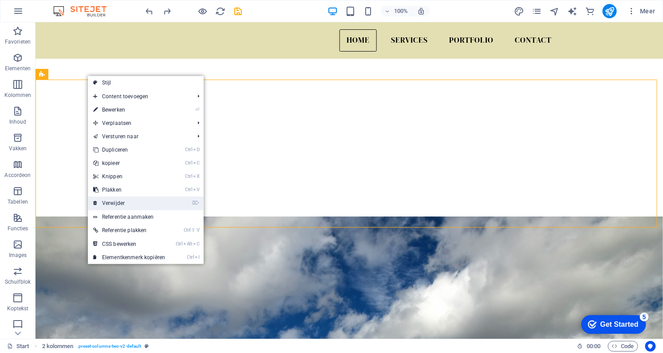
click at [124, 202] on link "⌦ Verwijder" at bounding box center [129, 202] width 83 height 13
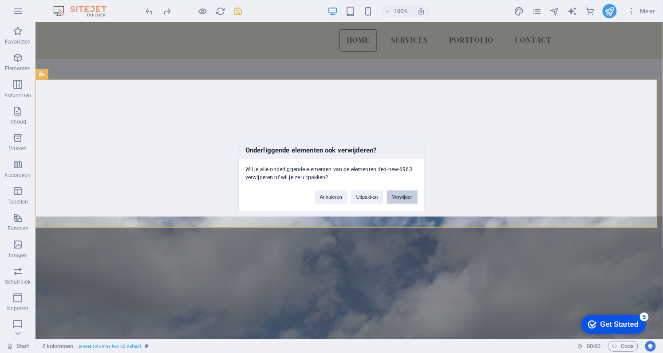
drag, startPoint x: 405, startPoint y: 197, endPoint x: 369, endPoint y: 174, distance: 41.9
click at [405, 197] on button "Verwijder" at bounding box center [402, 196] width 31 height 13
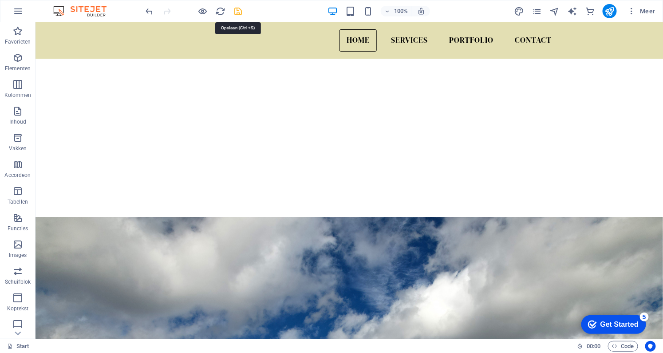
click at [235, 11] on icon "save" at bounding box center [239, 11] width 10 height 10
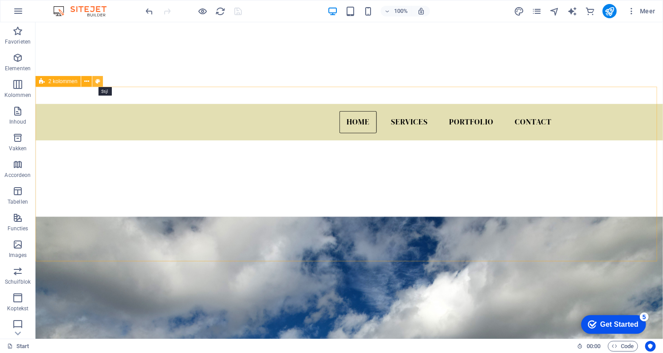
click at [99, 80] on icon at bounding box center [97, 81] width 5 height 9
select select "rem"
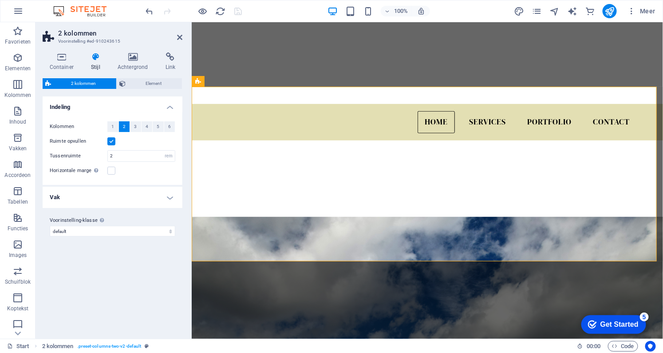
click at [297, 216] on figure at bounding box center [427, 343] width 472 height 254
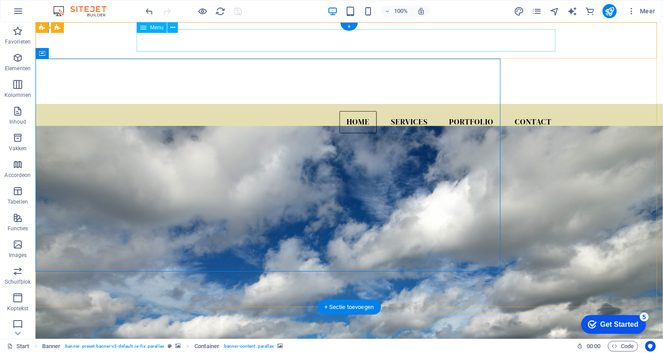
scroll to position [0, 0]
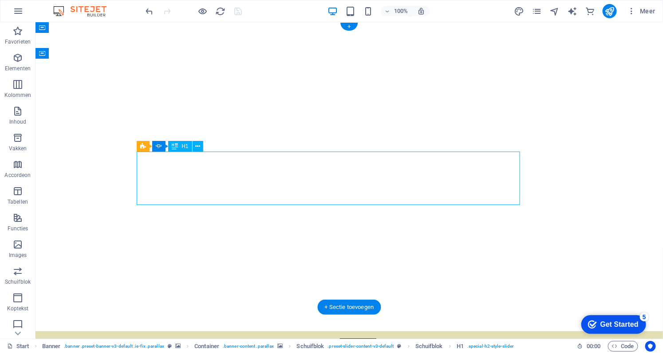
click at [0, 0] on icon at bounding box center [0, 0] width 0 height 0
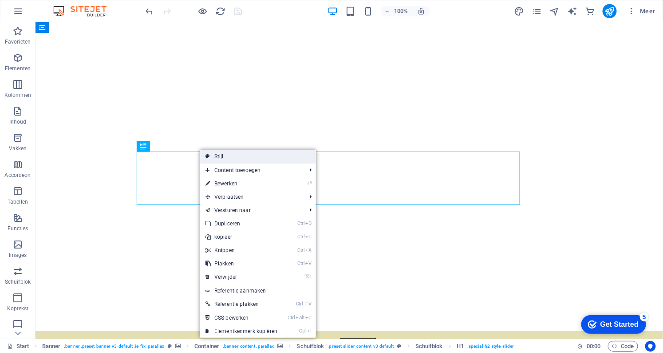
click at [212, 156] on link "Stijl" at bounding box center [258, 156] width 116 height 13
select select "rem"
select select "px"
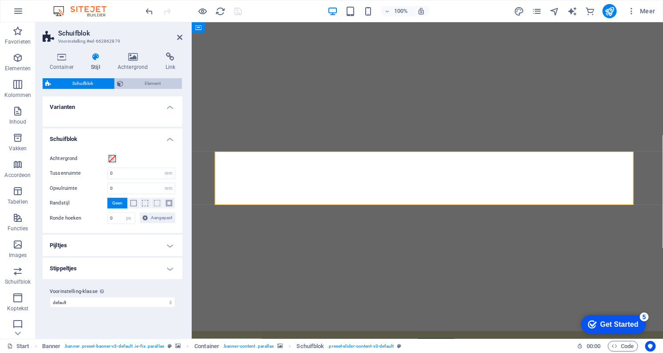
click at [157, 85] on span "Element" at bounding box center [153, 83] width 53 height 11
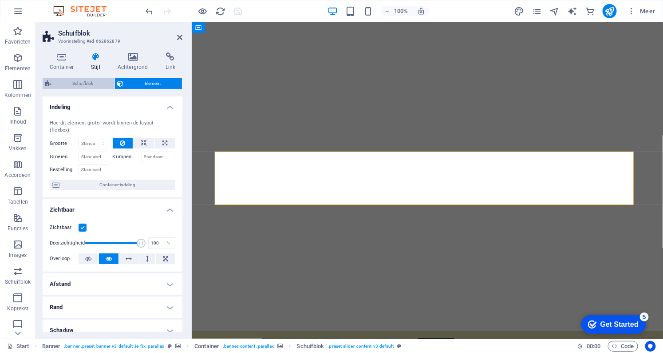
click at [85, 83] on span "Schuifblok" at bounding box center [83, 83] width 58 height 11
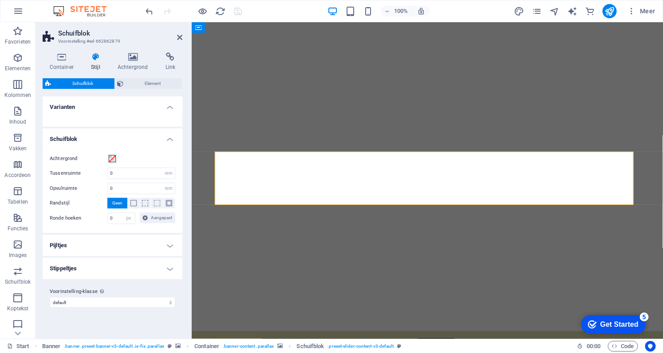
click at [79, 235] on h4 "Pijltjes" at bounding box center [113, 244] width 140 height 21
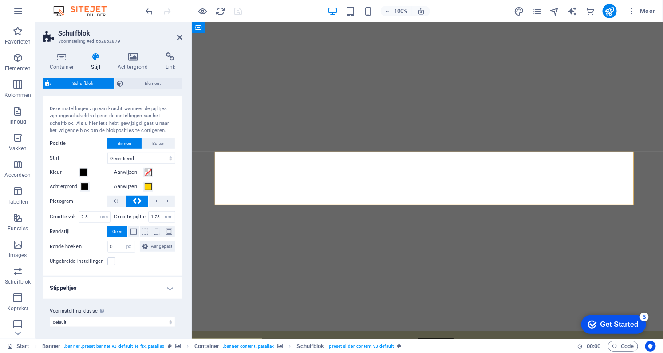
scroll to position [114, 0]
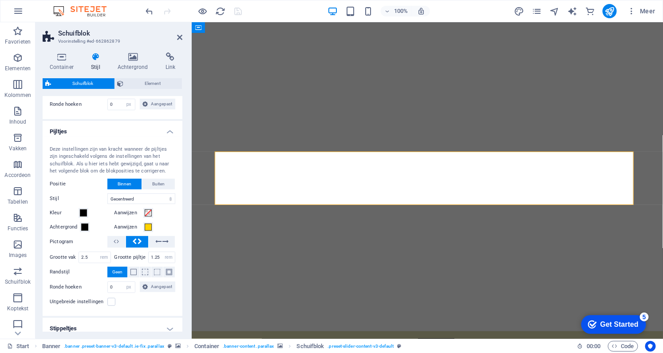
click at [168, 129] on h4 "Pijltjes" at bounding box center [113, 129] width 140 height 16
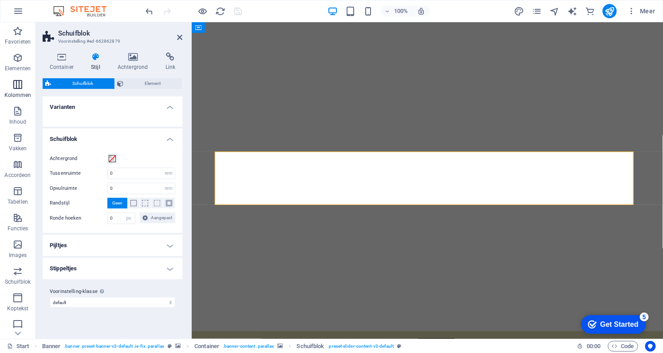
click at [20, 81] on icon "button" at bounding box center [17, 84] width 11 height 11
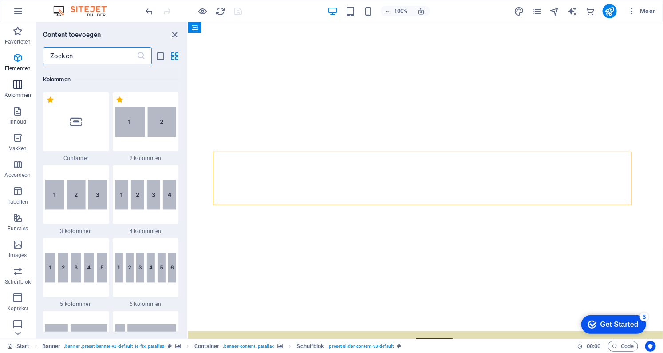
scroll to position [512, 0]
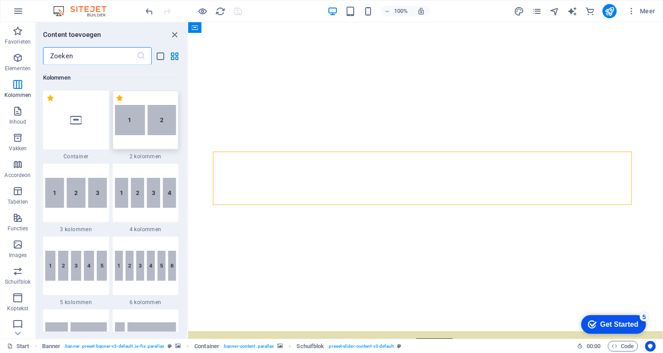
click at [131, 109] on img at bounding box center [146, 120] width 62 height 30
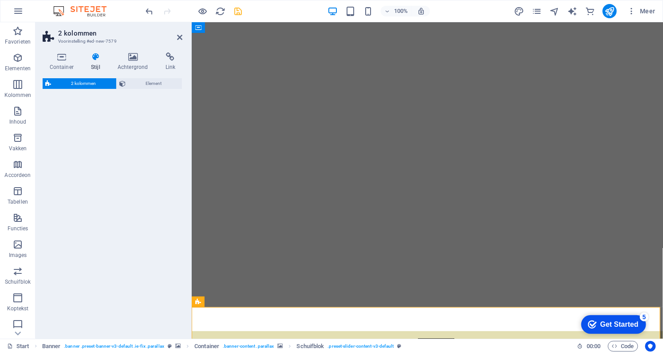
select select "rem"
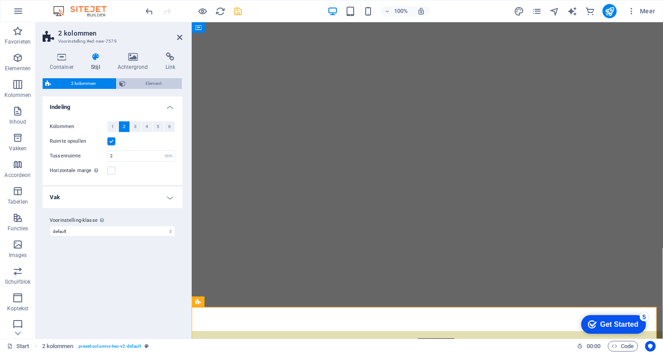
click at [135, 82] on span "Element" at bounding box center [153, 83] width 51 height 11
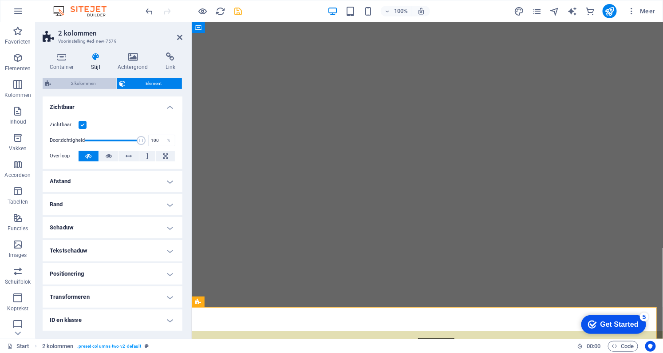
click at [86, 81] on span "2 kolommen" at bounding box center [84, 83] width 60 height 11
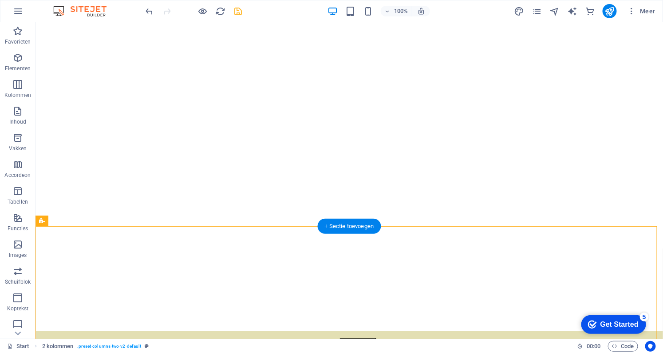
scroll to position [121, 0]
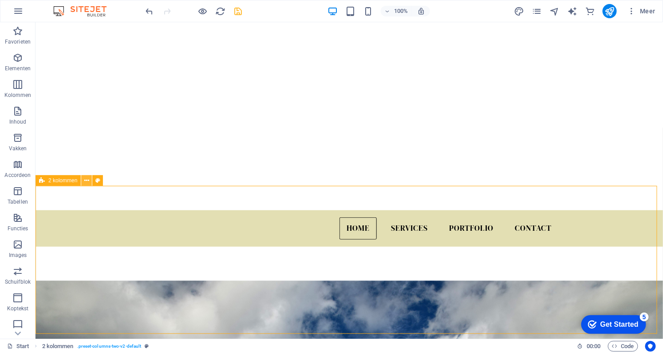
click at [87, 180] on icon at bounding box center [86, 180] width 5 height 9
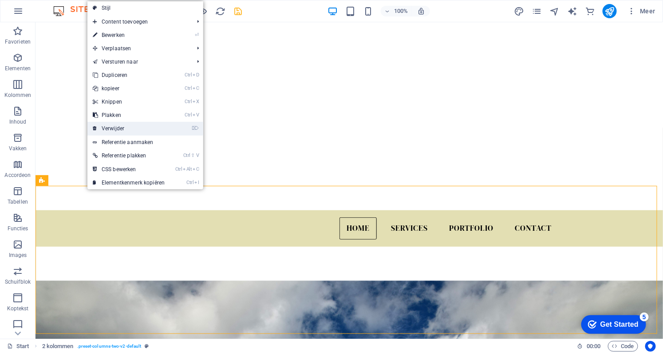
click at [117, 125] on link "⌦ Verwijder" at bounding box center [128, 128] width 83 height 13
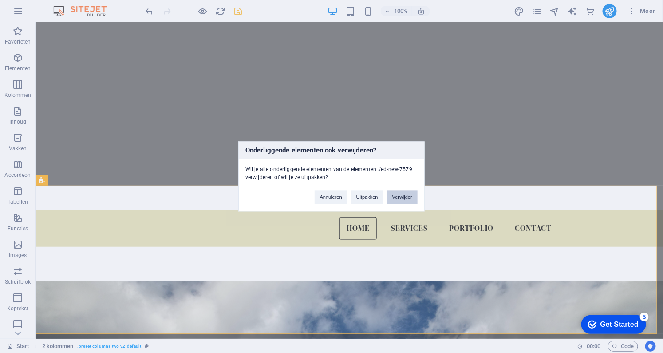
click at [403, 198] on button "Verwijder" at bounding box center [402, 196] width 31 height 13
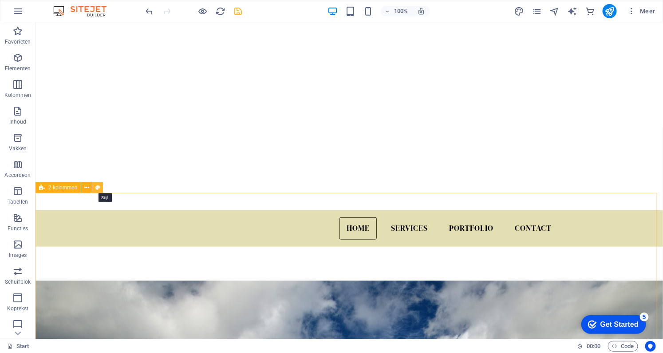
click at [96, 188] on icon at bounding box center [97, 187] width 5 height 9
select select "rem"
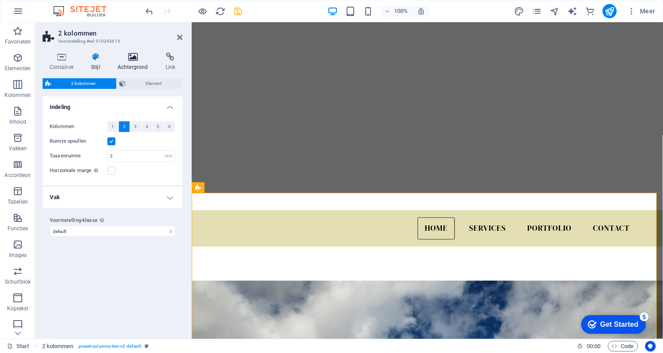
click at [138, 55] on icon at bounding box center [133, 56] width 44 height 9
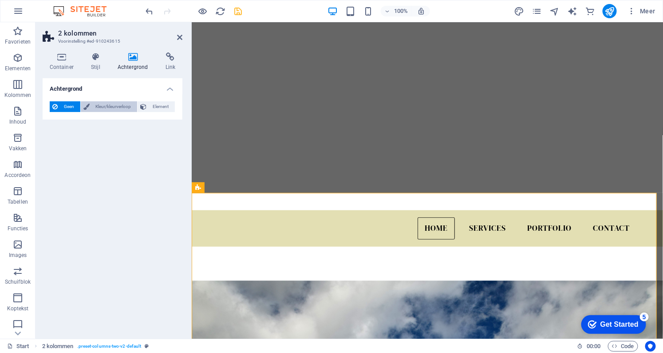
click at [115, 104] on span "Kleur/kleurverloop" at bounding box center [113, 106] width 43 height 11
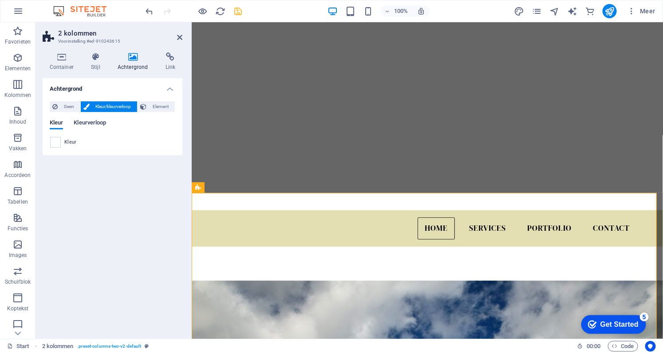
click at [99, 121] on span "Kleurverloop" at bounding box center [90, 123] width 32 height 12
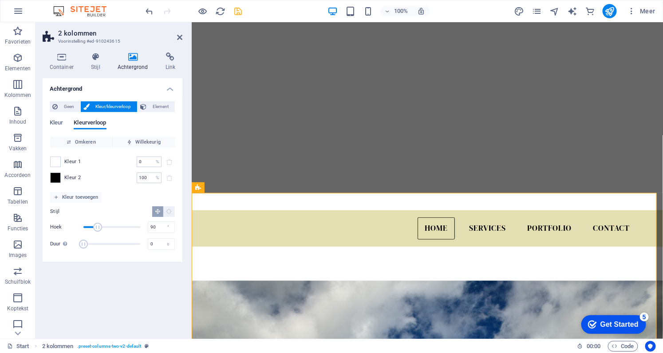
click at [97, 105] on span "Kleur/kleurverloop" at bounding box center [113, 106] width 43 height 11
click at [74, 104] on span "Geen" at bounding box center [68, 106] width 17 height 11
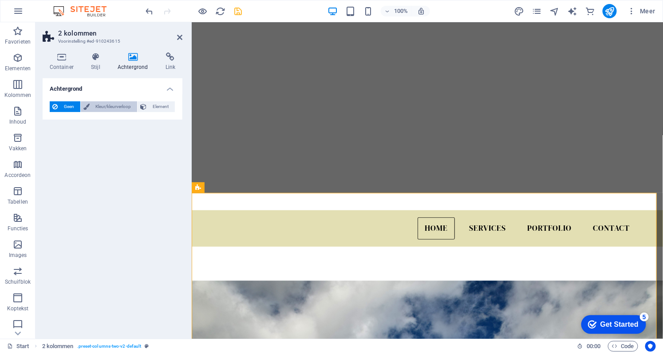
click at [96, 102] on span "Kleur/kleurverloop" at bounding box center [113, 106] width 43 height 11
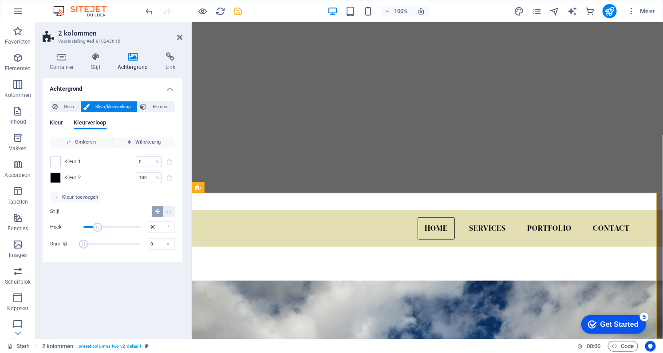
click at [57, 120] on span "Kleur" at bounding box center [56, 123] width 13 height 12
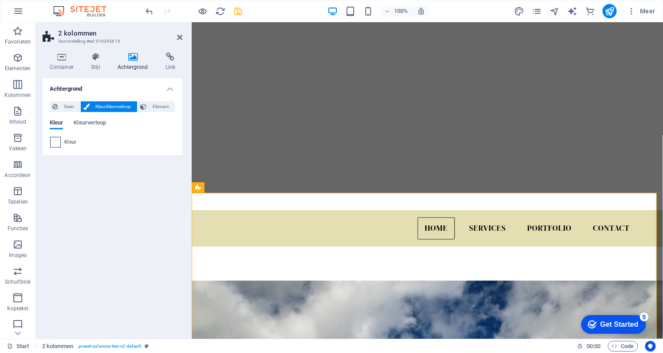
click at [57, 143] on span at bounding box center [56, 142] width 10 height 10
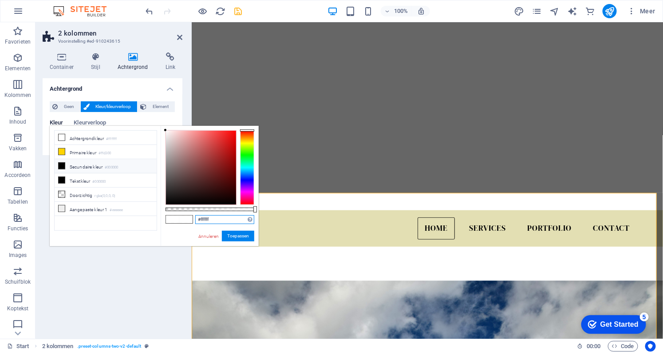
drag, startPoint x: 214, startPoint y: 218, endPoint x: 194, endPoint y: 218, distance: 19.1
click at [194, 218] on div "#ffffff Ondersteunde notaties #0852ed rgb(8, 82, 237) rgba(8, 82, 237, 90%) hsv…" at bounding box center [210, 250] width 98 height 249
paste input "e3dfb3"
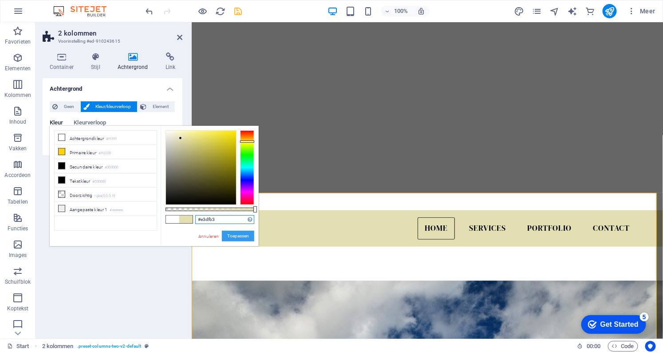
type input "#e3dfb3"
click at [234, 234] on button "Toepassen" at bounding box center [238, 235] width 32 height 11
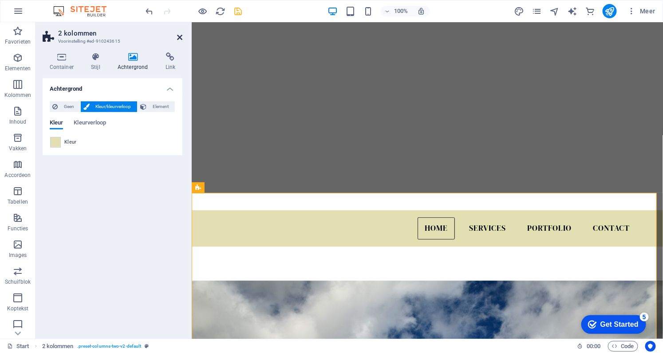
click at [177, 34] on icon at bounding box center [179, 37] width 5 height 7
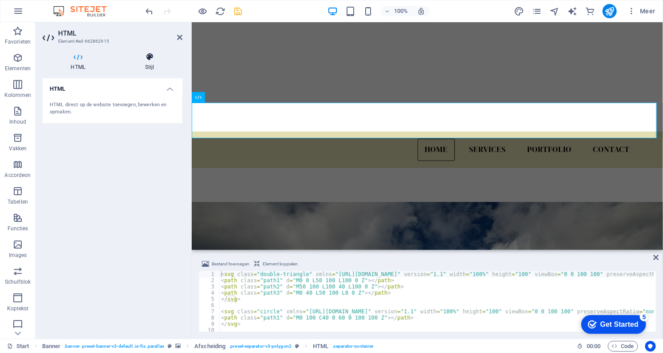
click at [149, 61] on icon at bounding box center [150, 56] width 66 height 9
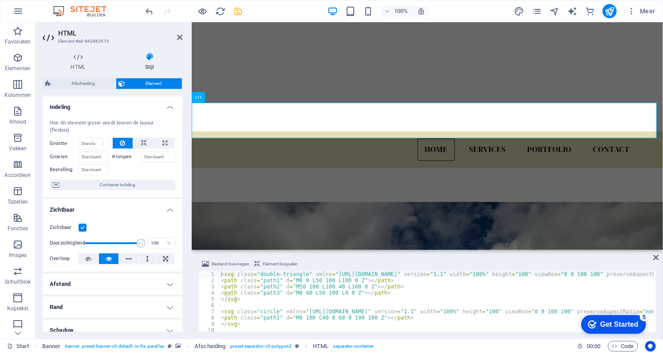
click at [132, 80] on span "Element" at bounding box center [154, 83] width 52 height 11
click at [74, 79] on span "Afscheiding" at bounding box center [83, 83] width 59 height 11
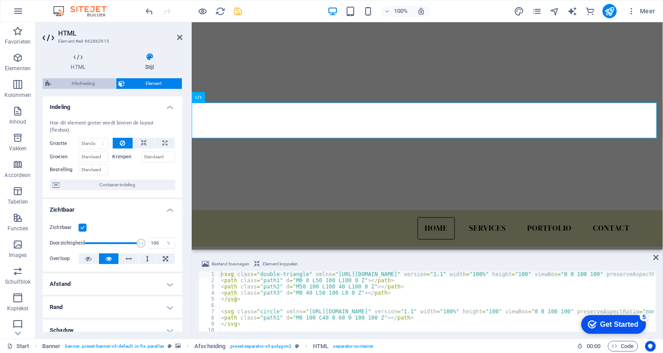
select select "polygon1"
select select "rem"
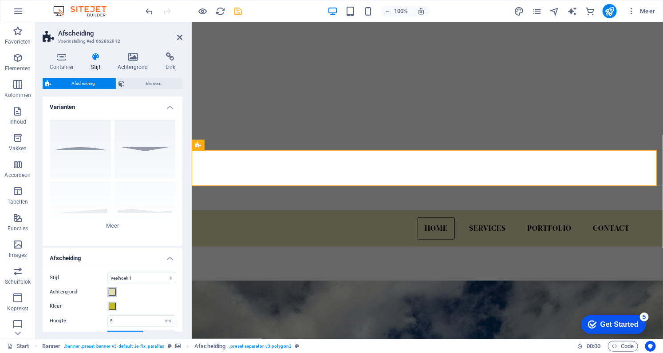
click at [114, 294] on span at bounding box center [112, 291] width 7 height 7
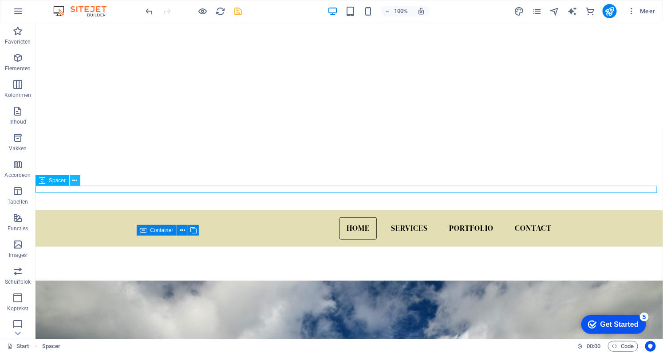
click at [74, 181] on icon at bounding box center [75, 180] width 5 height 9
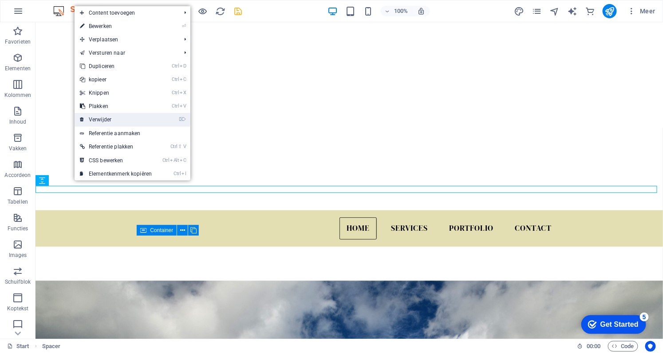
click at [89, 123] on link "⌦ Verwijder" at bounding box center [116, 119] width 83 height 13
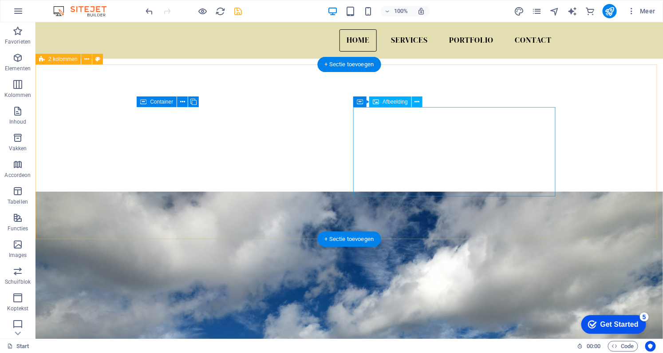
scroll to position [80, 0]
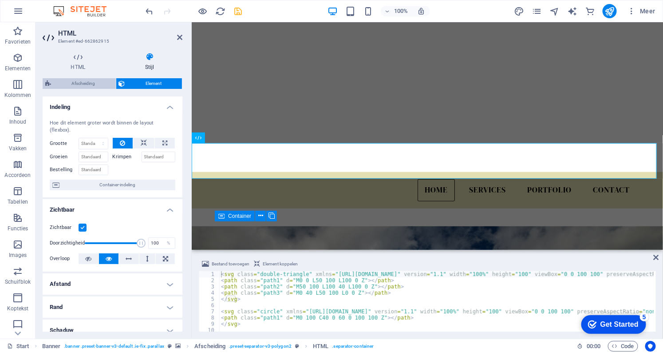
click at [90, 82] on span "Afscheiding" at bounding box center [83, 83] width 59 height 11
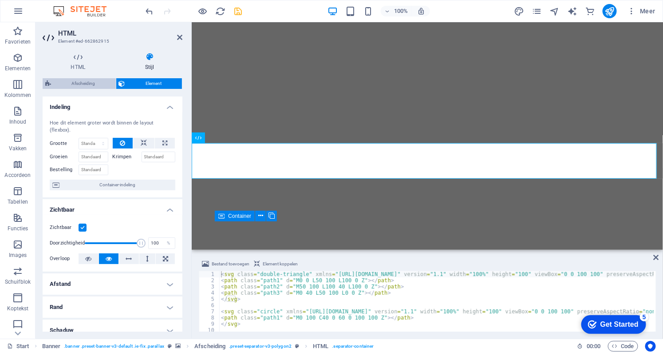
select select "polygon1"
select select "rem"
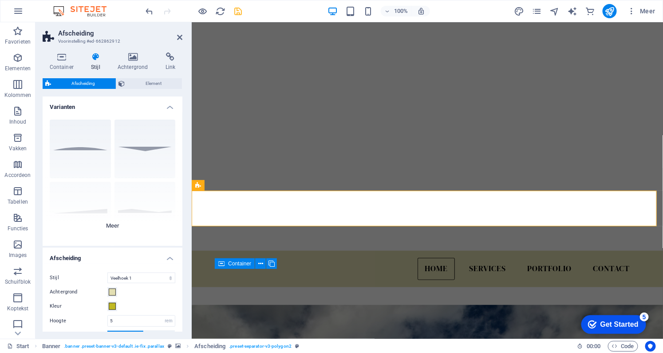
scroll to position [40, 0]
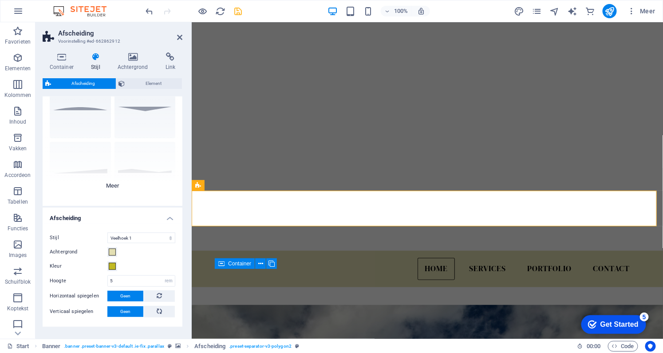
click at [131, 173] on div "Cirkel Standaard Diagonaal Veelhoek 1 Veelhoek 2 Vierkant Zigzag" at bounding box center [113, 138] width 140 height 133
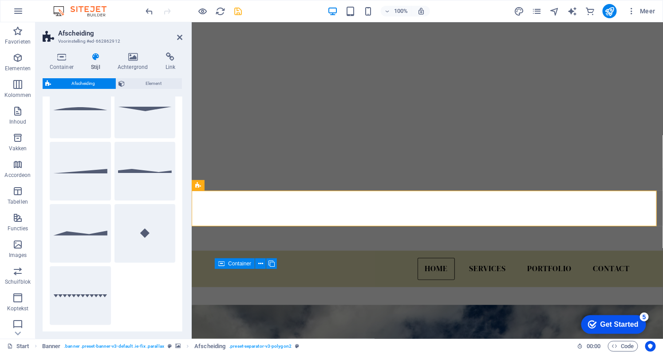
click at [131, 173] on button "Veelhoek 1" at bounding box center [145, 171] width 61 height 59
click at [93, 111] on button "Cirkel" at bounding box center [80, 108] width 61 height 59
click at [138, 109] on button "Standaard" at bounding box center [145, 108] width 61 height 59
click at [87, 232] on button "Veelhoek 2" at bounding box center [80, 233] width 61 height 59
select select "polygon2"
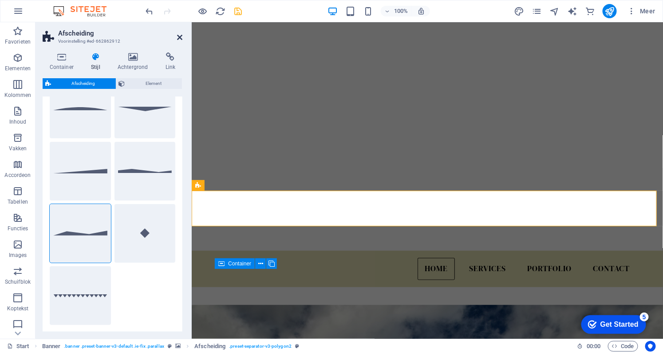
click at [179, 38] on icon at bounding box center [179, 37] width 5 height 7
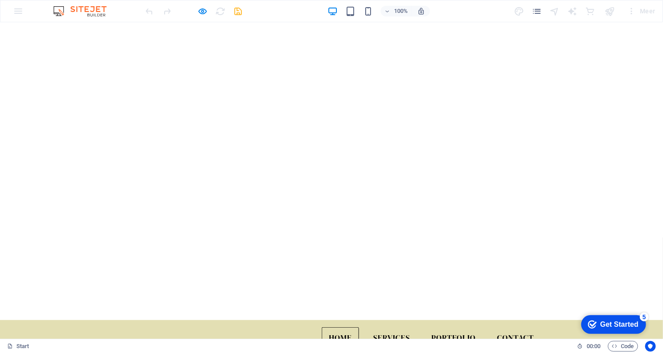
scroll to position [7, 0]
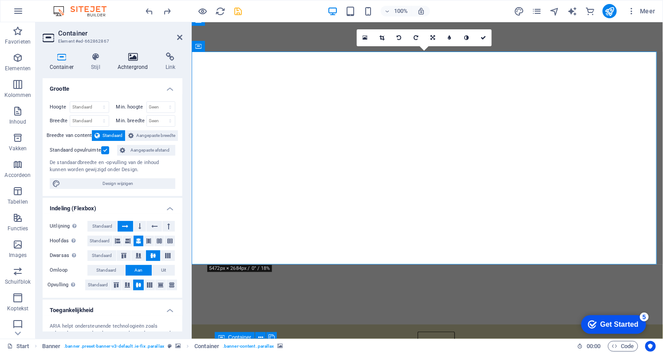
click at [133, 70] on h4 "Achtergrond" at bounding box center [135, 61] width 48 height 19
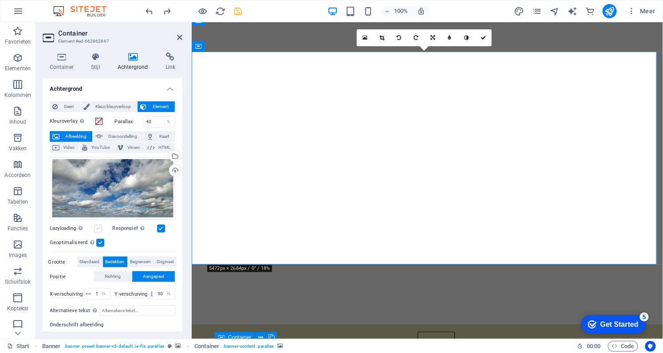
click at [99, 226] on label at bounding box center [98, 228] width 8 height 8
click at [0, 0] on input "Lazyloading Door afbeeldingen pas na de rest van de pagina te laden, voelt de p…" at bounding box center [0, 0] width 0 height 0
click at [99, 226] on label at bounding box center [98, 228] width 8 height 8
click at [0, 0] on input "Lazyloading Door afbeeldingen pas na de rest van de pagina te laden, voelt de p…" at bounding box center [0, 0] width 0 height 0
click at [97, 230] on label at bounding box center [98, 228] width 8 height 8
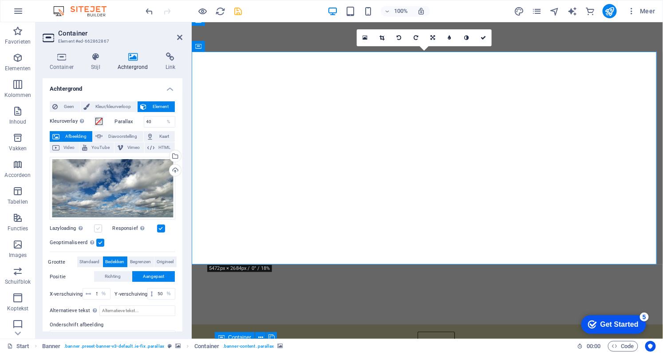
click at [0, 0] on input "Lazyloading Door afbeeldingen pas na de rest van de pagina te laden, voelt de p…" at bounding box center [0, 0] width 0 height 0
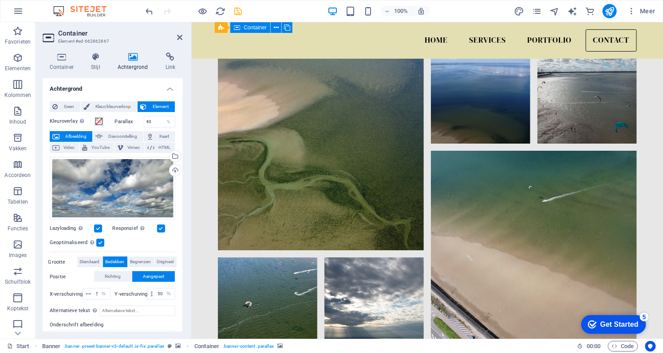
scroll to position [4713, 0]
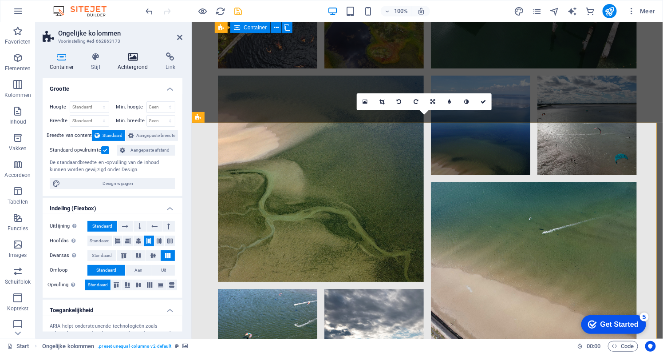
click at [127, 57] on icon at bounding box center [133, 56] width 44 height 9
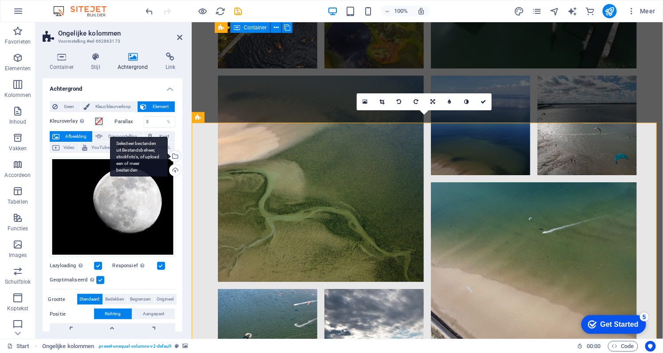
click at [168, 155] on div "Selecteer bestanden uit Bestandsbeheer, stockfoto's, of upload een of meer best…" at bounding box center [139, 157] width 58 height 40
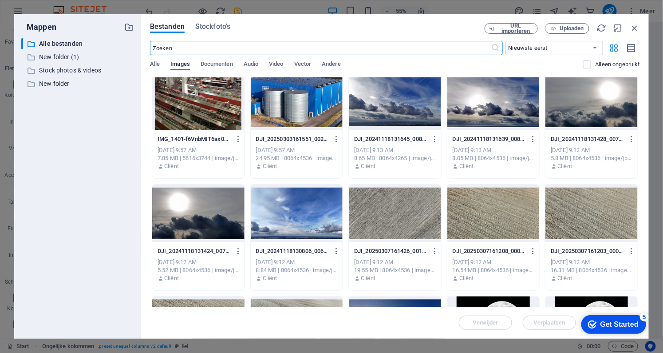
scroll to position [2986, 0]
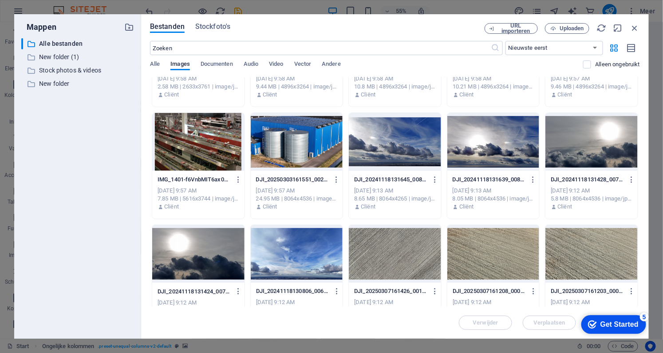
click at [589, 161] on div at bounding box center [592, 142] width 92 height 58
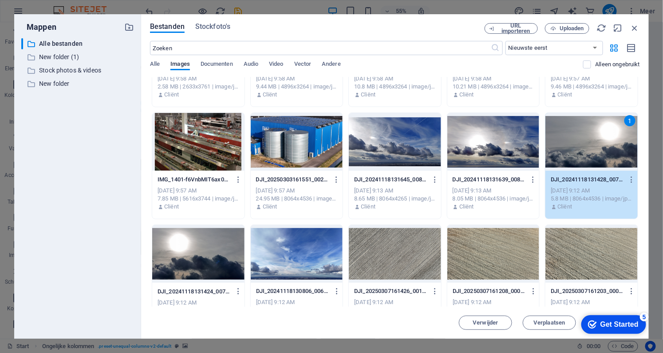
click at [586, 149] on div "1" at bounding box center [592, 142] width 92 height 58
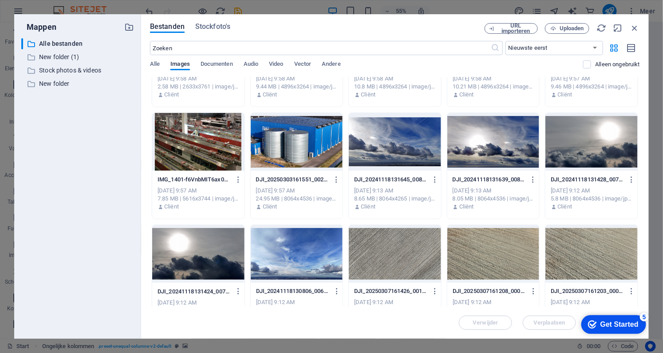
click at [586, 149] on div at bounding box center [592, 142] width 92 height 58
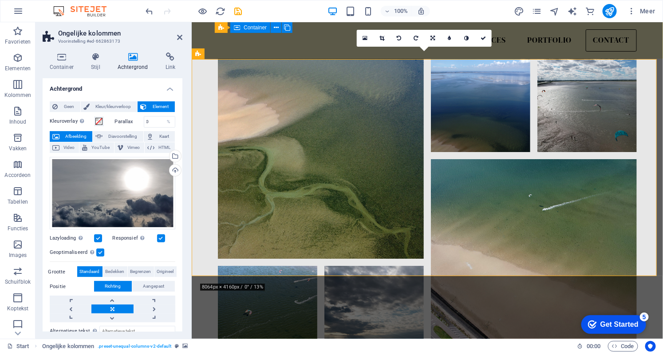
scroll to position [4777, 0]
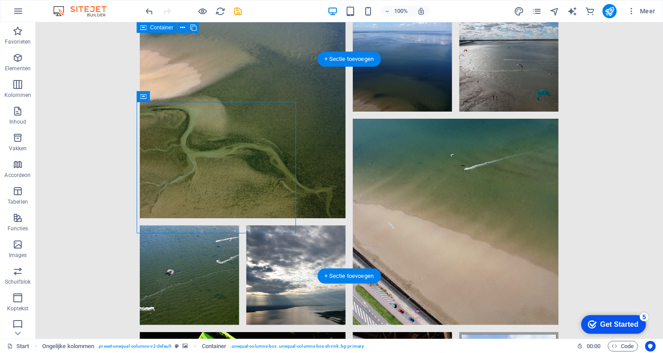
drag, startPoint x: 257, startPoint y: 122, endPoint x: 250, endPoint y: 94, distance: 28.3
drag, startPoint x: 181, startPoint y: 119, endPoint x: 395, endPoint y: 98, distance: 215.1
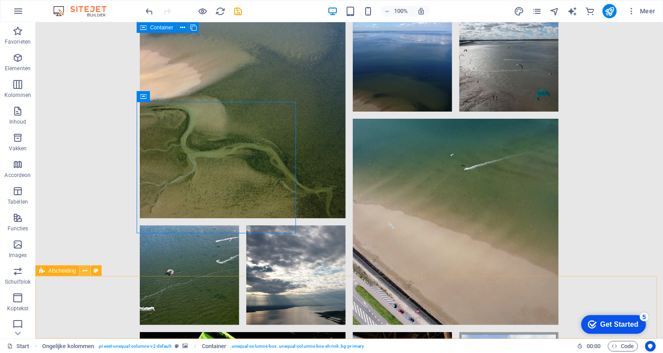
click at [85, 271] on icon at bounding box center [85, 270] width 5 height 9
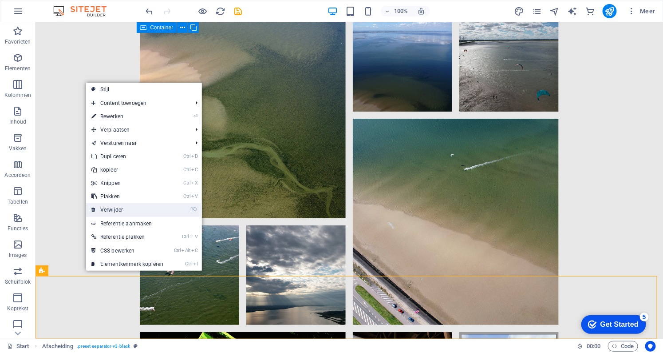
click at [110, 212] on link "⌦ Verwijder" at bounding box center [127, 209] width 83 height 13
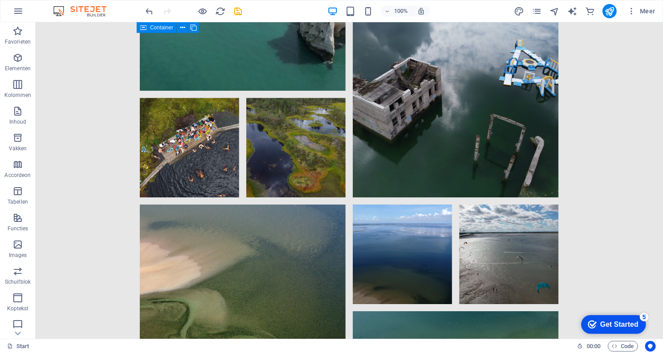
scroll to position [4674, 0]
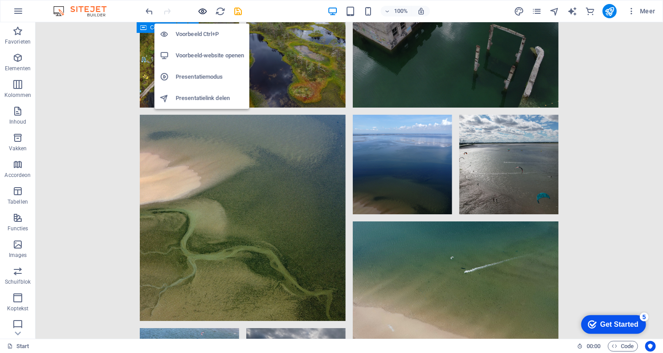
click at [205, 14] on icon "button" at bounding box center [203, 11] width 10 height 10
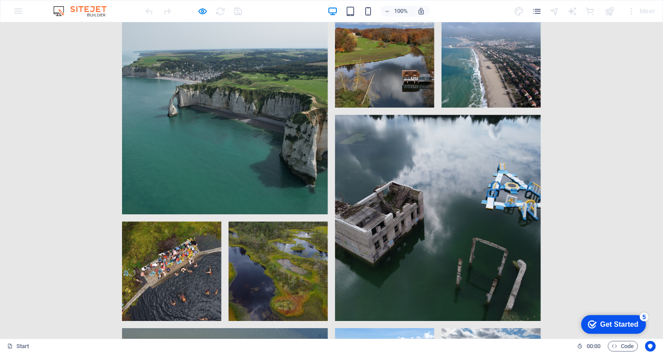
scroll to position [4713, 0]
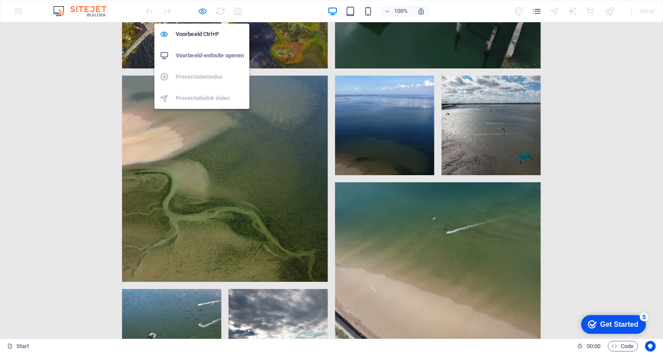
click at [200, 10] on icon "button" at bounding box center [203, 11] width 10 height 10
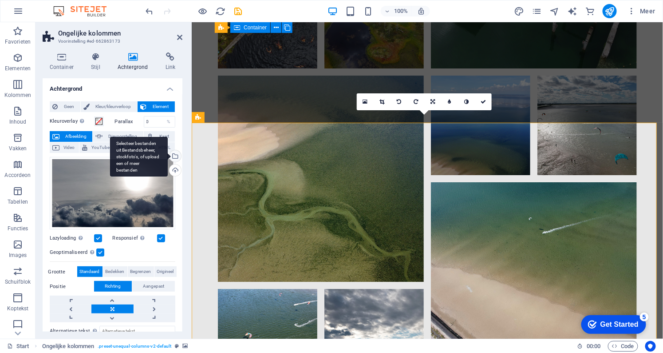
click at [175, 159] on div "Selecteer bestanden uit Bestandsbeheer, stockfoto's, of upload een of meer best…" at bounding box center [174, 156] width 13 height 13
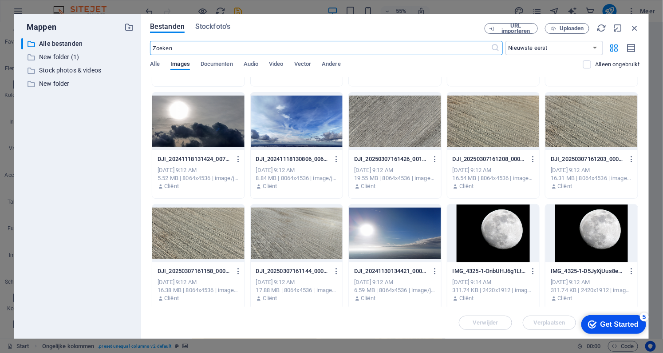
scroll to position [3122, 0]
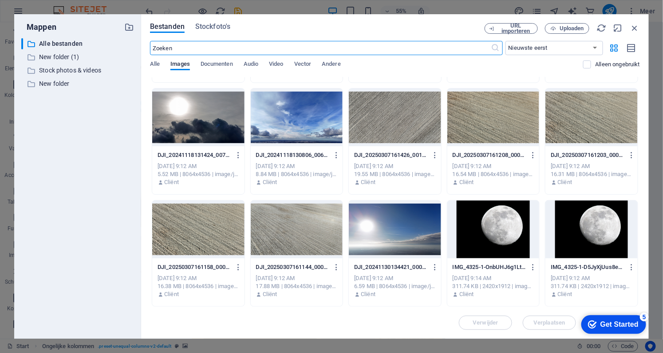
click at [389, 246] on div at bounding box center [395, 229] width 92 height 58
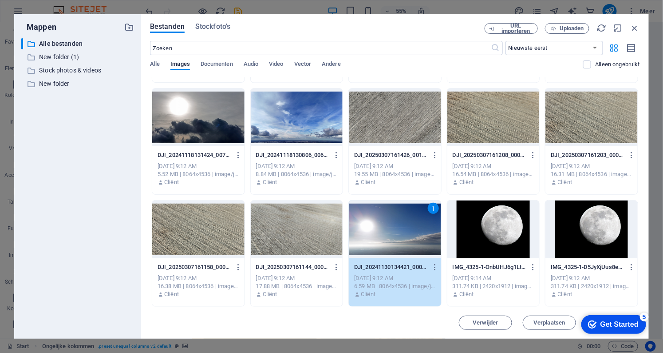
click at [391, 239] on div "1" at bounding box center [395, 229] width 92 height 58
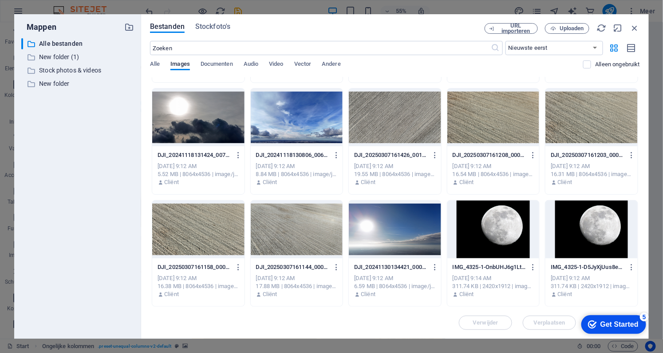
click at [391, 239] on div at bounding box center [395, 229] width 92 height 58
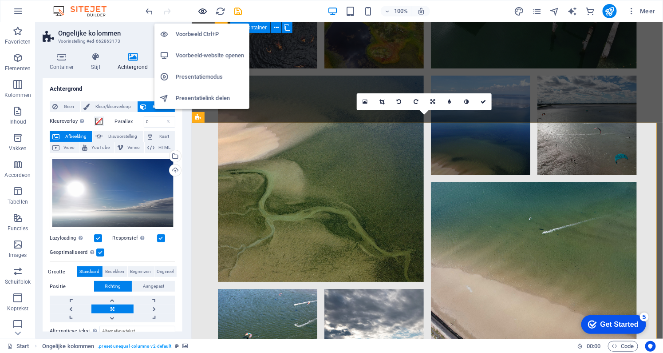
click at [207, 8] on icon "button" at bounding box center [203, 11] width 10 height 10
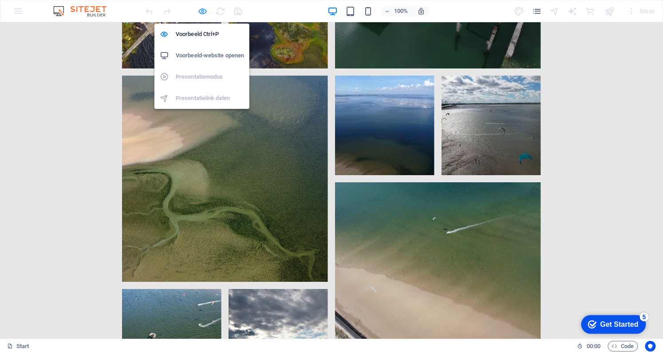
click at [198, 6] on icon "button" at bounding box center [203, 11] width 10 height 10
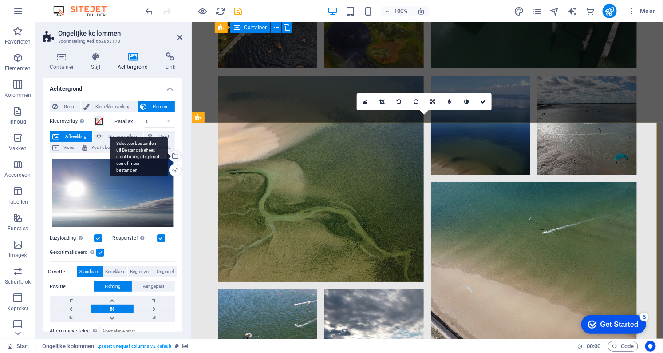
click at [168, 155] on div "Selecteer bestanden uit Bestandsbeheer, stockfoto's, of upload een of meer best…" at bounding box center [139, 157] width 58 height 40
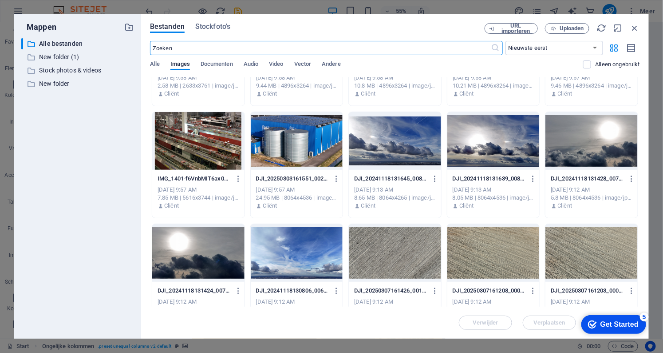
scroll to position [3027, 0]
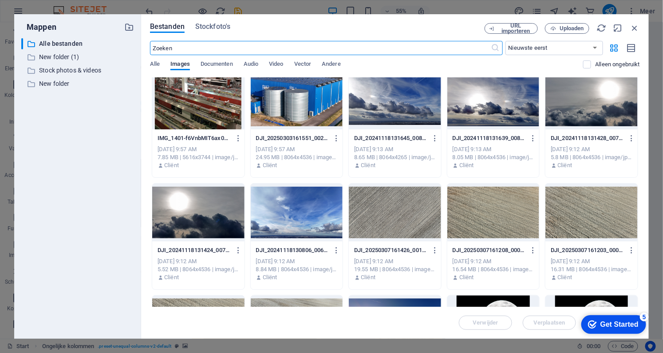
click at [174, 205] on div at bounding box center [198, 212] width 92 height 58
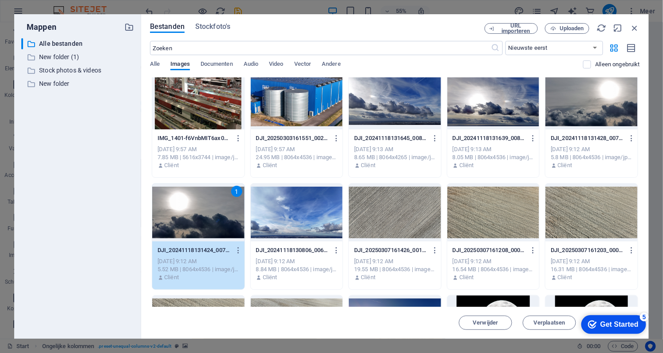
click at [174, 205] on div "1" at bounding box center [198, 212] width 92 height 58
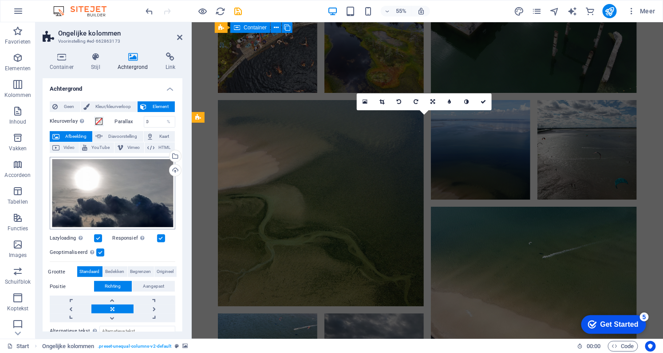
scroll to position [4713, 0]
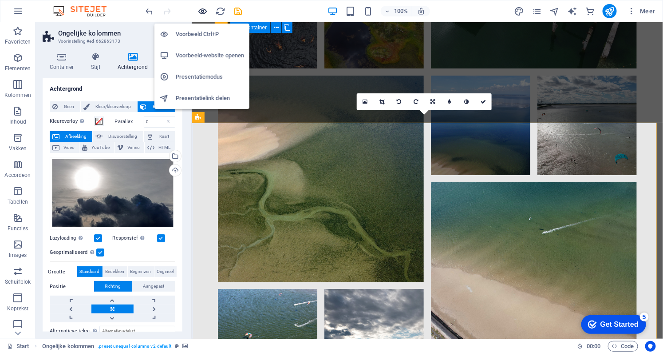
click at [202, 6] on icon "button" at bounding box center [203, 11] width 10 height 10
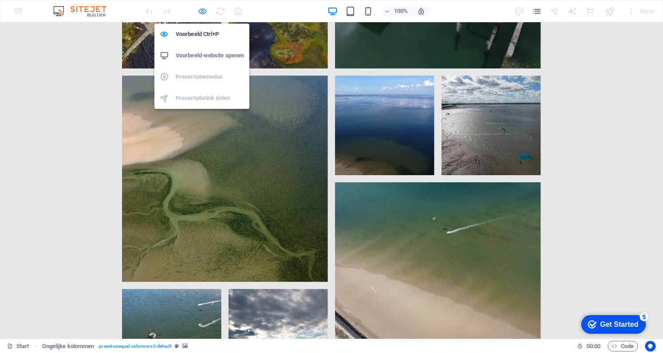
click at [198, 12] on icon "button" at bounding box center [203, 11] width 10 height 10
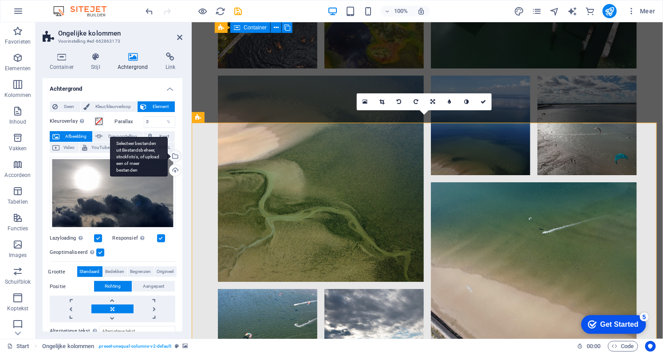
click at [168, 155] on div "Selecteer bestanden uit Bestandsbeheer, stockfoto's, of upload een of meer best…" at bounding box center [139, 157] width 58 height 40
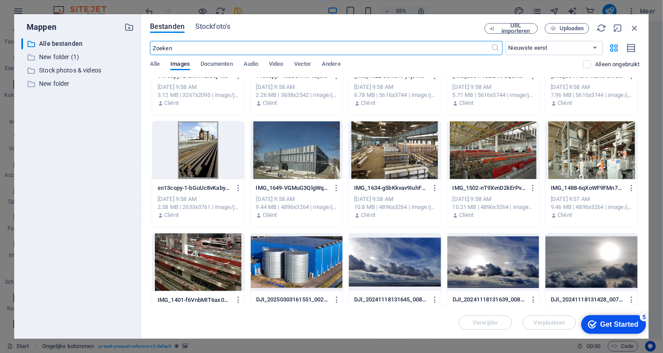
scroll to position [2987, 0]
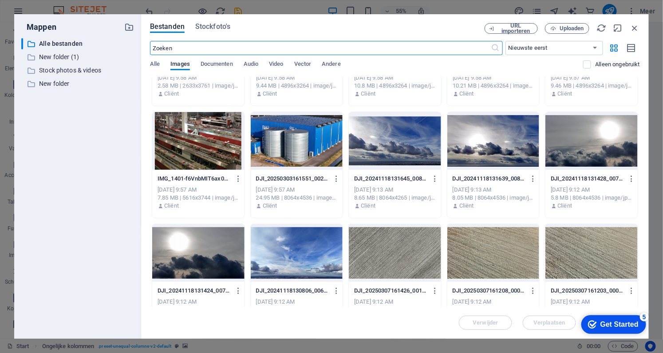
click at [514, 152] on div at bounding box center [494, 141] width 92 height 58
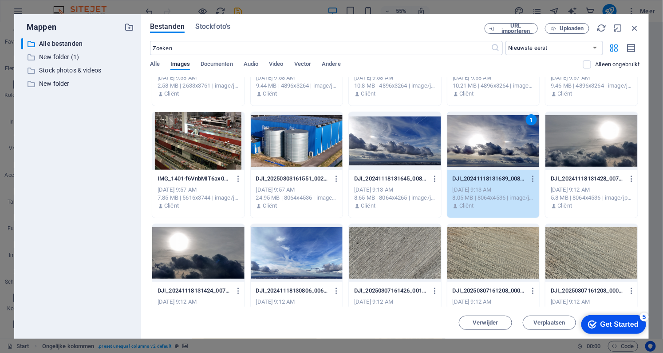
click at [514, 152] on div "1" at bounding box center [494, 141] width 92 height 58
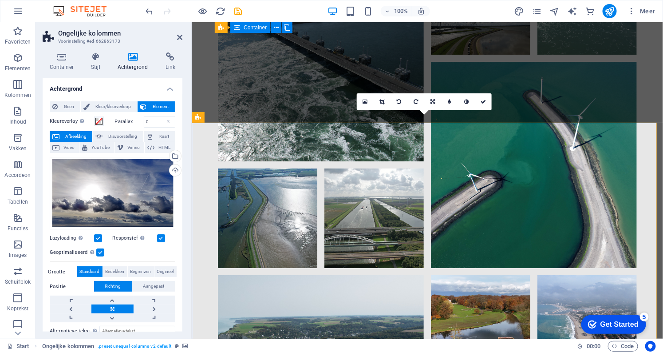
scroll to position [4713, 0]
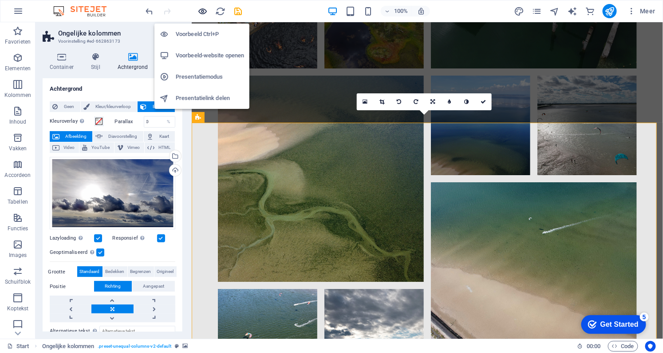
click at [206, 12] on icon "button" at bounding box center [203, 11] width 10 height 10
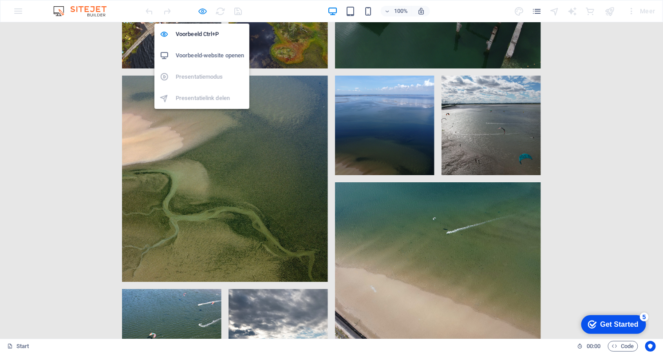
click at [202, 10] on icon "button" at bounding box center [203, 11] width 10 height 10
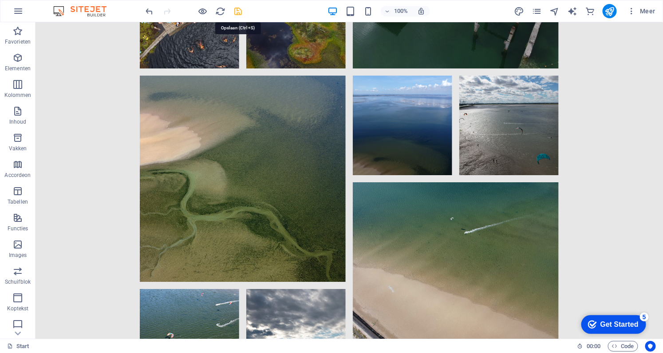
click at [237, 12] on icon "save" at bounding box center [239, 11] width 10 height 10
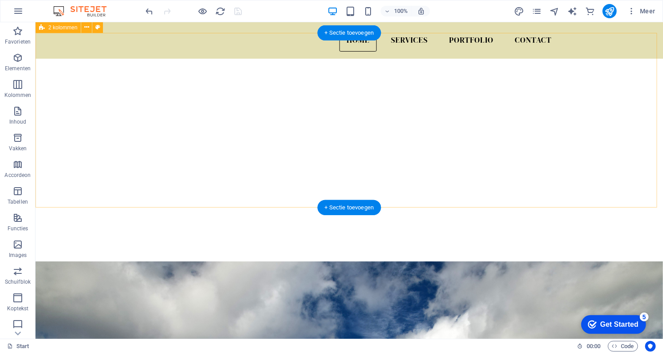
scroll to position [273, 0]
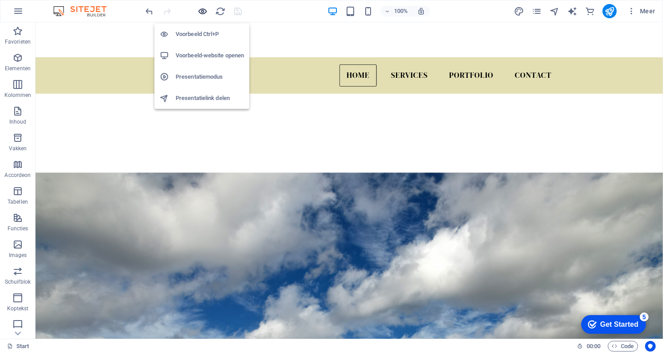
click at [200, 12] on icon "button" at bounding box center [203, 11] width 10 height 10
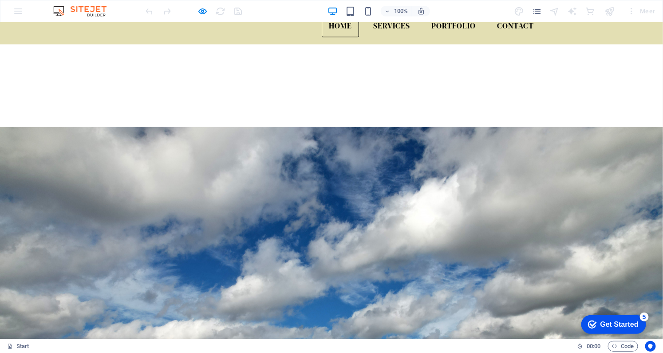
scroll to position [363, 0]
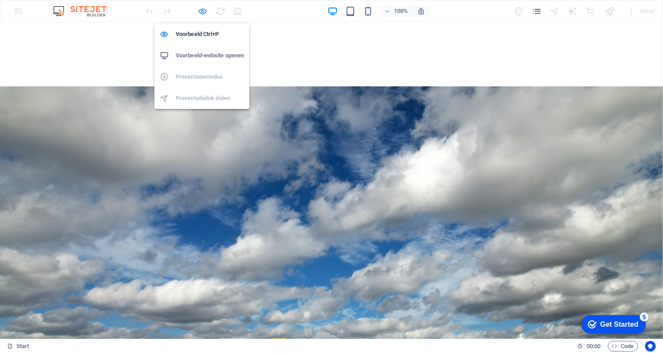
click at [202, 12] on icon "button" at bounding box center [203, 11] width 10 height 10
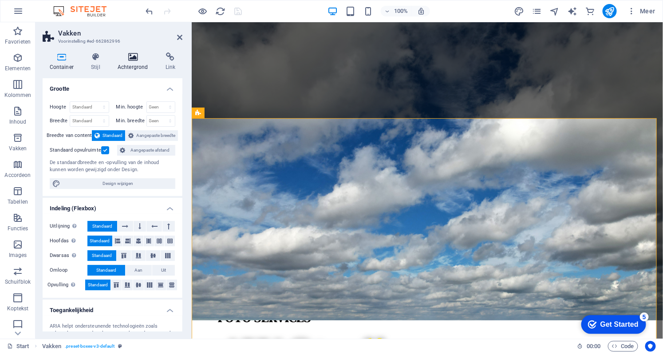
click at [136, 61] on icon at bounding box center [133, 56] width 44 height 9
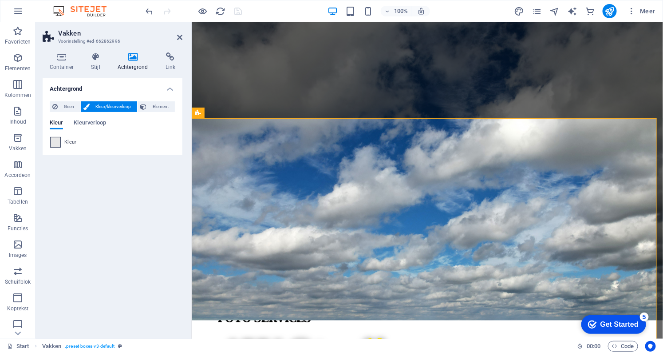
click at [58, 141] on span at bounding box center [56, 142] width 10 height 10
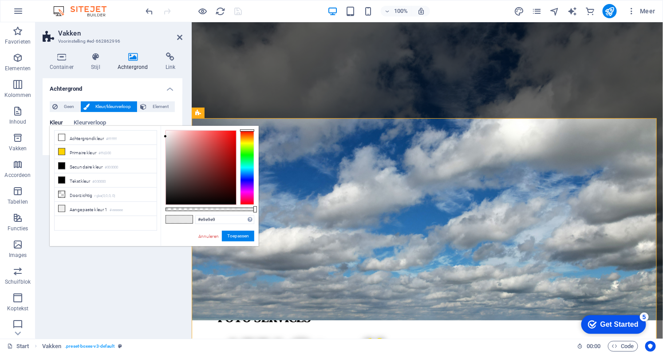
drag, startPoint x: 165, startPoint y: 135, endPoint x: 160, endPoint y: 136, distance: 4.5
click at [161, 136] on div "#e9e9e9 Ondersteunde notaties #0852ed rgb(8, 82, 237) rgba(8, 82, 237, 90%) hsv…" at bounding box center [210, 250] width 98 height 249
drag, startPoint x: 246, startPoint y: 128, endPoint x: 246, endPoint y: 152, distance: 24.0
click at [246, 152] on div "#e9e9e9 Ondersteunde notaties #0852ed rgb(8, 82, 237) rgba(8, 82, 237, 90%) hsv…" at bounding box center [210, 250] width 98 height 249
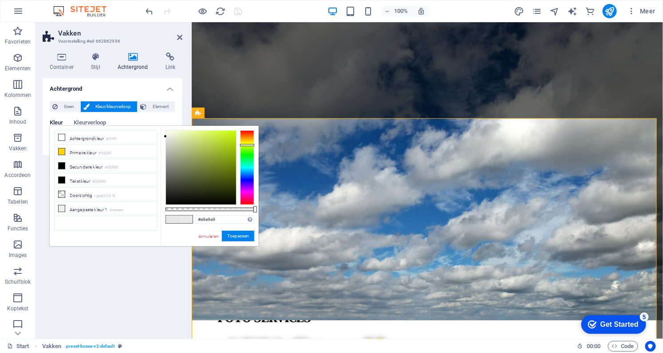
drag, startPoint x: 245, startPoint y: 130, endPoint x: 245, endPoint y: 143, distance: 12.9
click at [247, 144] on div at bounding box center [247, 145] width 14 height 2
click at [166, 136] on div at bounding box center [165, 135] width 3 height 3
click at [204, 237] on link "Annuleren" at bounding box center [209, 236] width 22 height 7
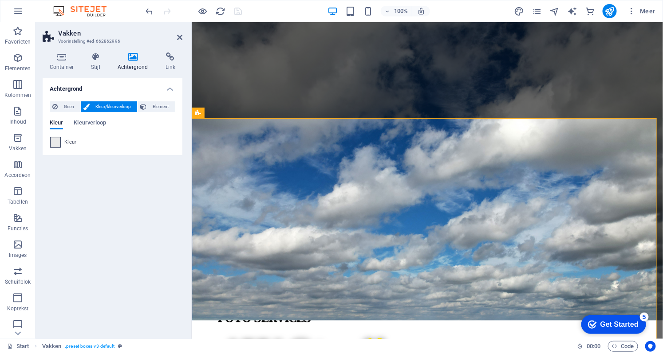
click at [51, 141] on span at bounding box center [56, 142] width 10 height 10
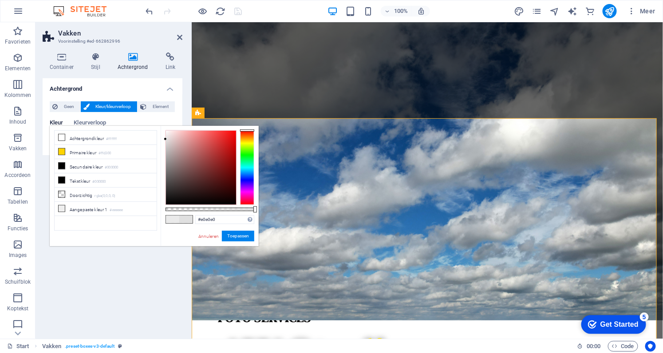
type input "#dedede"
click at [162, 139] on div "#dedede Ondersteunde notaties #0852ed rgb(8, 82, 237) rgba(8, 82, 237, 90%) hsv…" at bounding box center [210, 250] width 98 height 249
drag, startPoint x: 218, startPoint y: 220, endPoint x: 196, endPoint y: 220, distance: 21.8
click at [196, 220] on input "#dedede" at bounding box center [224, 219] width 59 height 9
click at [238, 235] on button "Toepassen" at bounding box center [238, 235] width 32 height 11
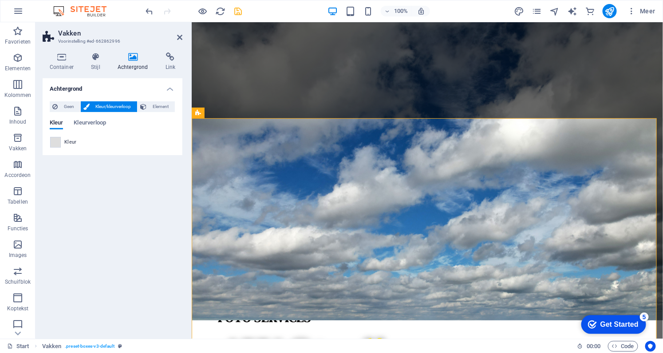
click at [202, 17] on div at bounding box center [193, 11] width 99 height 14
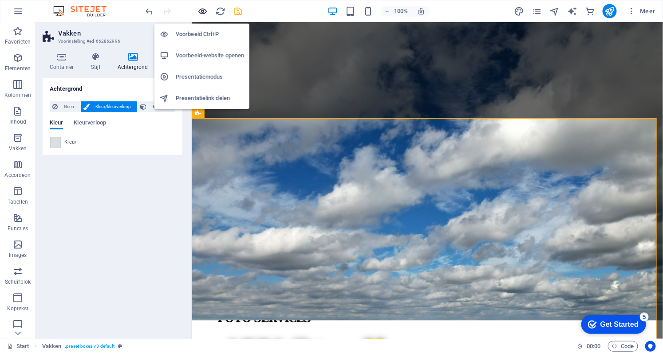
click at [202, 12] on icon "button" at bounding box center [203, 11] width 10 height 10
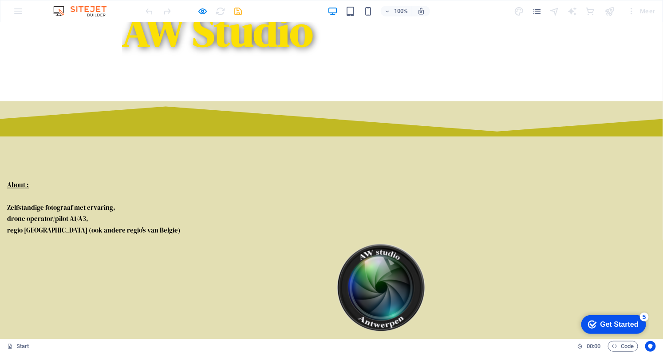
scroll to position [767, 0]
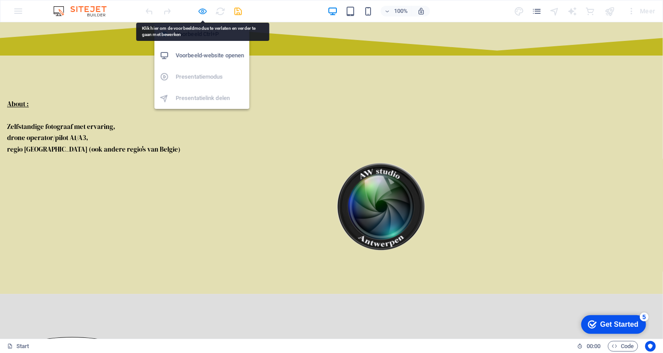
click at [206, 8] on icon "button" at bounding box center [203, 11] width 10 height 10
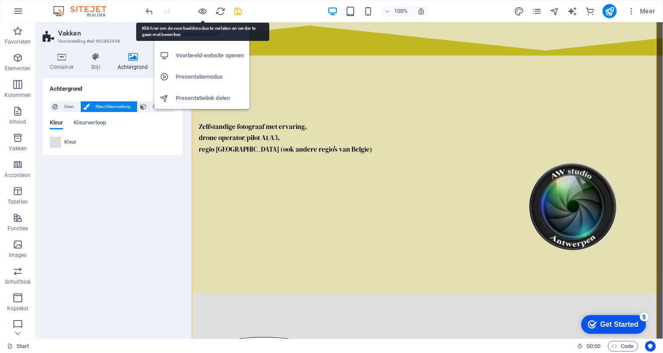
scroll to position [468, 0]
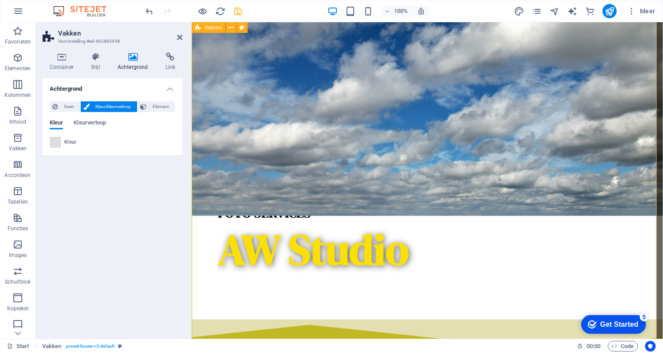
click at [52, 143] on span at bounding box center [56, 142] width 10 height 10
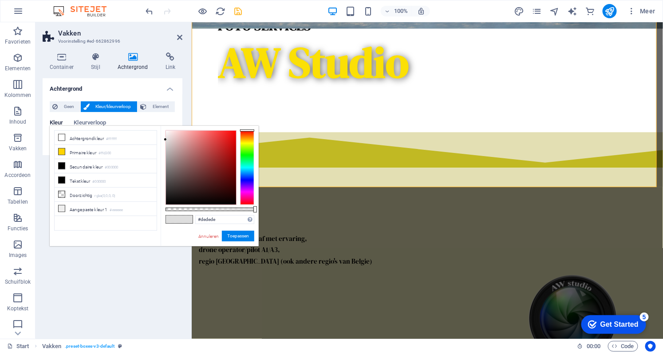
scroll to position [682, 0]
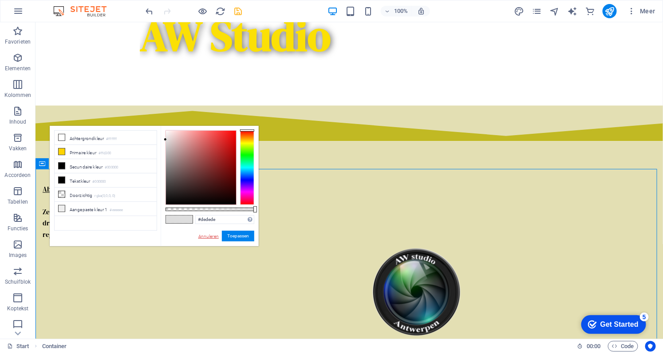
click at [201, 238] on link "Annuleren" at bounding box center [209, 236] width 22 height 7
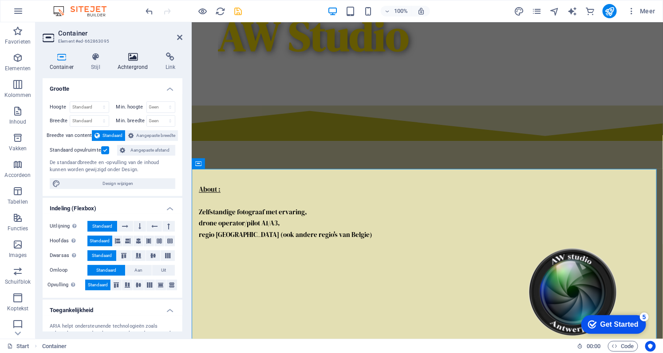
click at [131, 55] on icon at bounding box center [133, 56] width 44 height 9
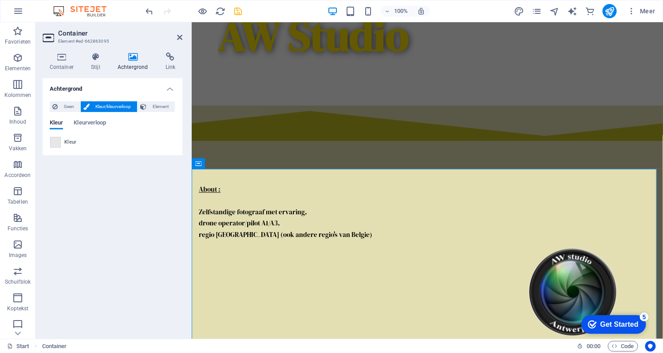
click at [49, 141] on div "Geen Kleur/kleurverloop Element Achtergrond tot de volle breedte uitrekken Kleu…" at bounding box center [113, 124] width 140 height 61
click at [53, 143] on span at bounding box center [56, 142] width 10 height 10
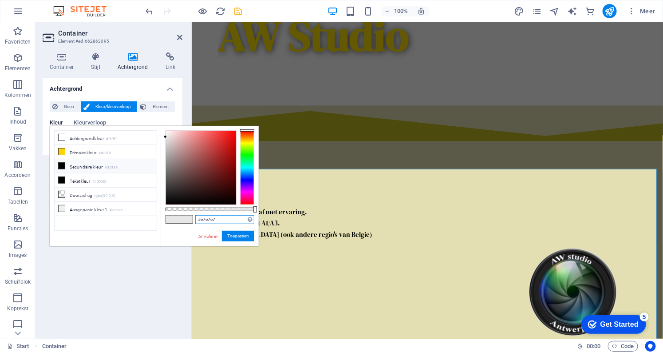
drag, startPoint x: 224, startPoint y: 221, endPoint x: 194, endPoint y: 219, distance: 30.2
click at [194, 219] on div "#e7e7e7 Ondersteunde notaties #0852ed rgb(8, 82, 237) rgba(8, 82, 237, 90%) hsv…" at bounding box center [210, 250] width 98 height 249
paste input "dedede"
click at [225, 234] on button "Toepassen" at bounding box center [238, 235] width 32 height 11
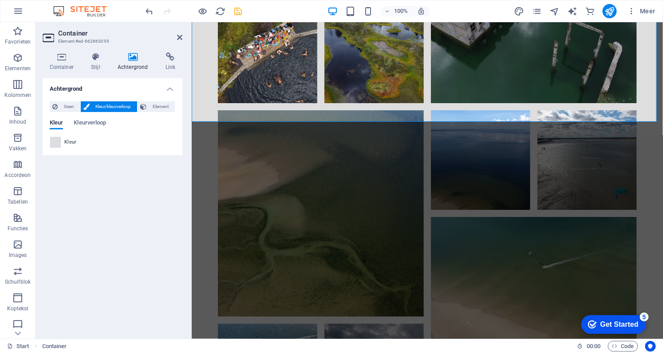
scroll to position [4715, 0]
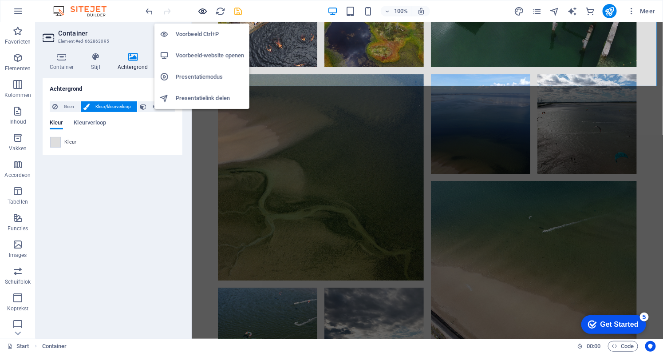
click at [200, 9] on icon "button" at bounding box center [203, 11] width 10 height 10
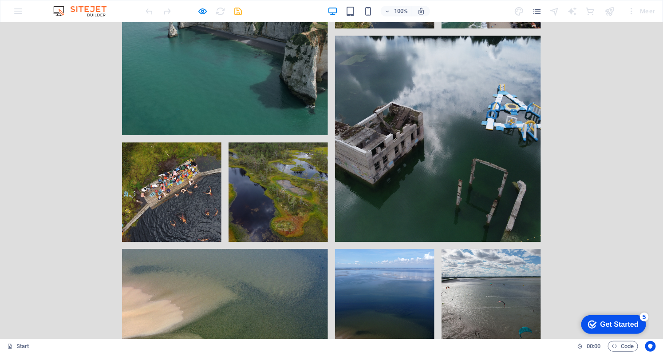
scroll to position [4482, 0]
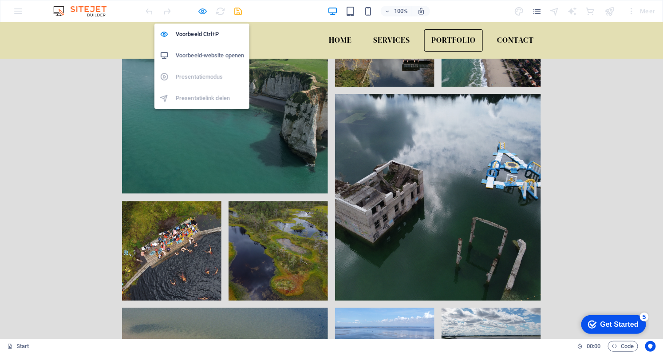
click at [206, 10] on icon "button" at bounding box center [203, 11] width 10 height 10
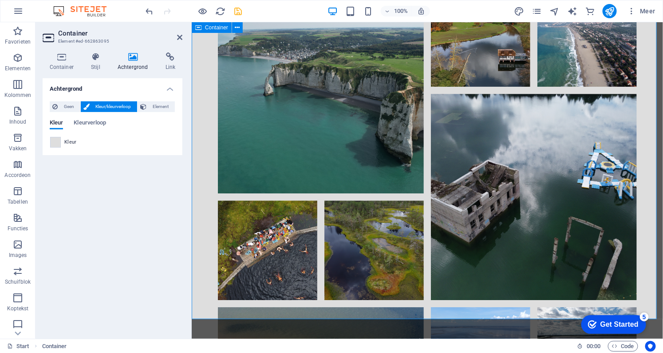
click at [54, 144] on span at bounding box center [56, 142] width 10 height 10
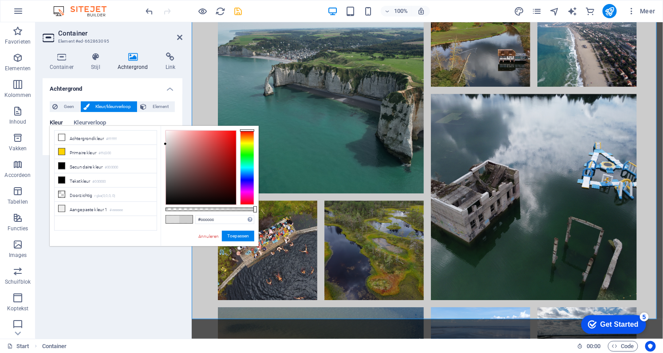
type input "#cacaca"
drag, startPoint x: 165, startPoint y: 138, endPoint x: 159, endPoint y: 145, distance: 9.2
click at [159, 145] on div "less Achtergrondkleur #ffffff Primaire kleur #ffd300 Secundaire kleur #000000 T…" at bounding box center [154, 186] width 209 height 120
drag, startPoint x: 214, startPoint y: 220, endPoint x: 195, endPoint y: 220, distance: 19.5
click at [195, 220] on input "#cacaca" at bounding box center [224, 219] width 59 height 9
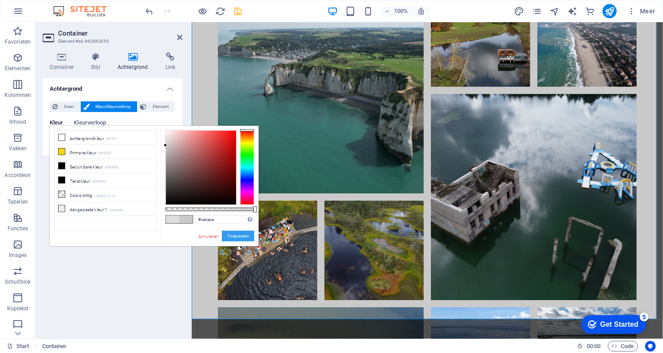
click at [235, 234] on button "Toepassen" at bounding box center [238, 235] width 32 height 11
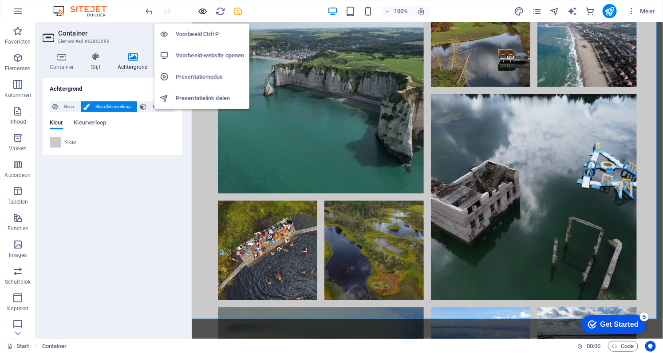
click at [205, 11] on icon "button" at bounding box center [203, 11] width 10 height 10
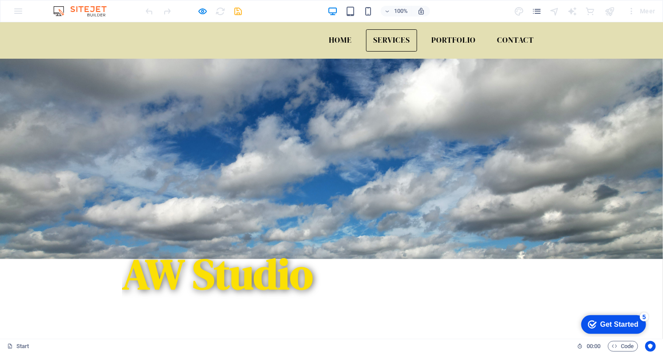
scroll to position [412, 0]
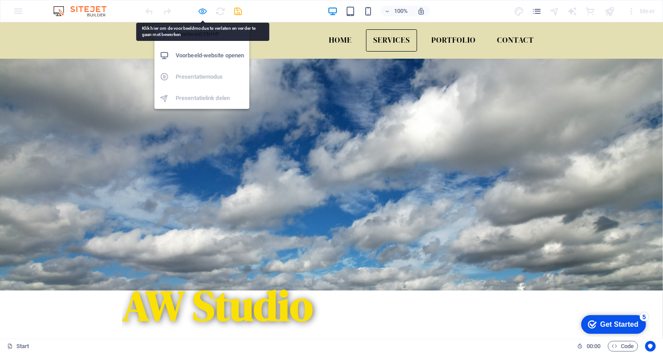
click at [205, 13] on icon "button" at bounding box center [203, 11] width 10 height 10
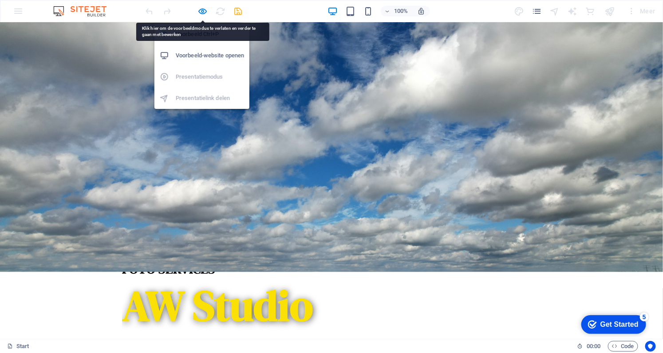
scroll to position [2645, 0]
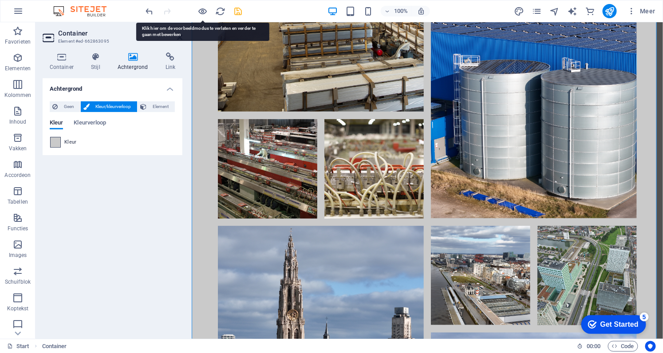
click at [55, 144] on span at bounding box center [56, 142] width 10 height 10
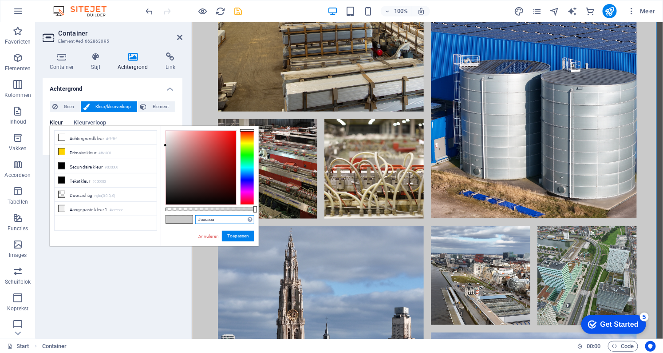
drag, startPoint x: 215, startPoint y: 220, endPoint x: 196, endPoint y: 218, distance: 19.2
click at [196, 218] on input "#cacaca" at bounding box center [224, 219] width 59 height 9
click at [234, 234] on button "Toepassen" at bounding box center [238, 235] width 32 height 11
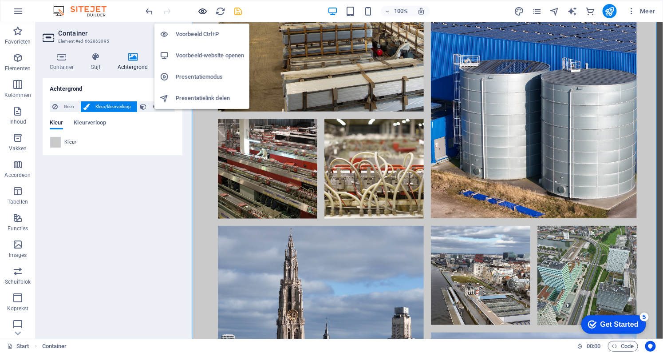
click at [203, 12] on icon "button" at bounding box center [203, 11] width 10 height 10
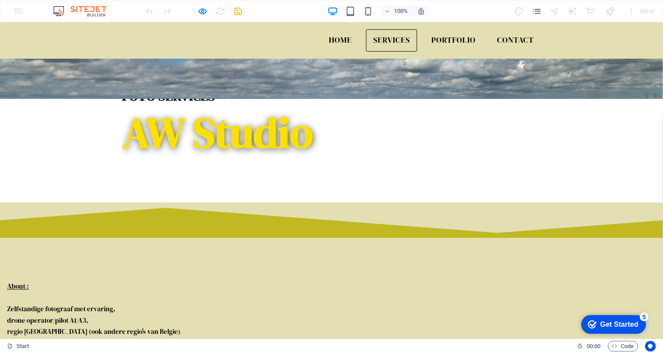
scroll to position [517, 0]
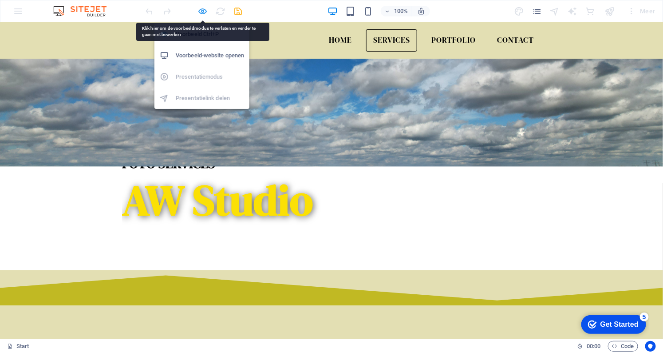
click at [206, 11] on icon "button" at bounding box center [203, 11] width 10 height 10
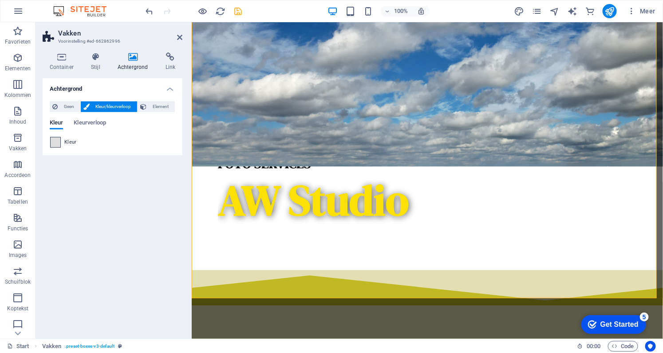
click at [52, 143] on span at bounding box center [56, 142] width 10 height 10
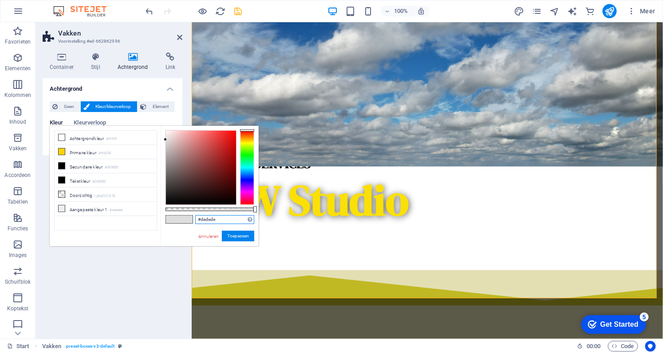
drag, startPoint x: 212, startPoint y: 218, endPoint x: 197, endPoint y: 218, distance: 15.1
click at [197, 218] on input "#dedede" at bounding box center [224, 219] width 59 height 9
click at [230, 233] on button "Toepassen" at bounding box center [238, 235] width 32 height 11
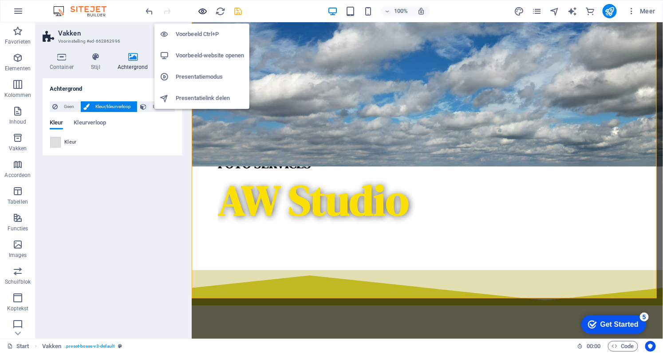
click at [198, 11] on icon "button" at bounding box center [203, 11] width 10 height 10
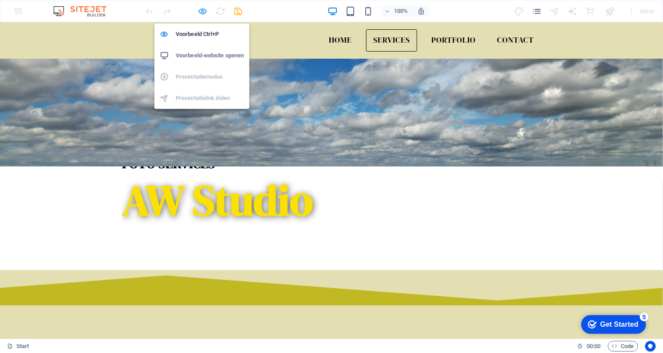
click at [199, 14] on icon "button" at bounding box center [203, 11] width 10 height 10
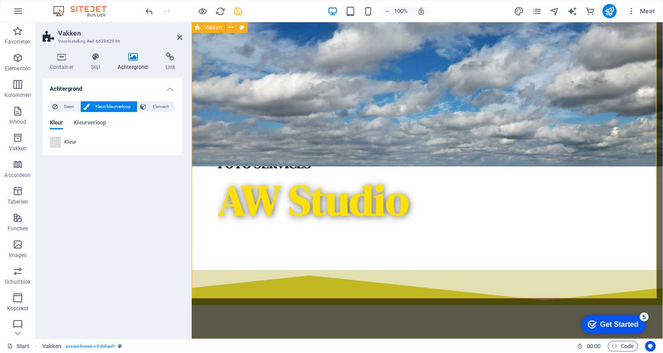
click at [56, 138] on span at bounding box center [56, 142] width 10 height 10
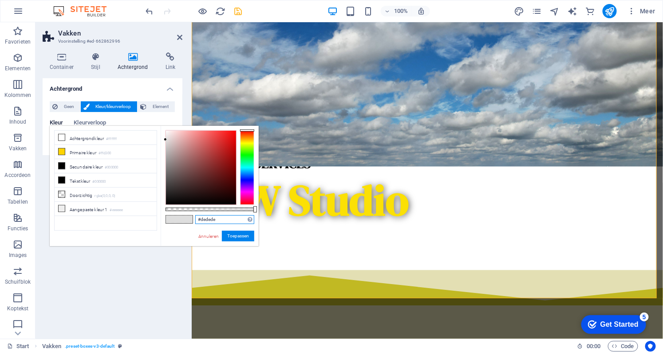
drag, startPoint x: 207, startPoint y: 215, endPoint x: 195, endPoint y: 213, distance: 11.8
click at [195, 213] on div "#dedede Ondersteunde notaties #0852ed rgb(8, 82, 237) rgba(8, 82, 237, 90%) hsv…" at bounding box center [210, 250] width 98 height 249
paste input "cacaca"
drag, startPoint x: 242, startPoint y: 239, endPoint x: 46, endPoint y: 218, distance: 197.8
click at [242, 239] on button "Toepassen" at bounding box center [238, 235] width 32 height 11
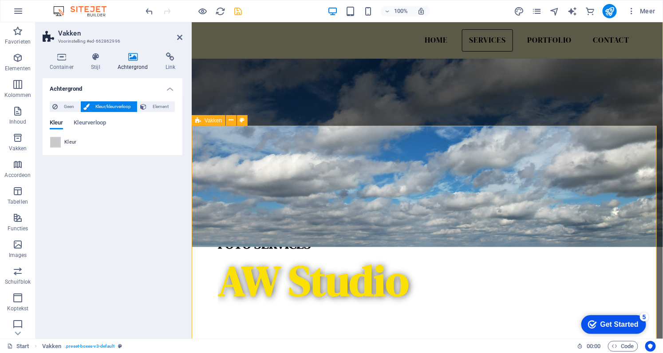
scroll to position [356, 0]
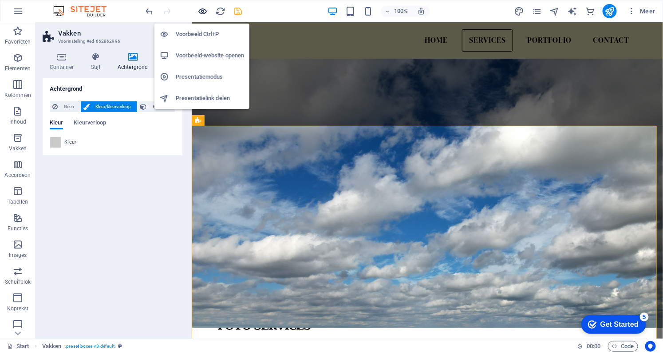
click at [203, 12] on icon "button" at bounding box center [203, 11] width 10 height 10
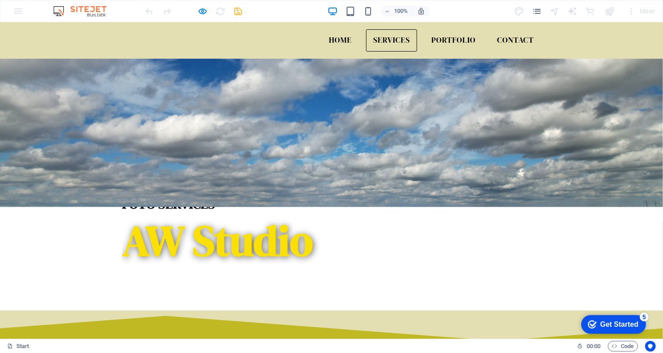
scroll to position [436, 0]
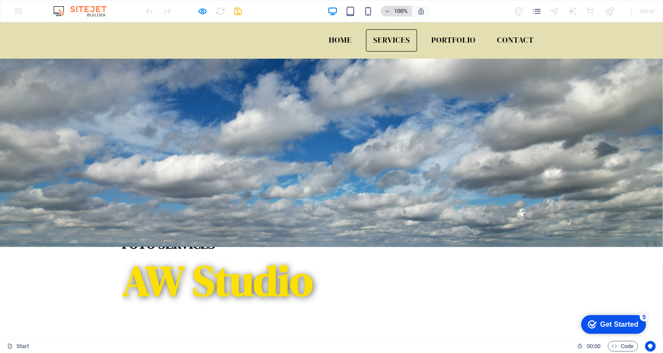
click at [389, 11] on icon "button" at bounding box center [387, 11] width 6 height 6
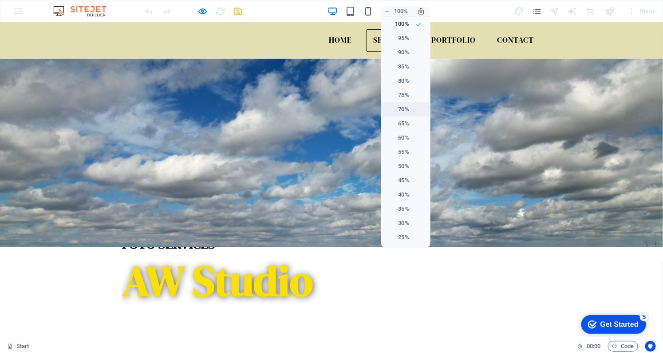
click at [398, 108] on h6 "70%" at bounding box center [398, 109] width 23 height 11
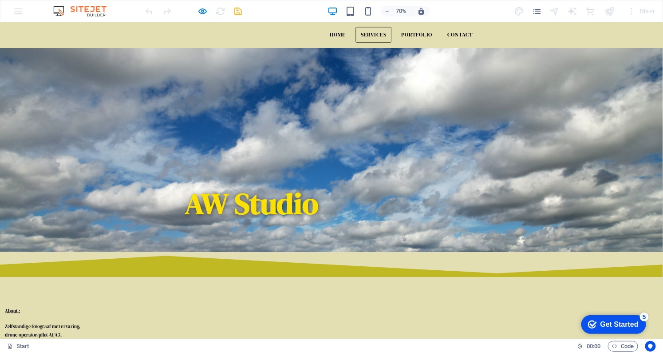
scroll to position [558, 0]
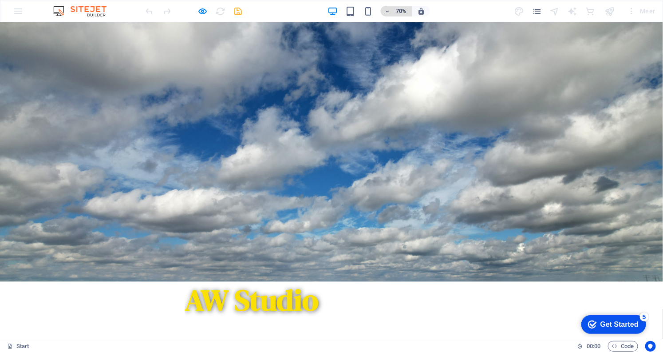
click at [397, 10] on h6 "70%" at bounding box center [401, 11] width 14 height 11
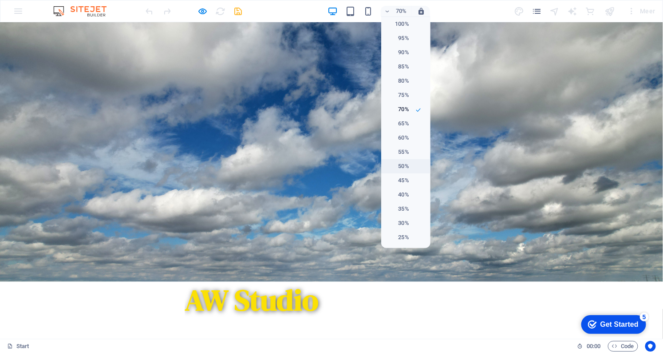
click at [397, 162] on h6 "50%" at bounding box center [398, 166] width 23 height 11
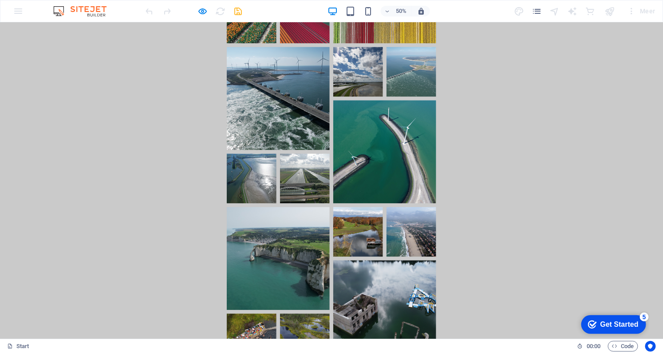
scroll to position [4641, 0]
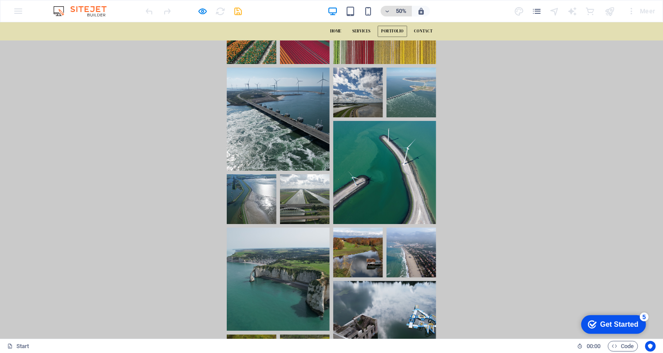
click at [390, 8] on icon "button" at bounding box center [387, 11] width 6 height 6
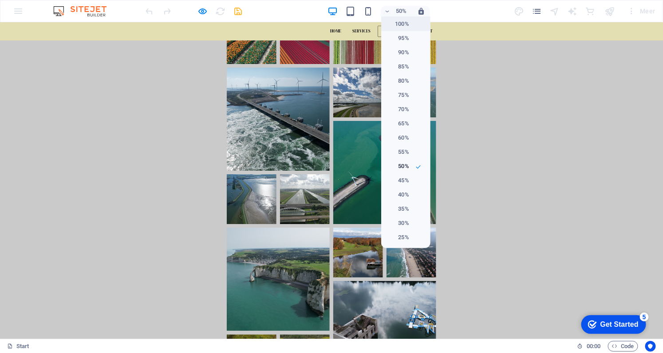
click at [396, 26] on h6 "100%" at bounding box center [398, 24] width 23 height 11
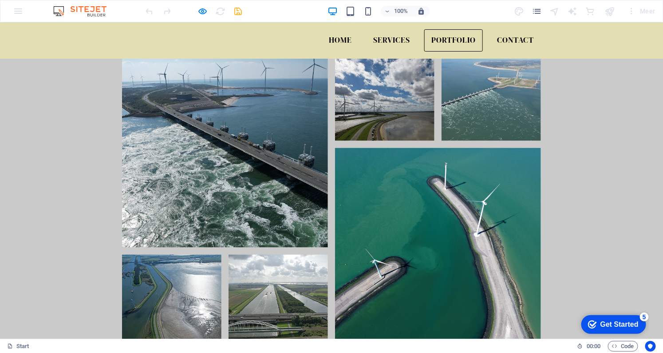
scroll to position [3987, 0]
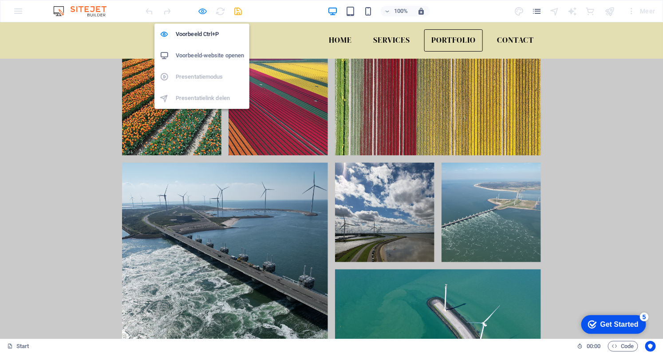
click at [200, 10] on icon "button" at bounding box center [203, 11] width 10 height 10
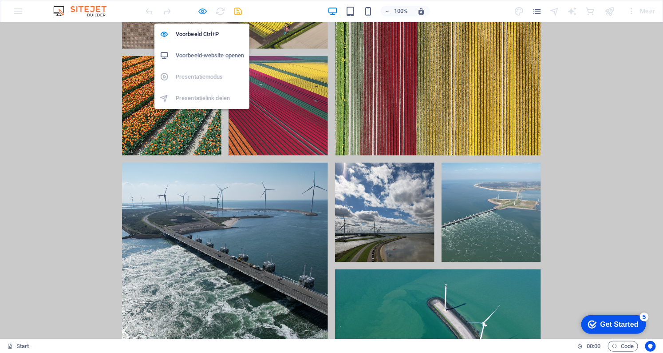
scroll to position [468, 0]
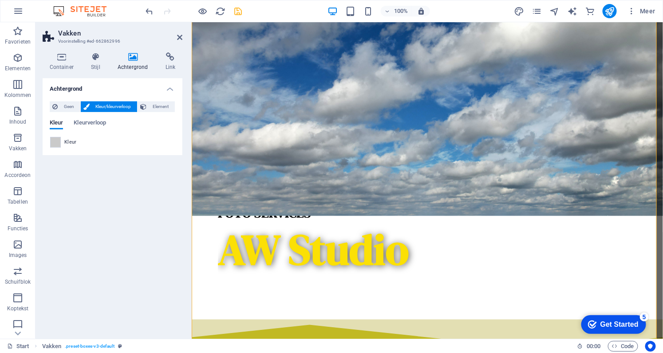
click at [133, 217] on div "Achtergrond Geen Kleur/kleurverloop Element Achtergrond tot de volle breedte ui…" at bounding box center [113, 204] width 140 height 253
click at [134, 217] on div "Achtergrond Geen Kleur/kleurverloop Element Achtergrond tot de volle breedte ui…" at bounding box center [113, 204] width 140 height 253
click at [59, 146] on span at bounding box center [56, 142] width 10 height 10
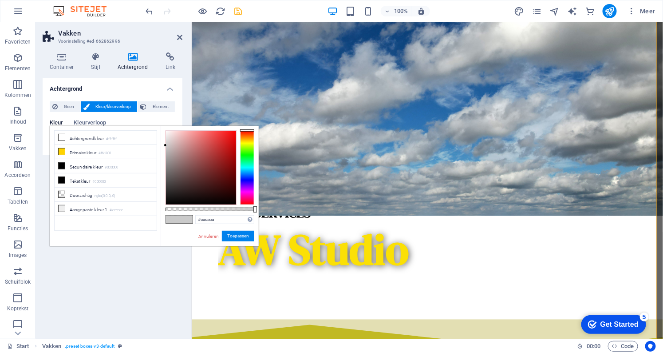
click at [59, 146] on li "Primaire kleur #ffd300" at bounding box center [106, 152] width 102 height 14
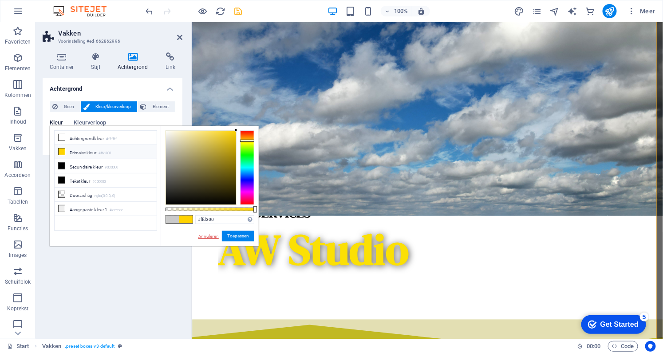
click at [198, 235] on link "Annuleren" at bounding box center [209, 236] width 22 height 7
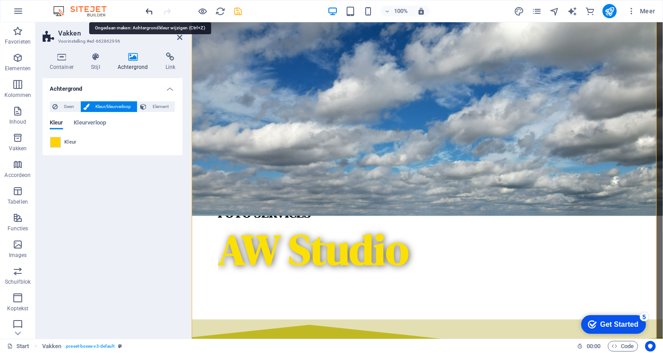
click at [150, 6] on icon "undo" at bounding box center [150, 11] width 10 height 10
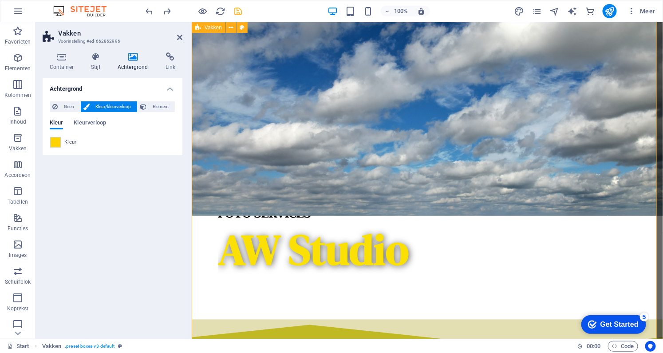
click at [58, 138] on span at bounding box center [56, 142] width 10 height 10
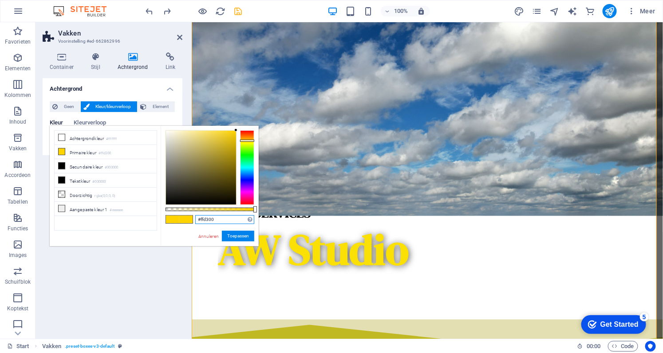
drag, startPoint x: 222, startPoint y: 218, endPoint x: 197, endPoint y: 218, distance: 25.8
click at [197, 218] on input "#ffd300" at bounding box center [224, 219] width 59 height 9
paste input "dedede"
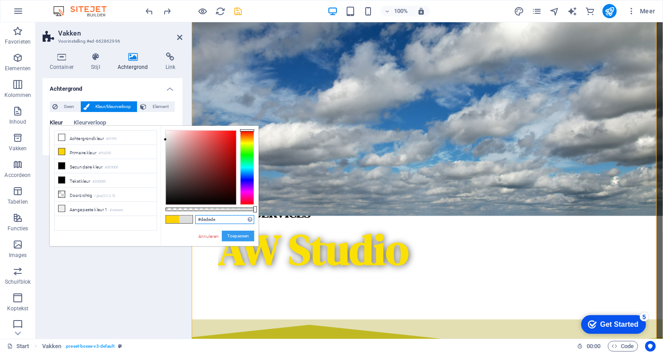
type input "#dedede"
click at [232, 236] on button "Toepassen" at bounding box center [238, 235] width 32 height 11
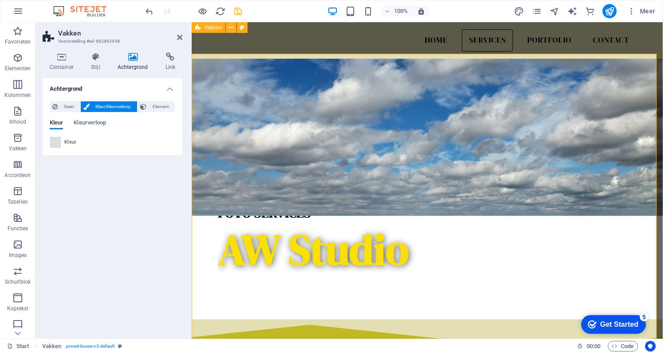
scroll to position [428, 0]
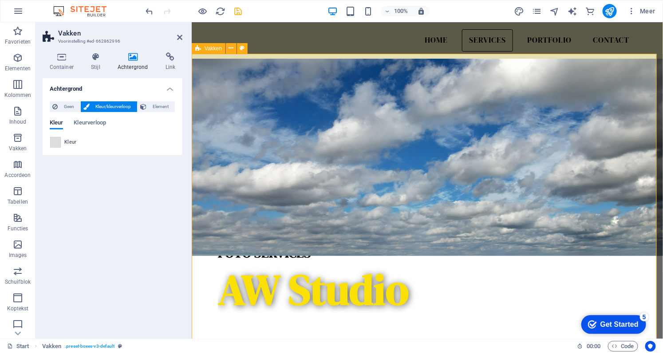
click at [177, 40] on icon at bounding box center [179, 37] width 5 height 7
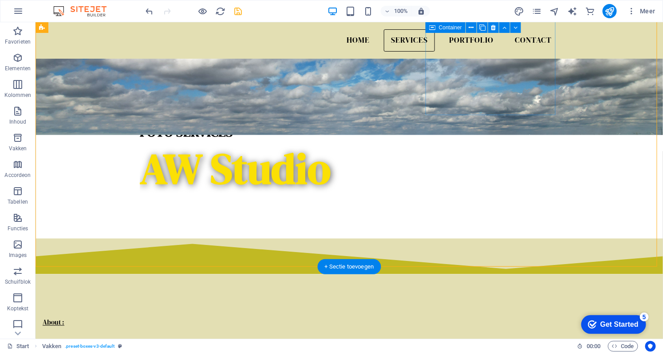
scroll to position [468, 0]
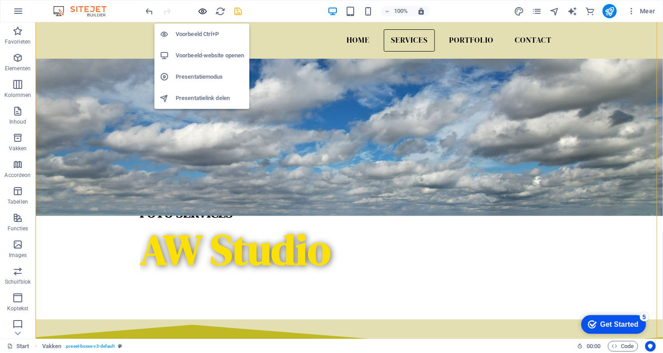
click at [206, 12] on icon "button" at bounding box center [203, 11] width 10 height 10
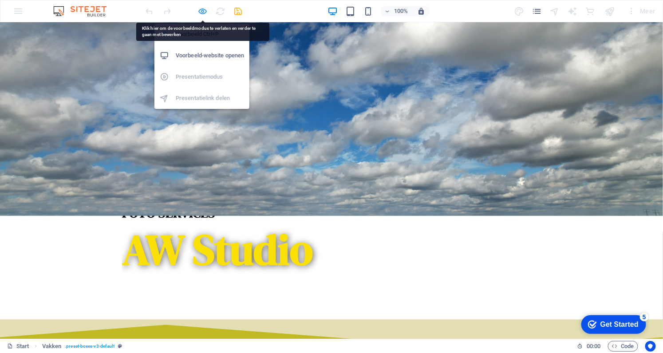
click at [207, 9] on icon "button" at bounding box center [203, 11] width 10 height 10
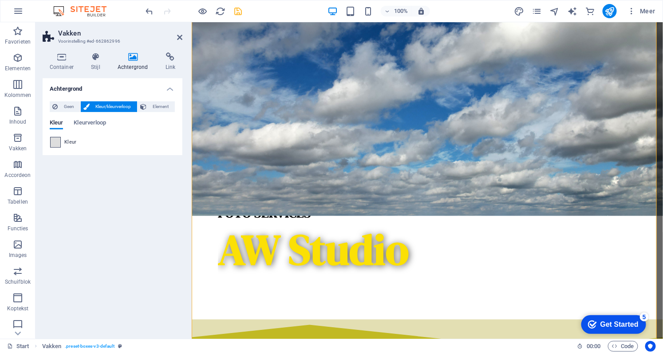
click at [60, 139] on span at bounding box center [56, 142] width 10 height 10
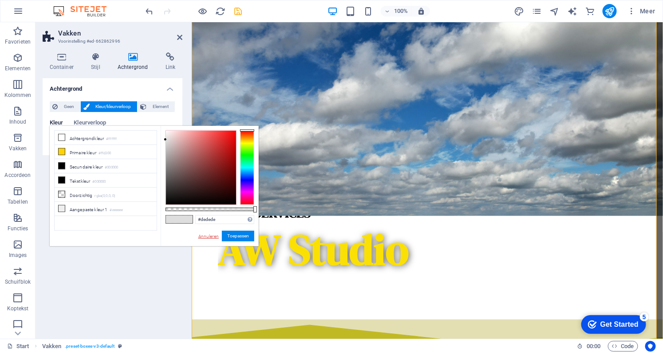
click at [204, 237] on link "Annuleren" at bounding box center [209, 236] width 22 height 7
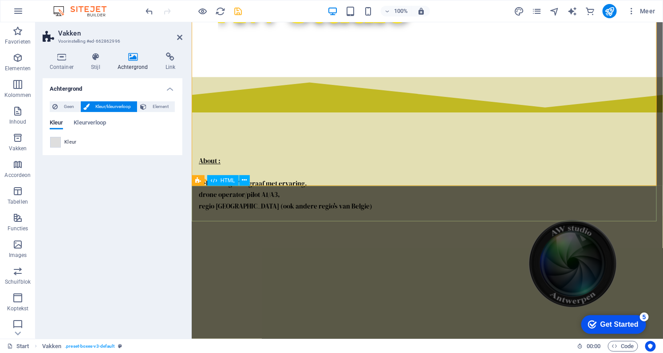
scroll to position [750, 0]
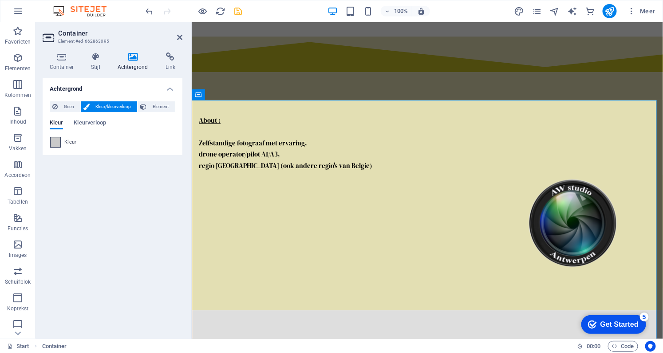
click at [53, 142] on span at bounding box center [56, 142] width 10 height 10
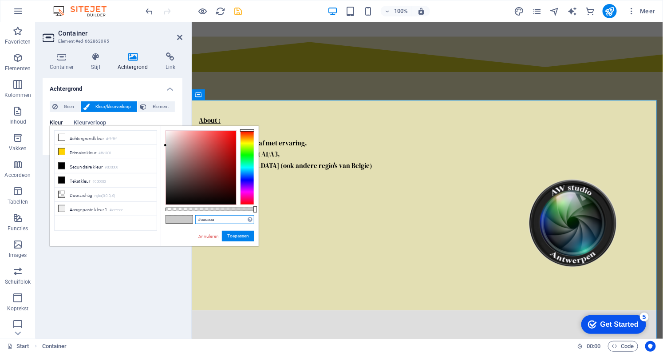
drag, startPoint x: 220, startPoint y: 220, endPoint x: 190, endPoint y: 220, distance: 30.2
click at [190, 220] on div "#cacaca Ondersteunde notaties #0852ed rgb(8, 82, 237) rgba(8, 82, 237, 90%) hsv…" at bounding box center [210, 250] width 98 height 249
paste input "dedede"
type input "#dedede"
click at [241, 234] on button "Toepassen" at bounding box center [238, 235] width 32 height 11
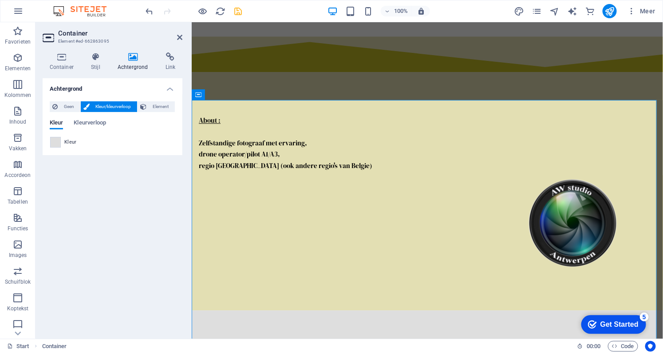
click at [183, 39] on aside "Container Element #ed-662863095 Container Stijl Achtergrond Link Grootte Hoogte…" at bounding box center [114, 180] width 156 height 316
click at [175, 39] on header "Container Element #ed-662863095" at bounding box center [113, 33] width 140 height 23
click at [179, 37] on icon at bounding box center [179, 37] width 5 height 7
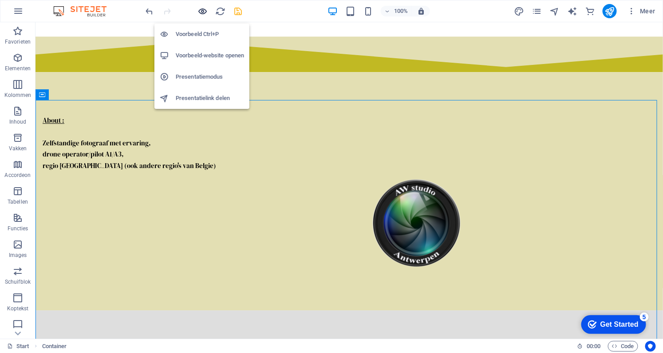
click at [202, 13] on icon "button" at bounding box center [203, 11] width 10 height 10
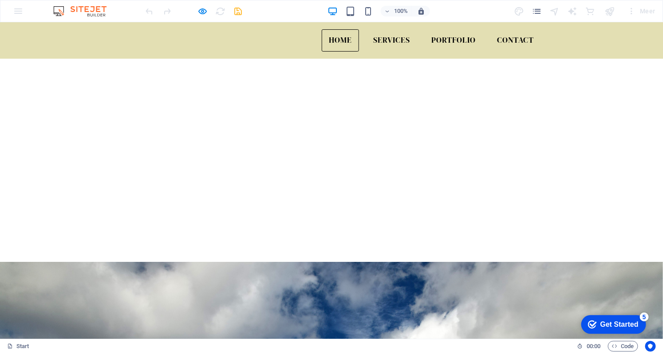
scroll to position [4, 0]
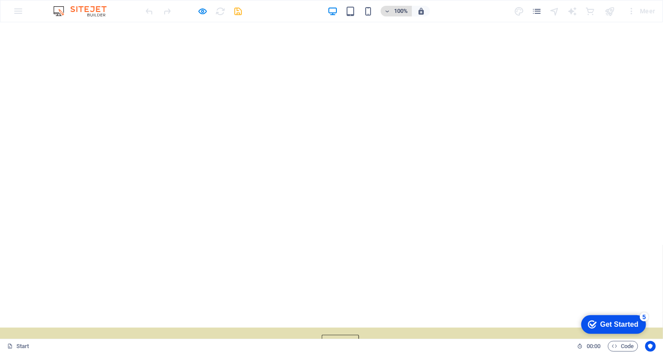
click at [388, 13] on icon "button" at bounding box center [387, 11] width 6 height 6
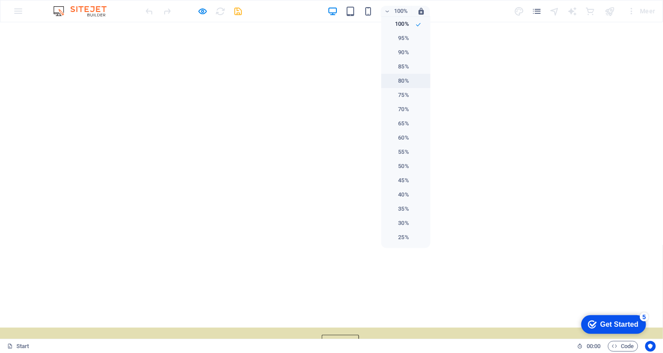
click at [398, 81] on h6 "80%" at bounding box center [398, 80] width 23 height 11
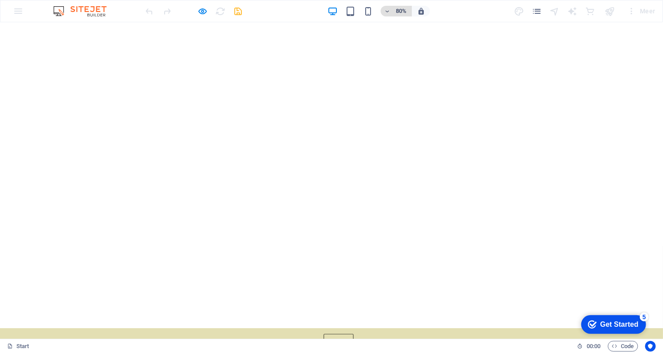
click at [392, 10] on span "80%" at bounding box center [396, 11] width 24 height 11
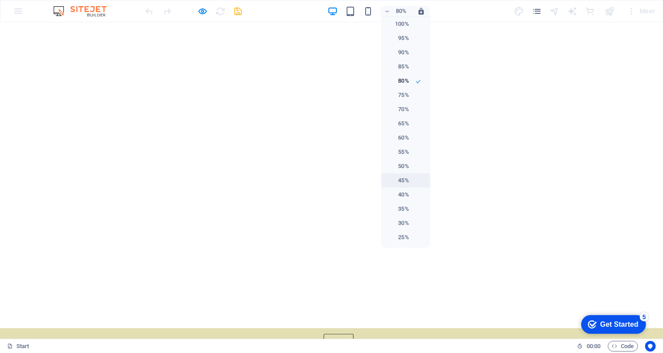
click at [399, 179] on h6 "45%" at bounding box center [398, 180] width 23 height 11
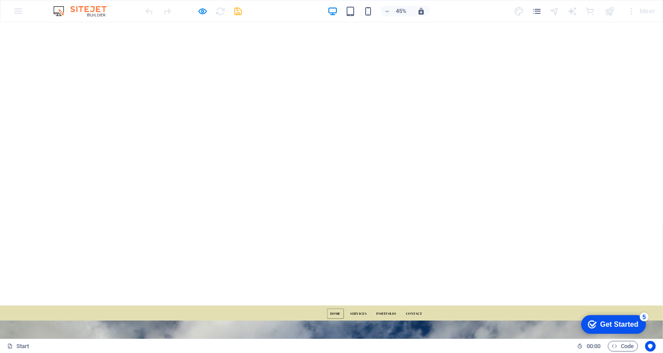
scroll to position [28, 0]
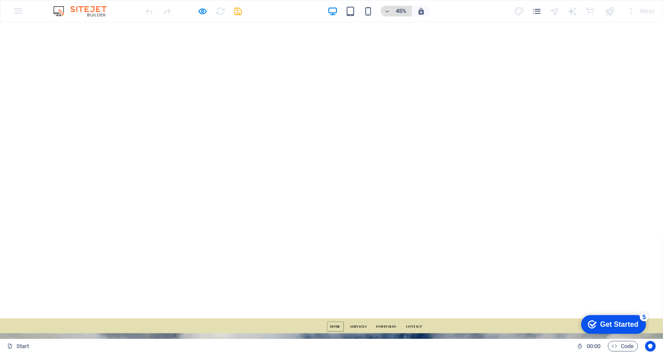
click at [396, 9] on h6 "45%" at bounding box center [401, 11] width 14 height 11
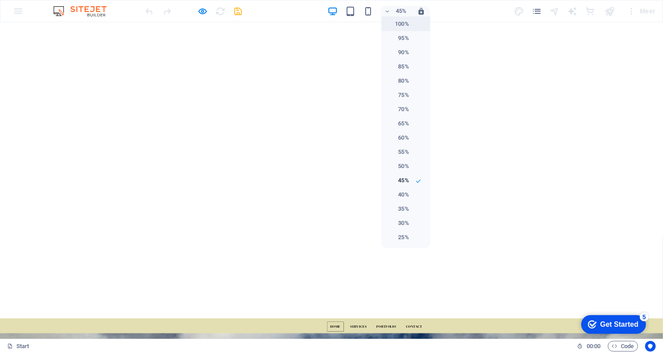
click at [391, 24] on h6 "100%" at bounding box center [398, 24] width 23 height 11
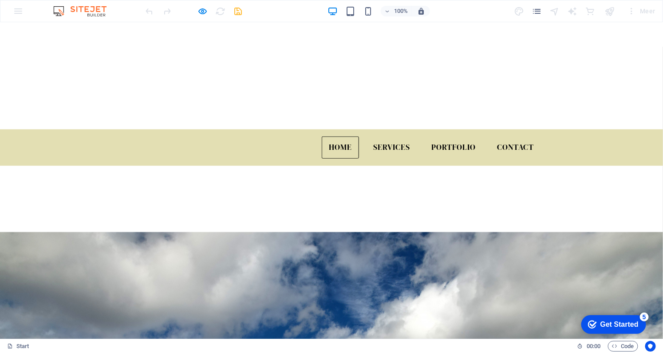
scroll to position [282, 0]
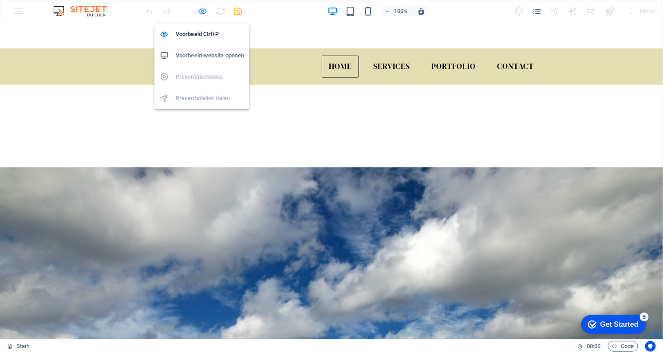
click at [201, 14] on icon "button" at bounding box center [203, 11] width 10 height 10
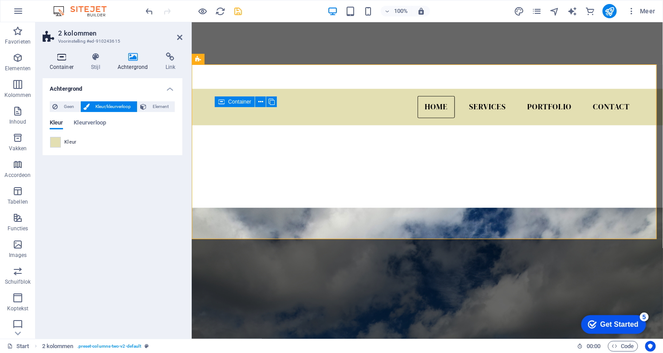
click at [56, 62] on h4 "Container" at bounding box center [64, 61] width 42 height 19
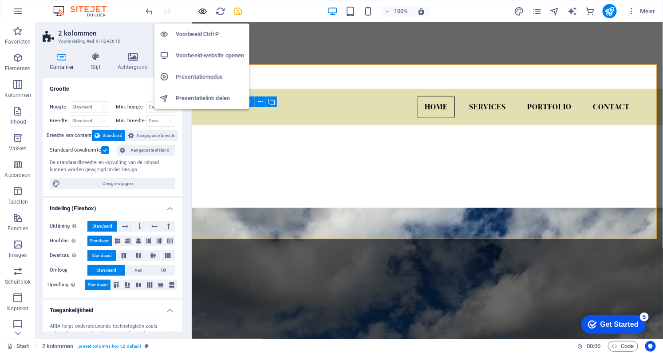
click at [205, 13] on icon "button" at bounding box center [203, 11] width 10 height 10
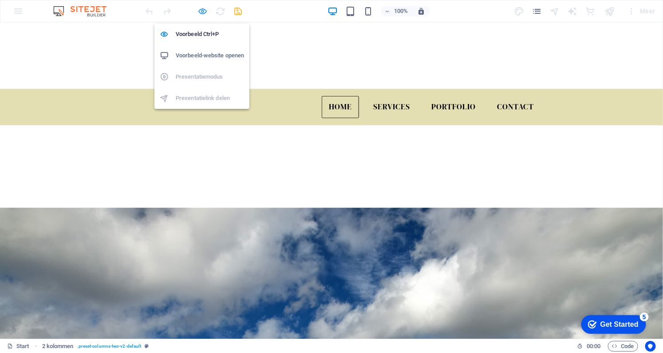
click at [203, 15] on icon "button" at bounding box center [203, 11] width 10 height 10
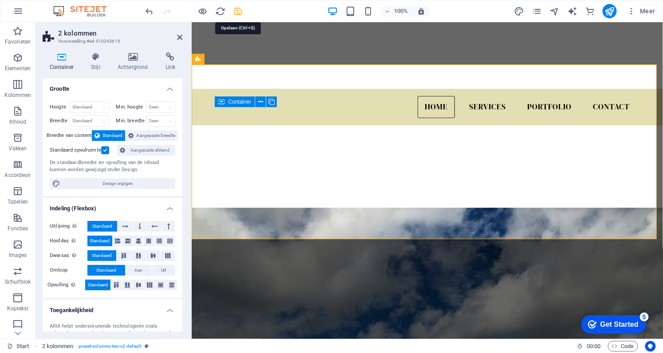
click at [238, 15] on icon "save" at bounding box center [239, 11] width 10 height 10
